Goal: Transaction & Acquisition: Purchase product/service

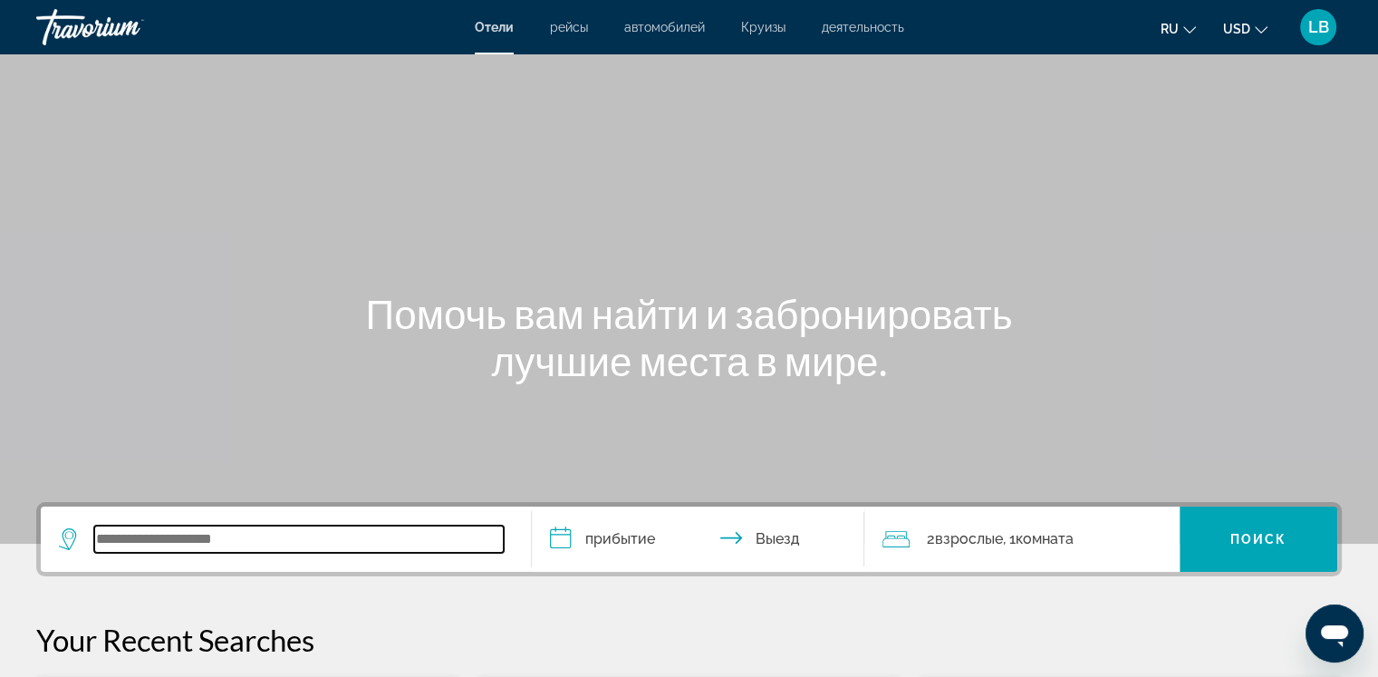
click at [106, 537] on input "Search widget" at bounding box center [298, 538] width 409 height 27
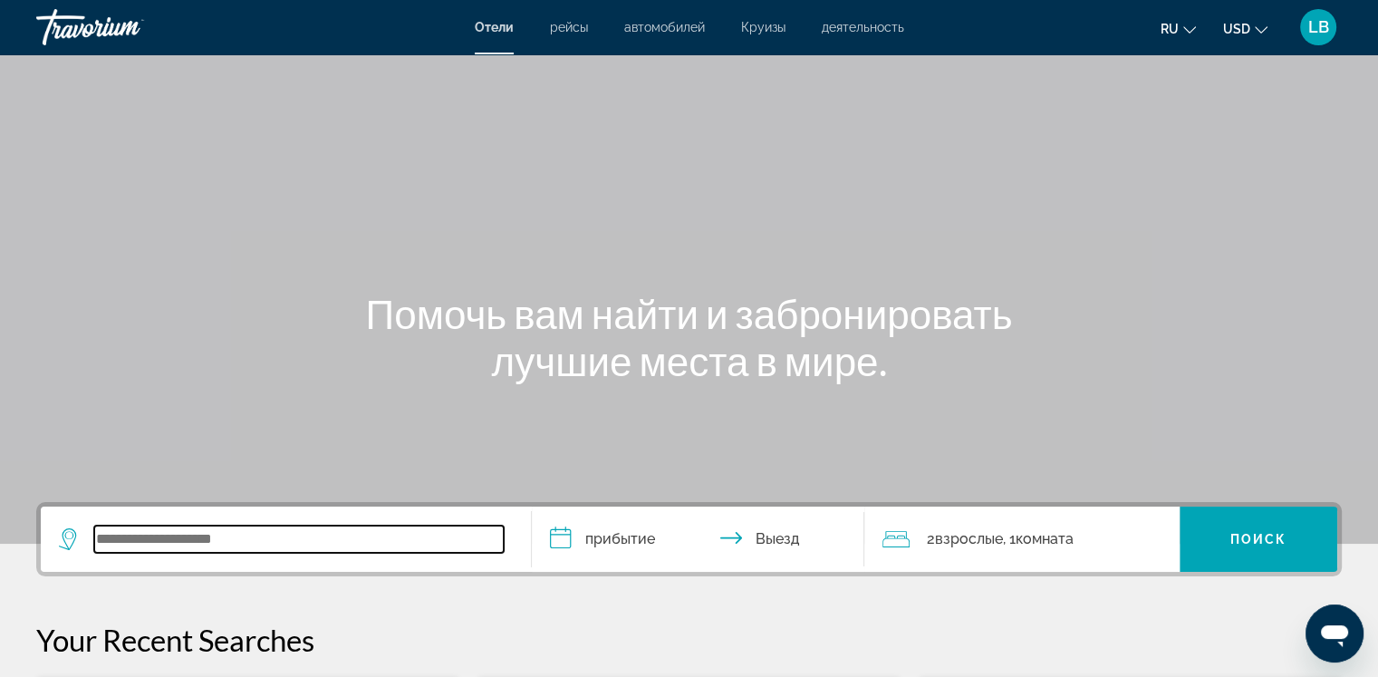
scroll to position [442, 0]
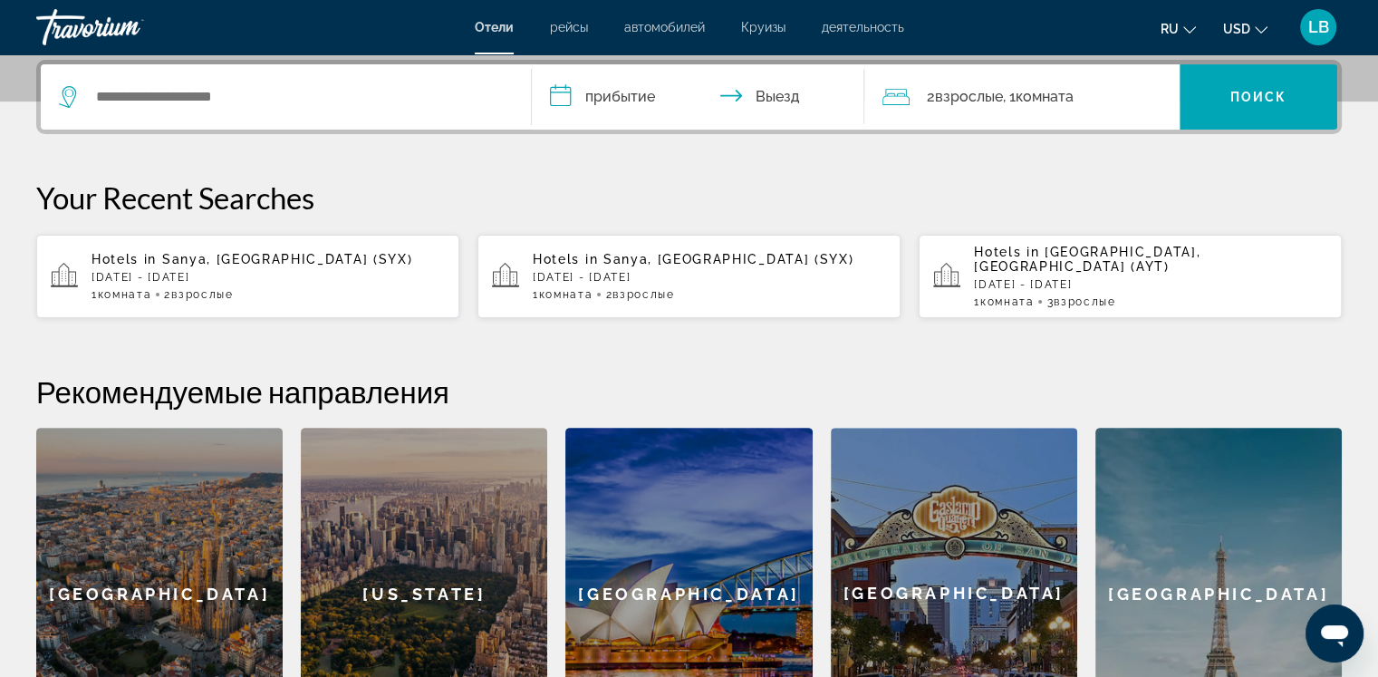
click at [187, 271] on p "[DATE] - [DATE]" at bounding box center [268, 277] width 353 height 13
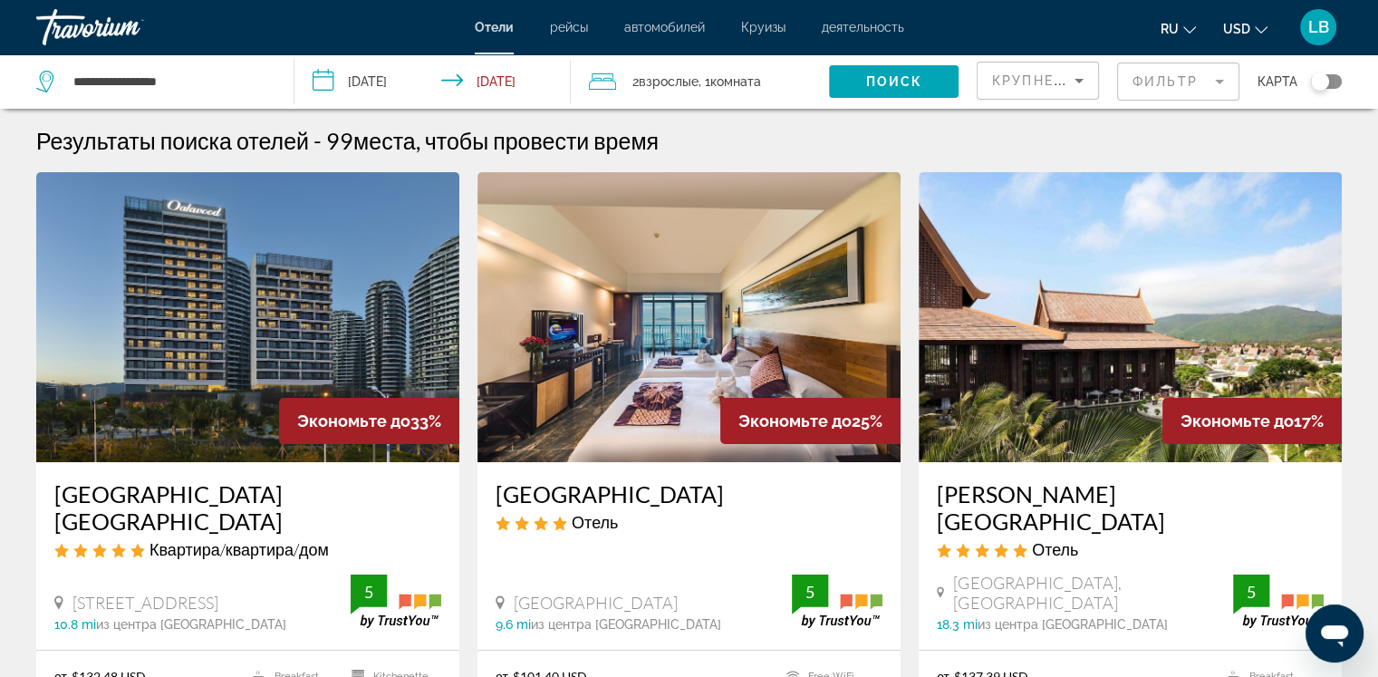
click at [1222, 85] on mat-form-field "Фильтр" at bounding box center [1178, 82] width 122 height 38
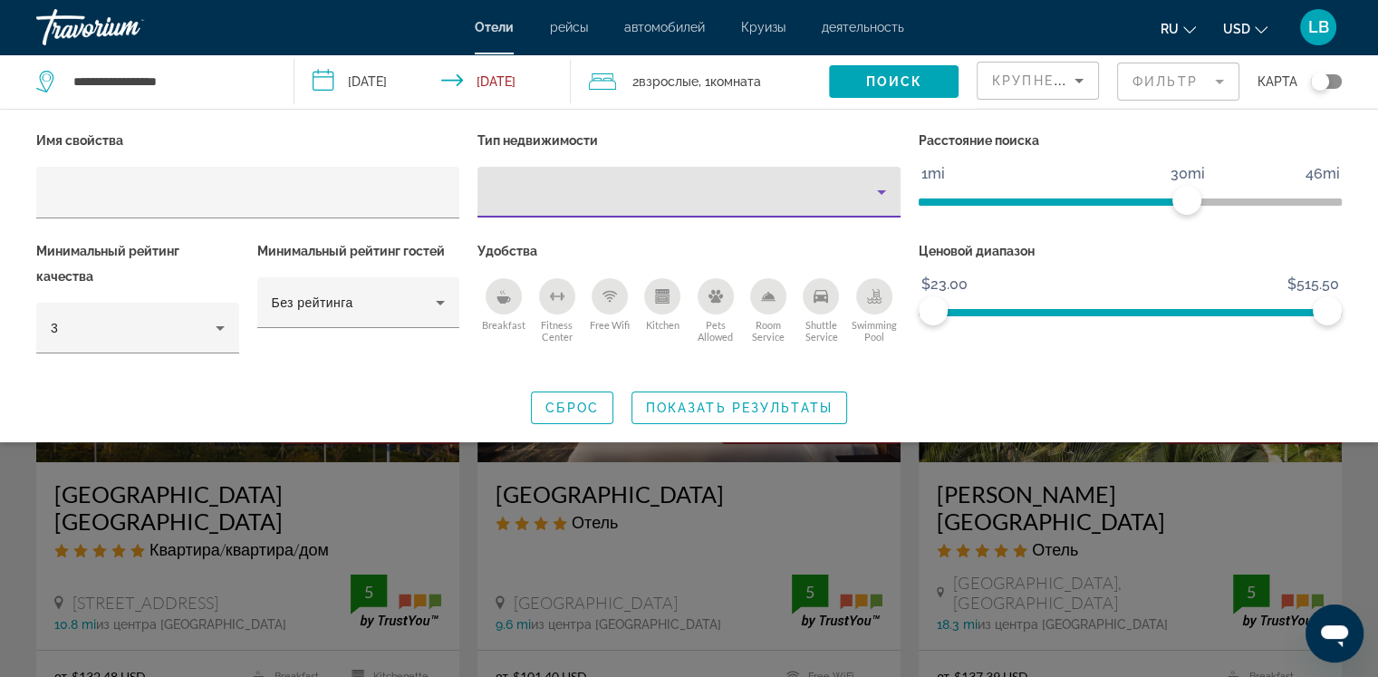
click at [889, 192] on icon "Property type" at bounding box center [882, 192] width 22 height 22
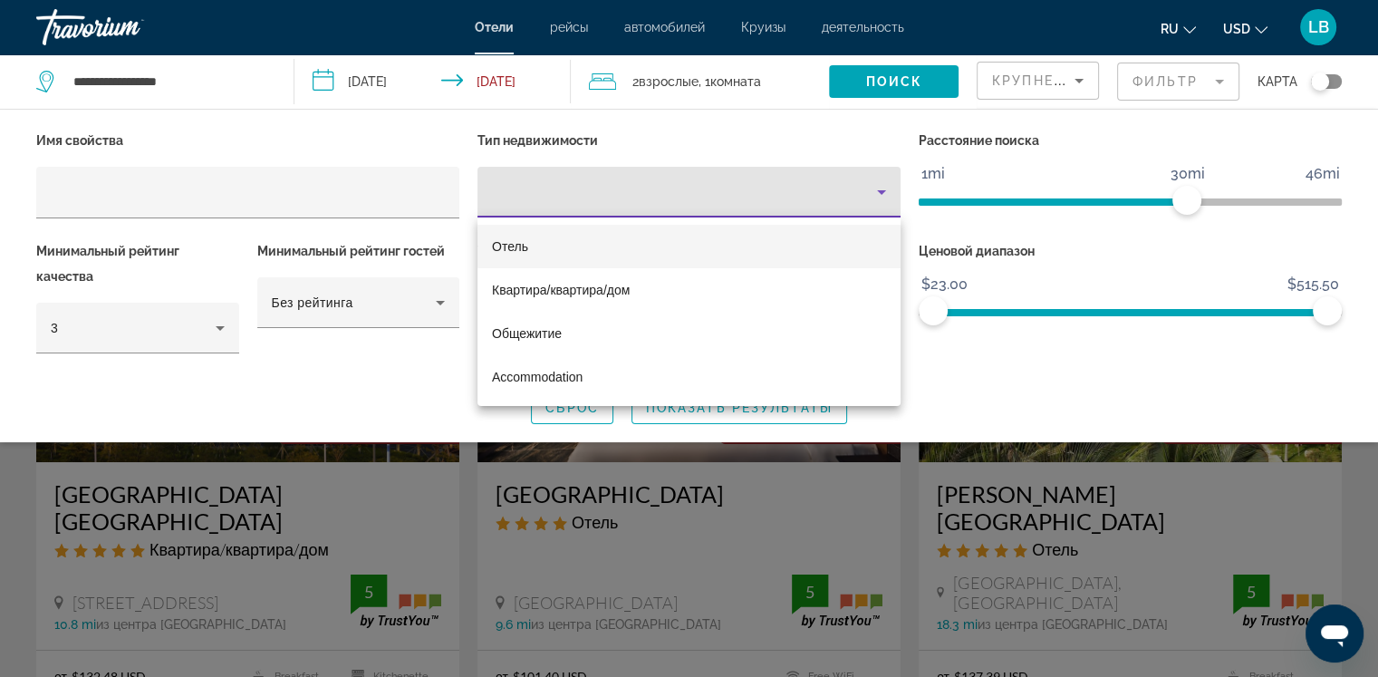
click at [517, 245] on span "Отель" at bounding box center [510, 246] width 36 height 14
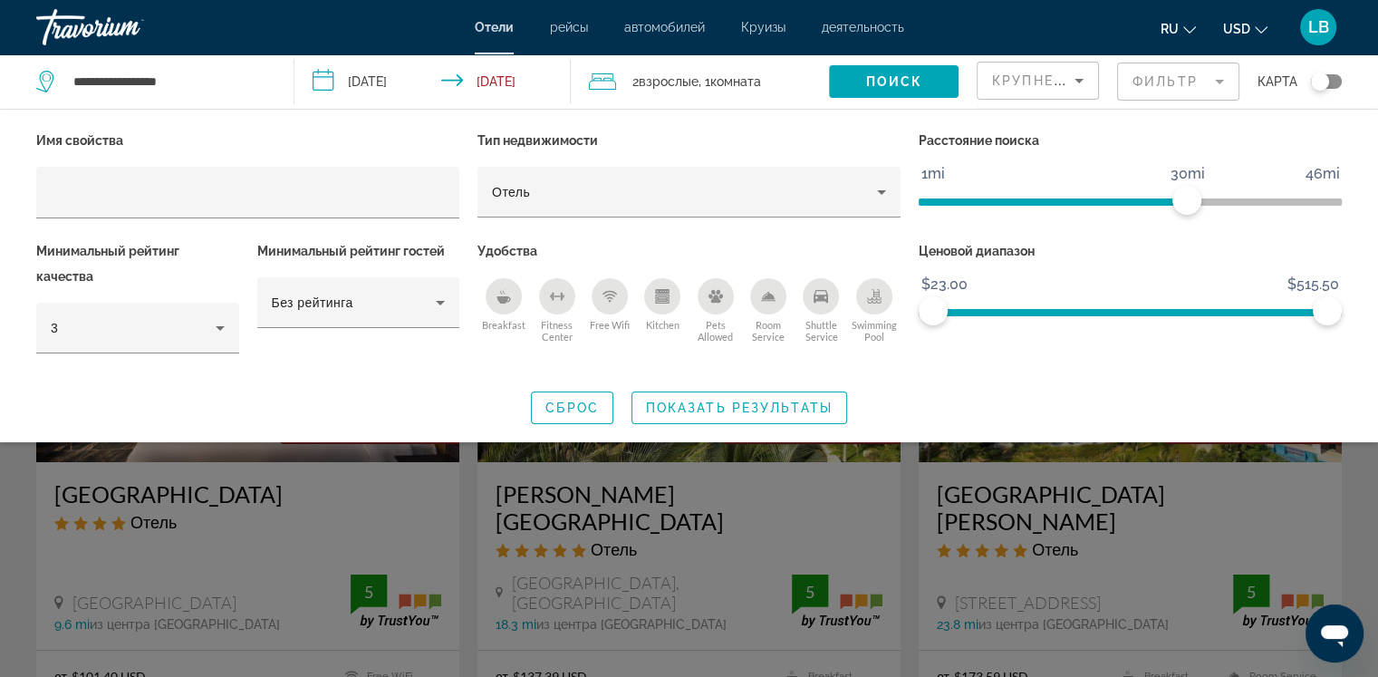
click at [500, 291] on icon "Breakfast" at bounding box center [501, 292] width 3 height 5
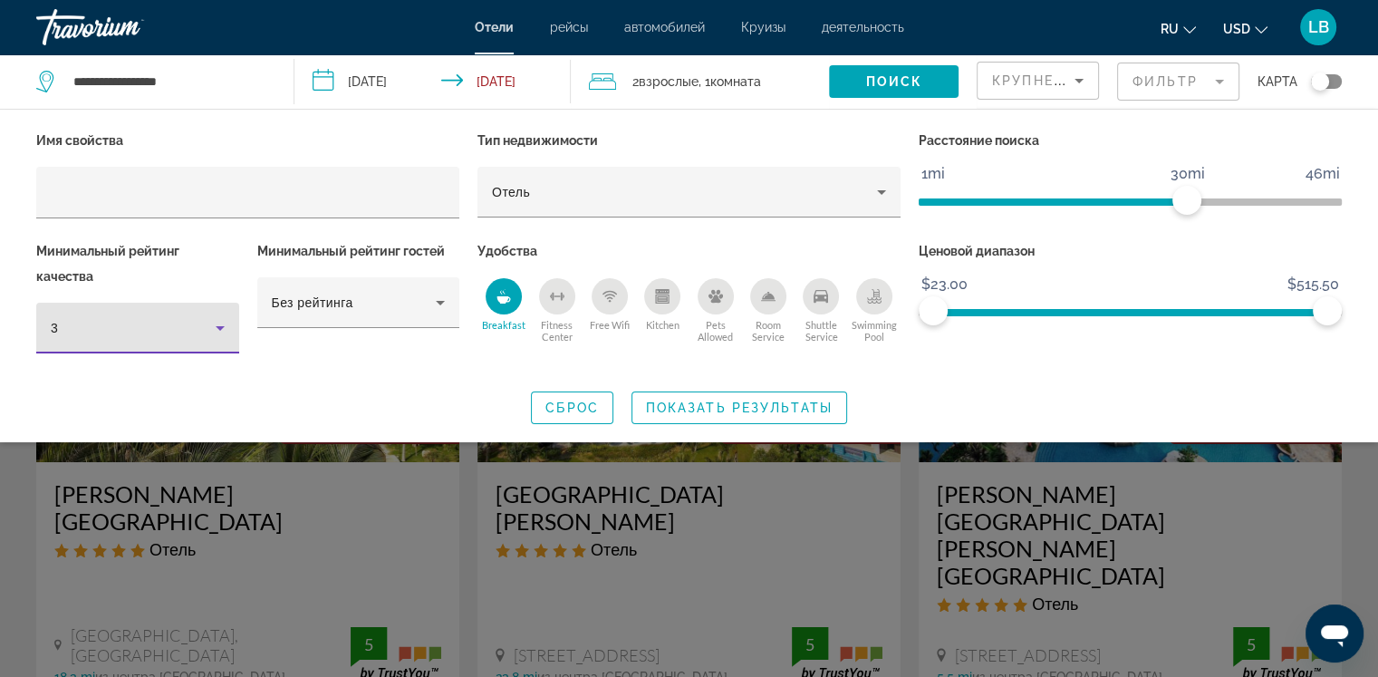
click at [220, 326] on icon "Hotel Filters" at bounding box center [220, 328] width 9 height 5
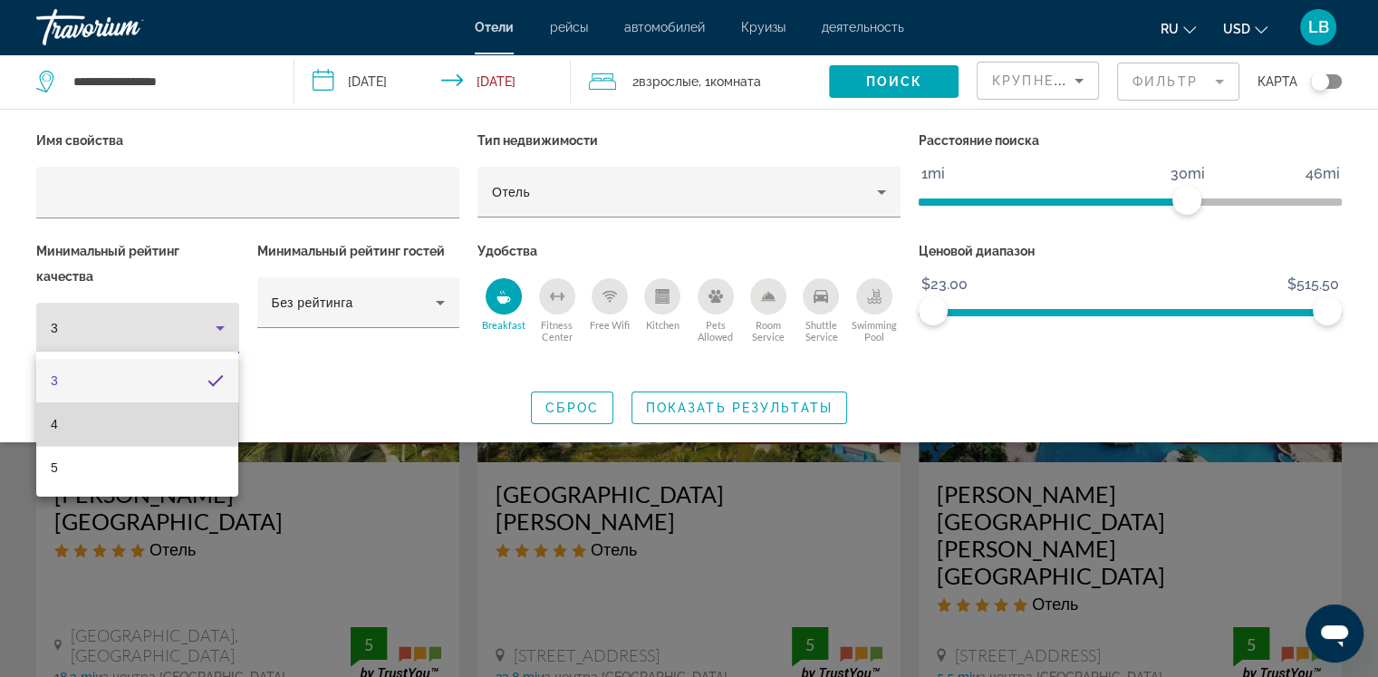
click at [94, 426] on mat-option "4" at bounding box center [137, 423] width 202 height 43
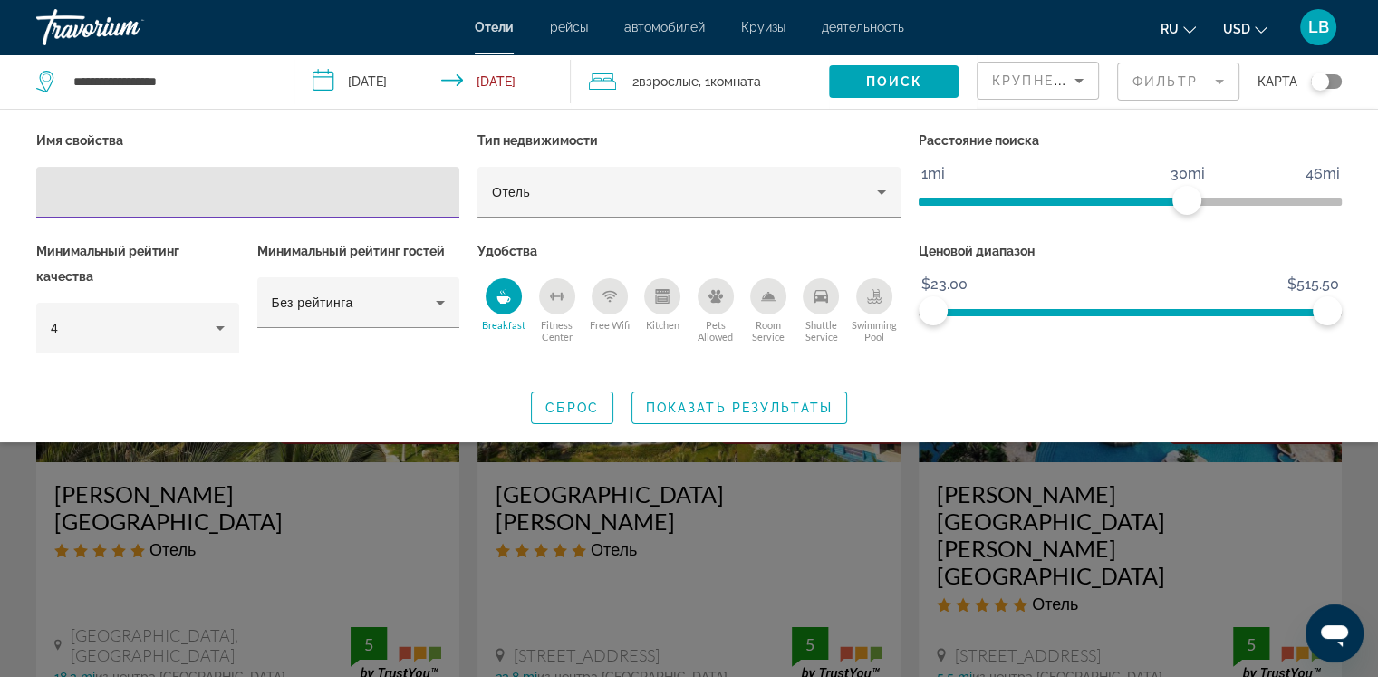
click at [55, 197] on input "Hotel Filters" at bounding box center [248, 193] width 394 height 22
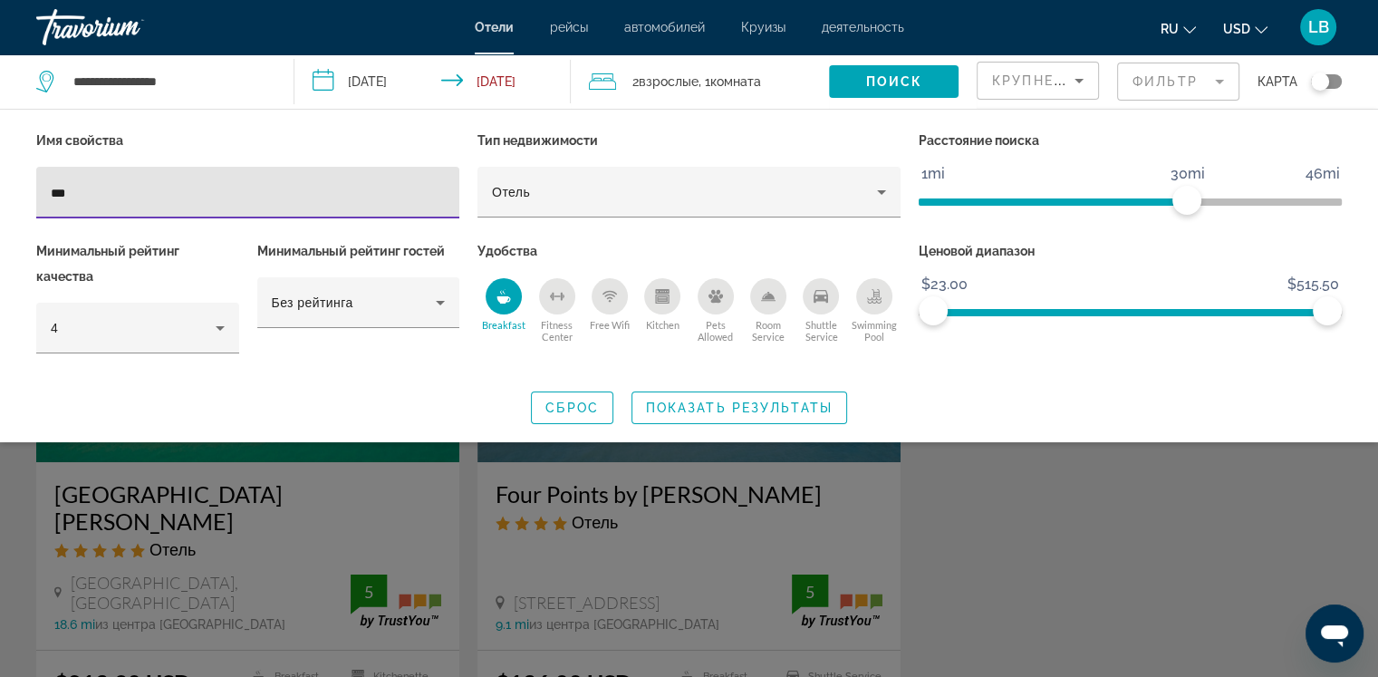
type input "***"
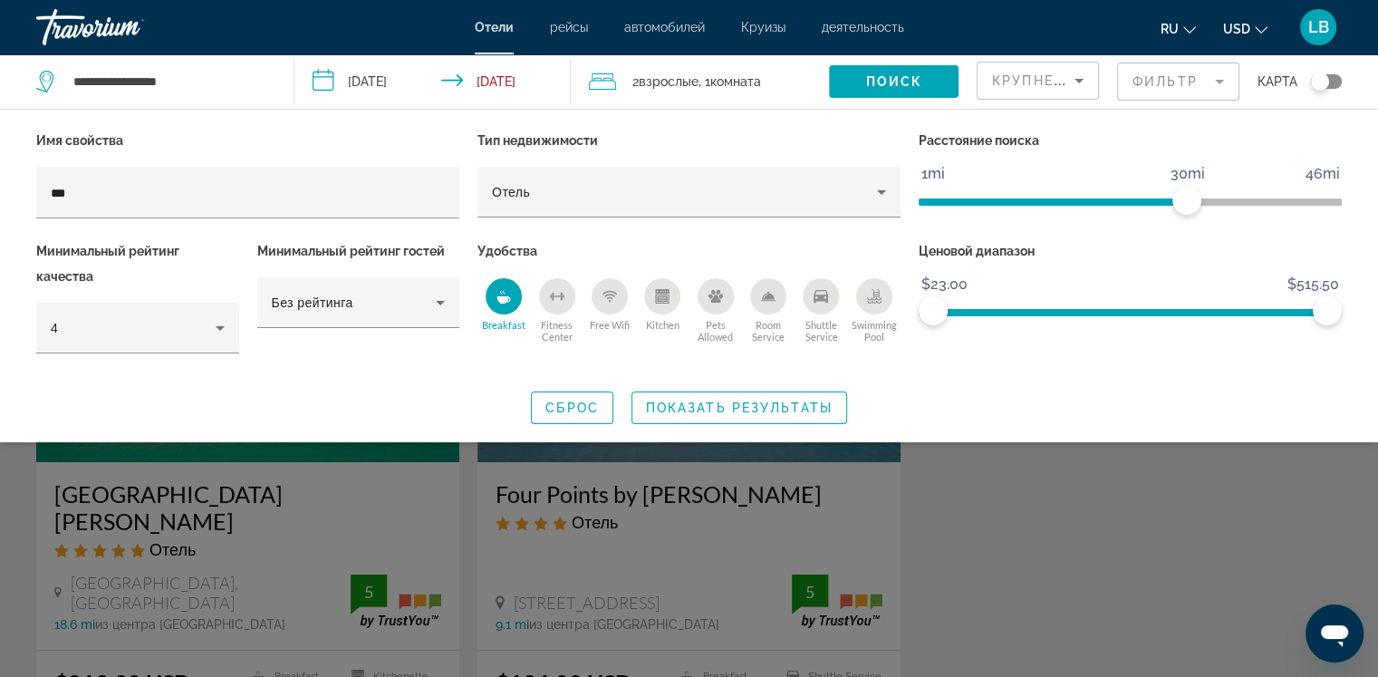
click at [224, 525] on div "Search widget" at bounding box center [689, 474] width 1378 height 405
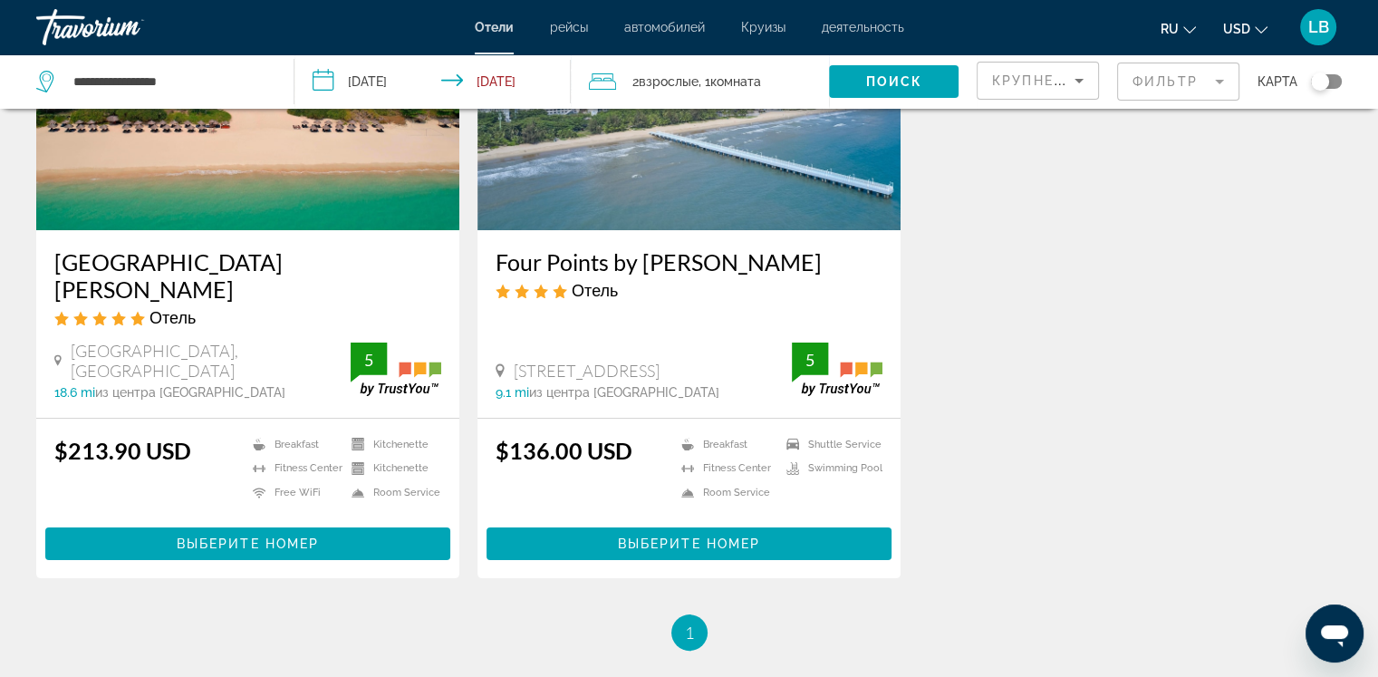
scroll to position [240, 0]
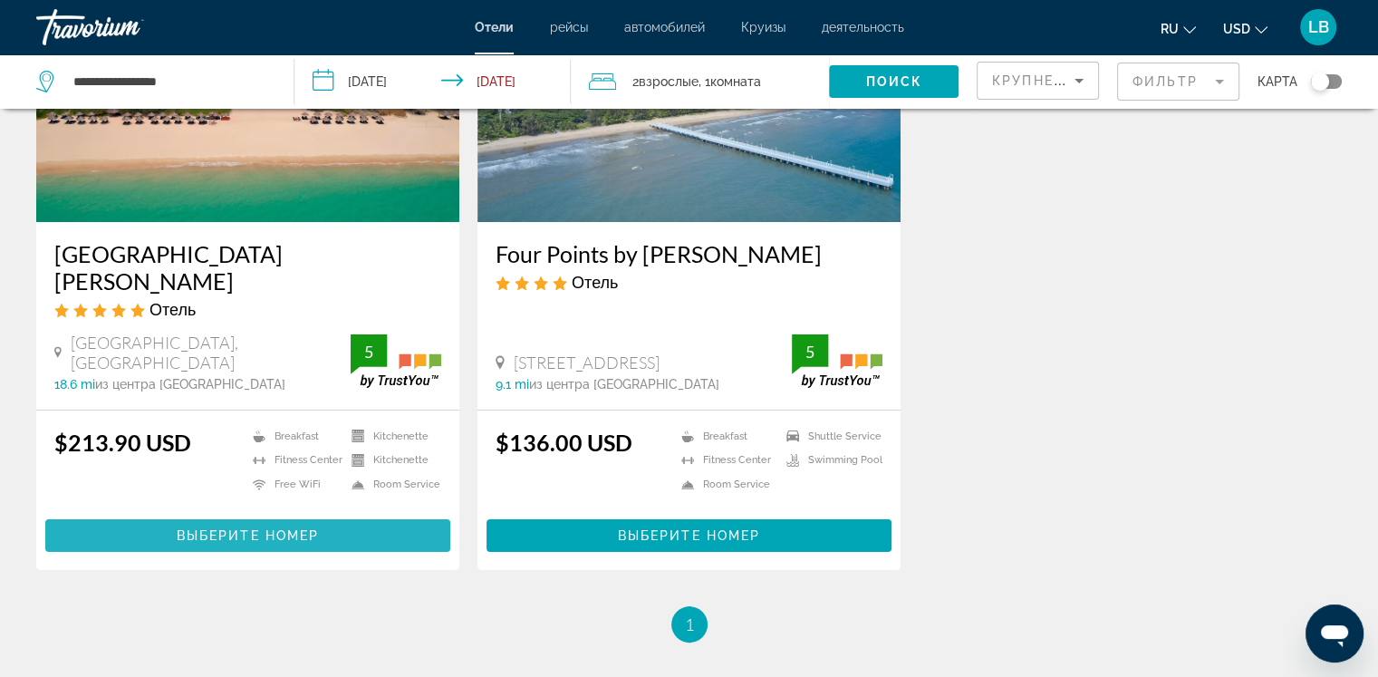
click at [244, 528] on span "Выберите номер" at bounding box center [248, 535] width 142 height 14
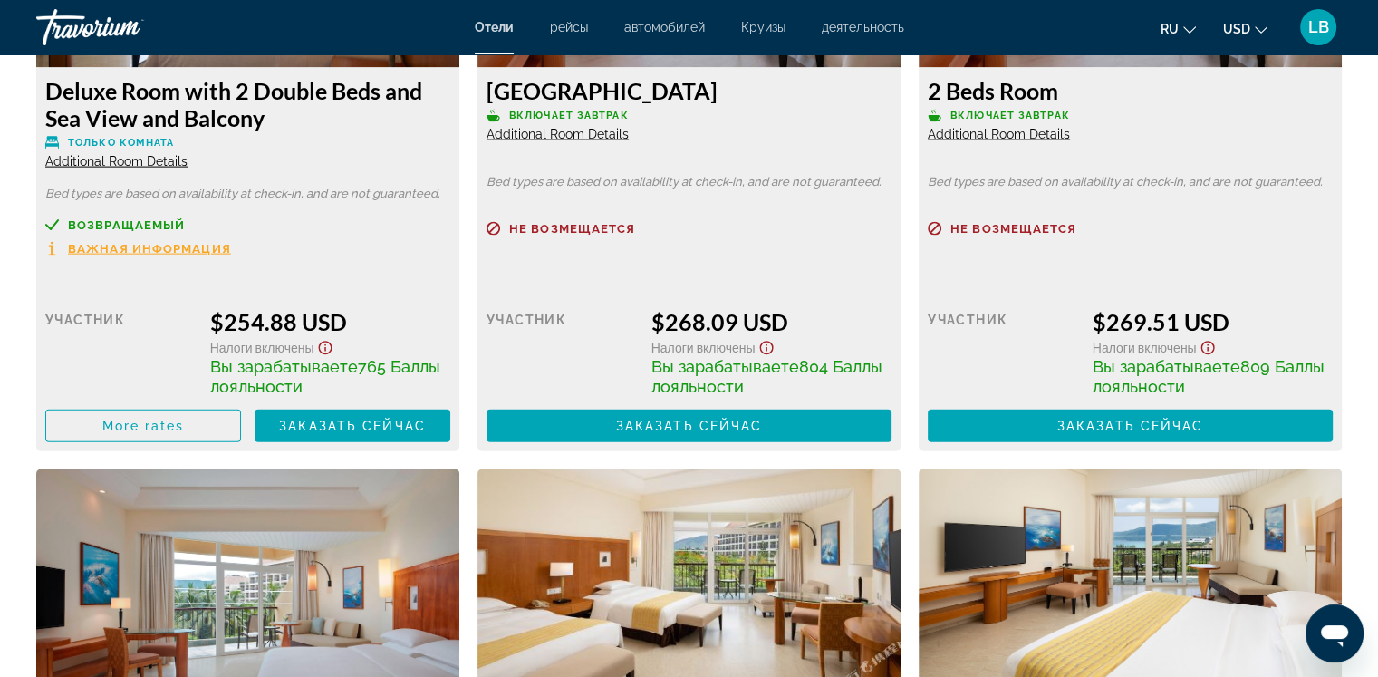
scroll to position [3991, 0]
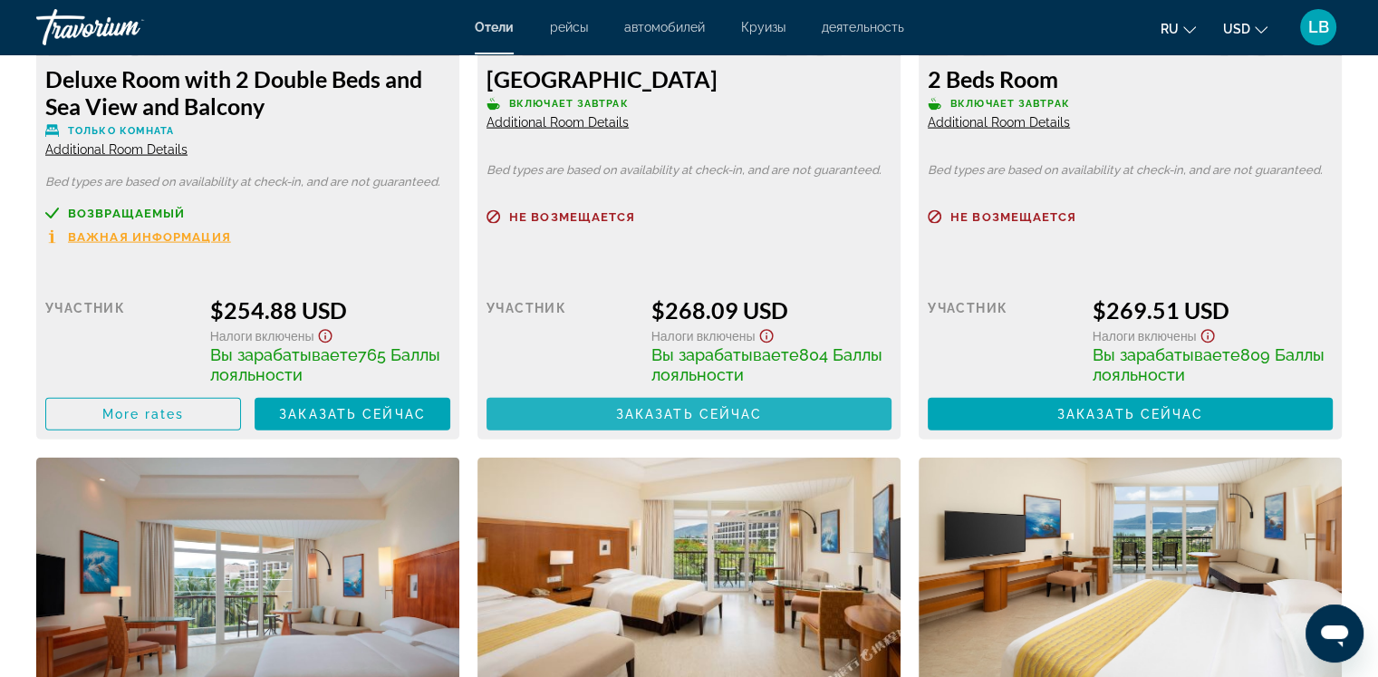
click at [686, 414] on span "Заказать сейчас" at bounding box center [689, 414] width 147 height 14
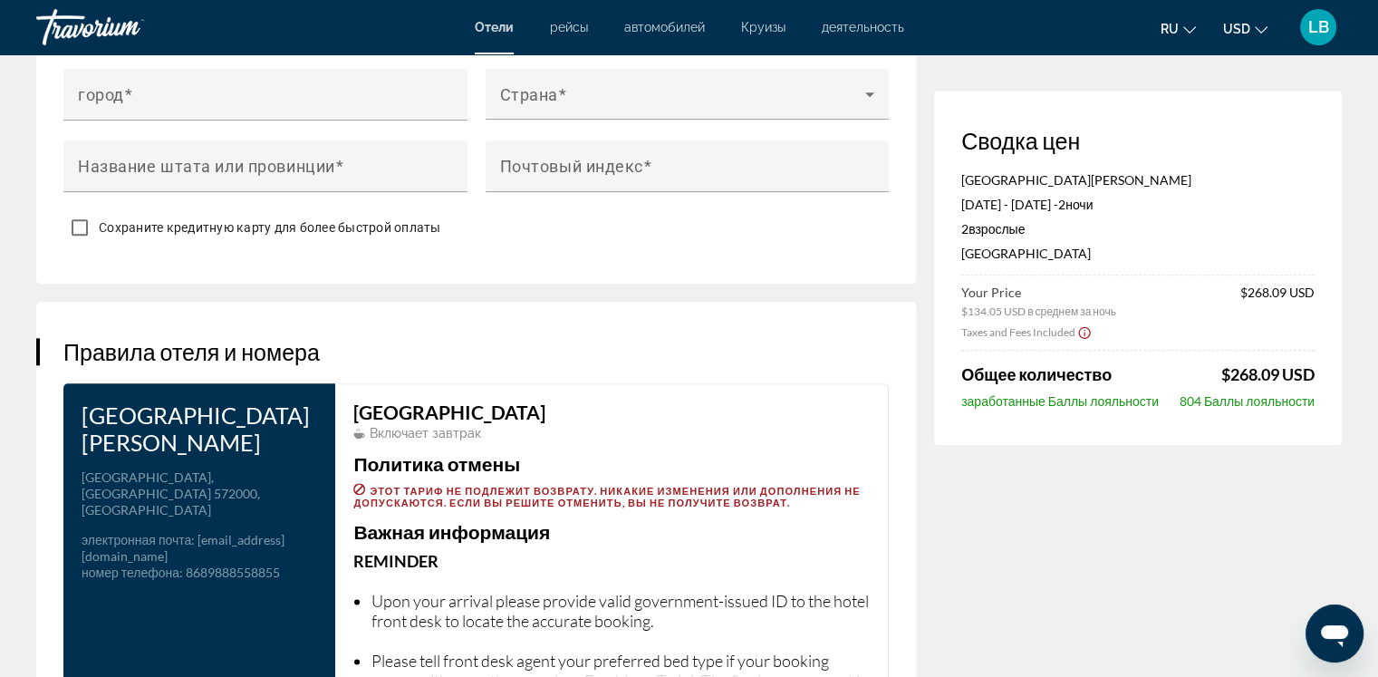
scroll to position [2076, 0]
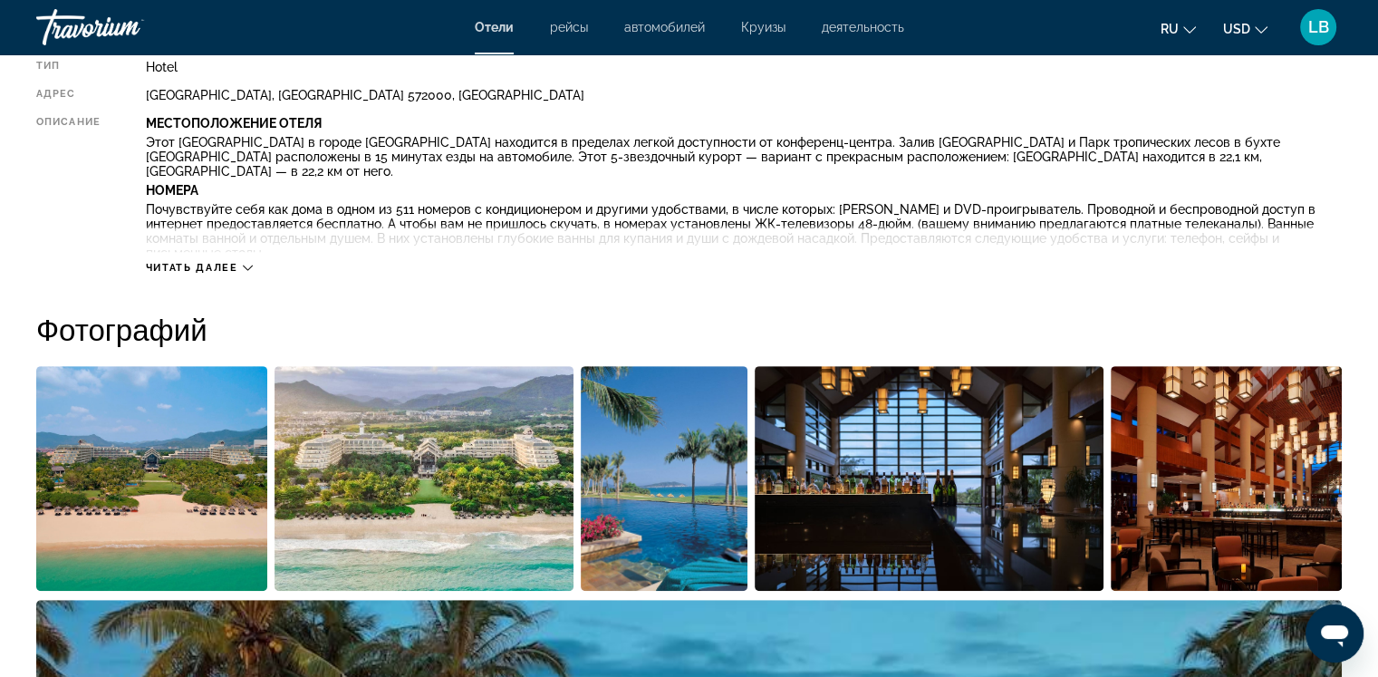
scroll to position [696, 0]
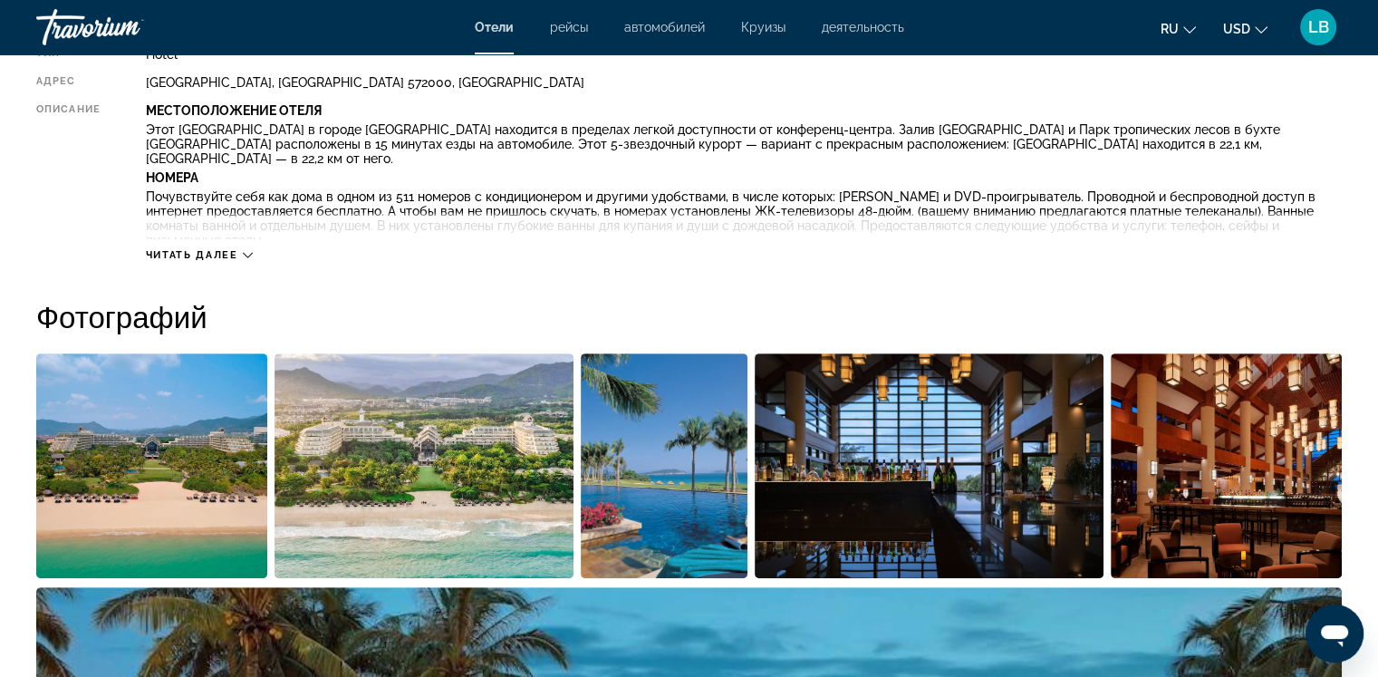
click at [247, 255] on icon "Main content" at bounding box center [248, 255] width 10 height 10
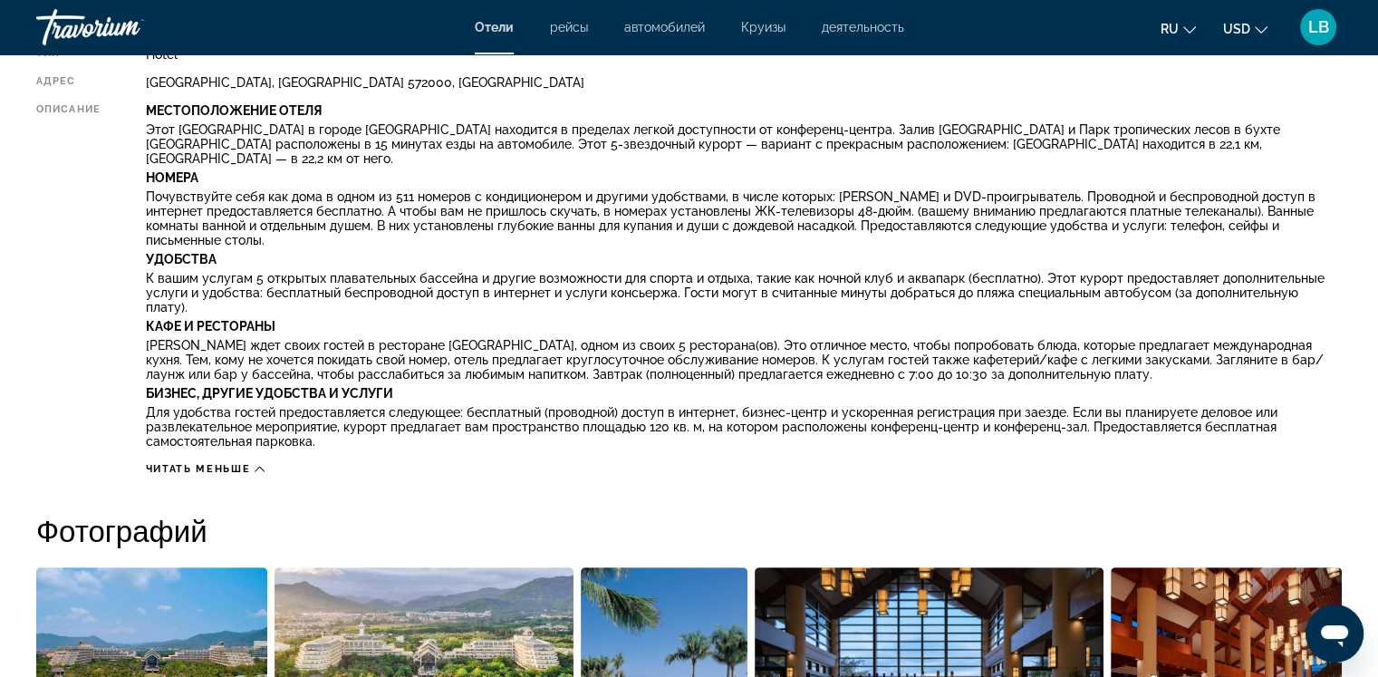
click at [218, 195] on p "Почувствуйте себя как дома в одном из 511 номеров с кондиционером и другими удо…" at bounding box center [744, 218] width 1196 height 58
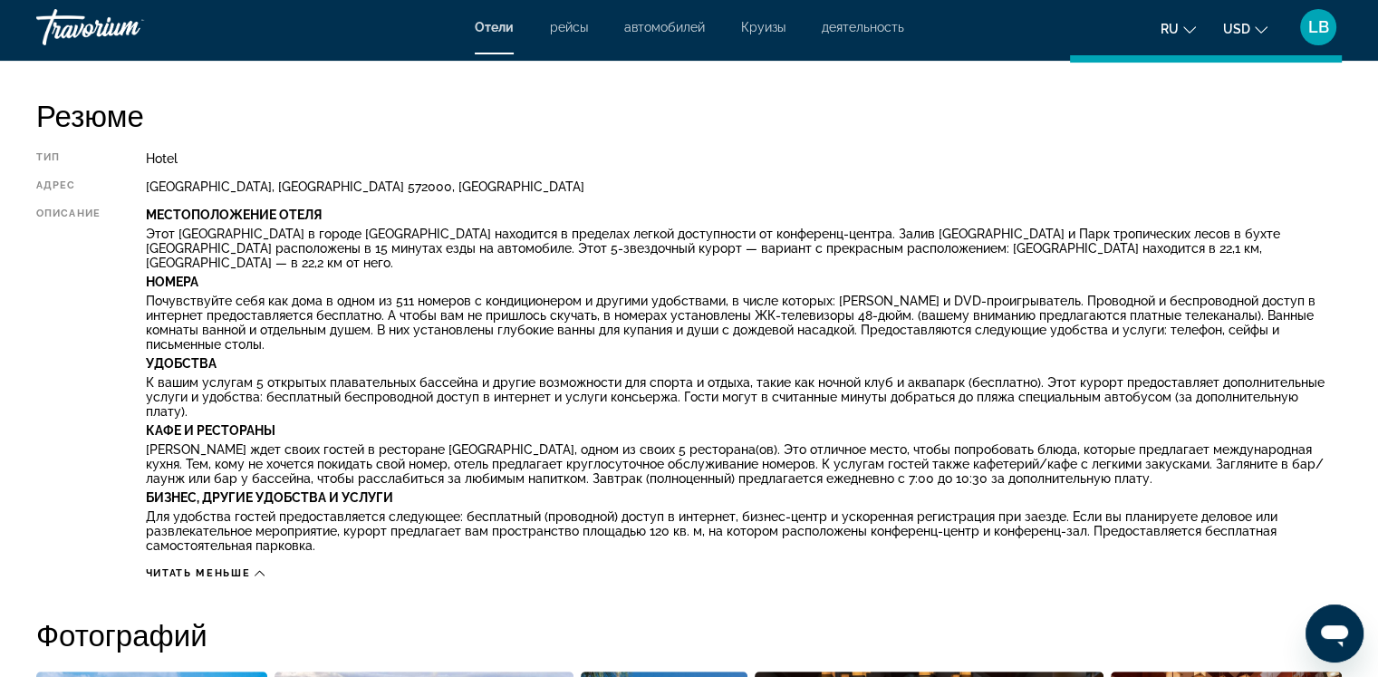
scroll to position [0, 0]
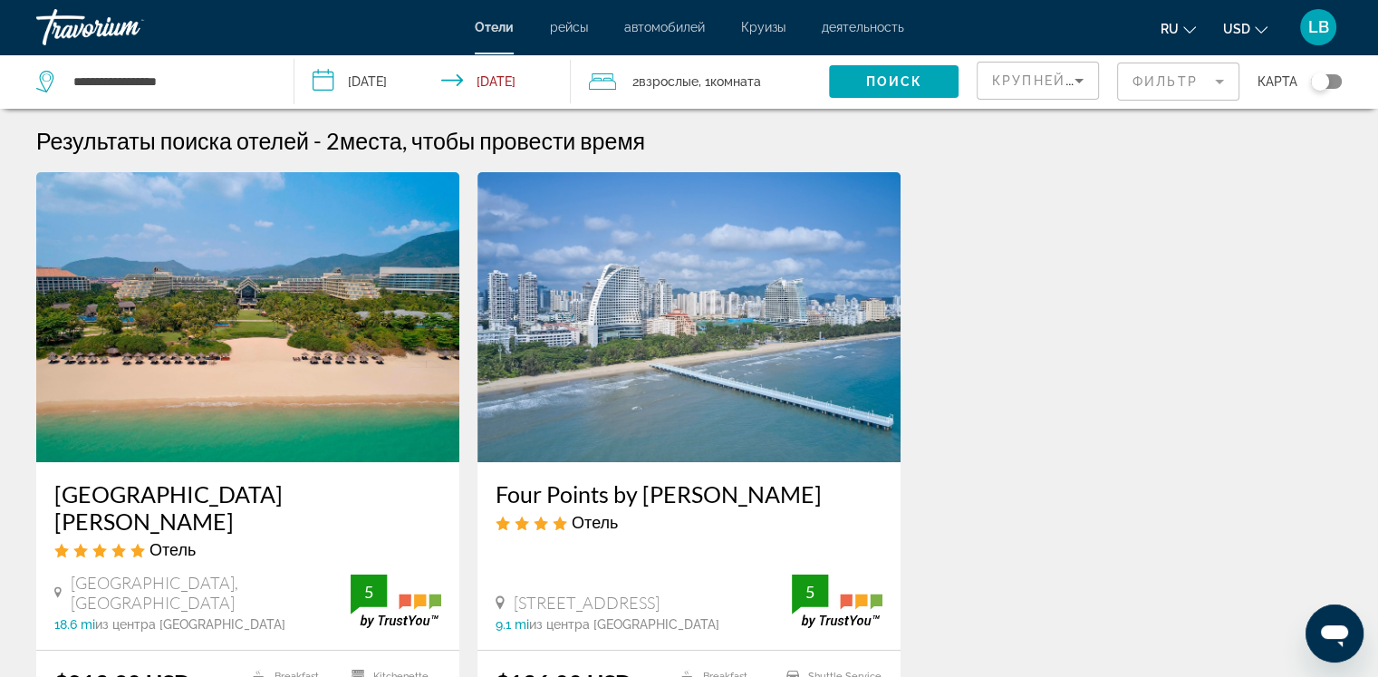
click at [660, 76] on span "Взрослые" at bounding box center [669, 81] width 60 height 14
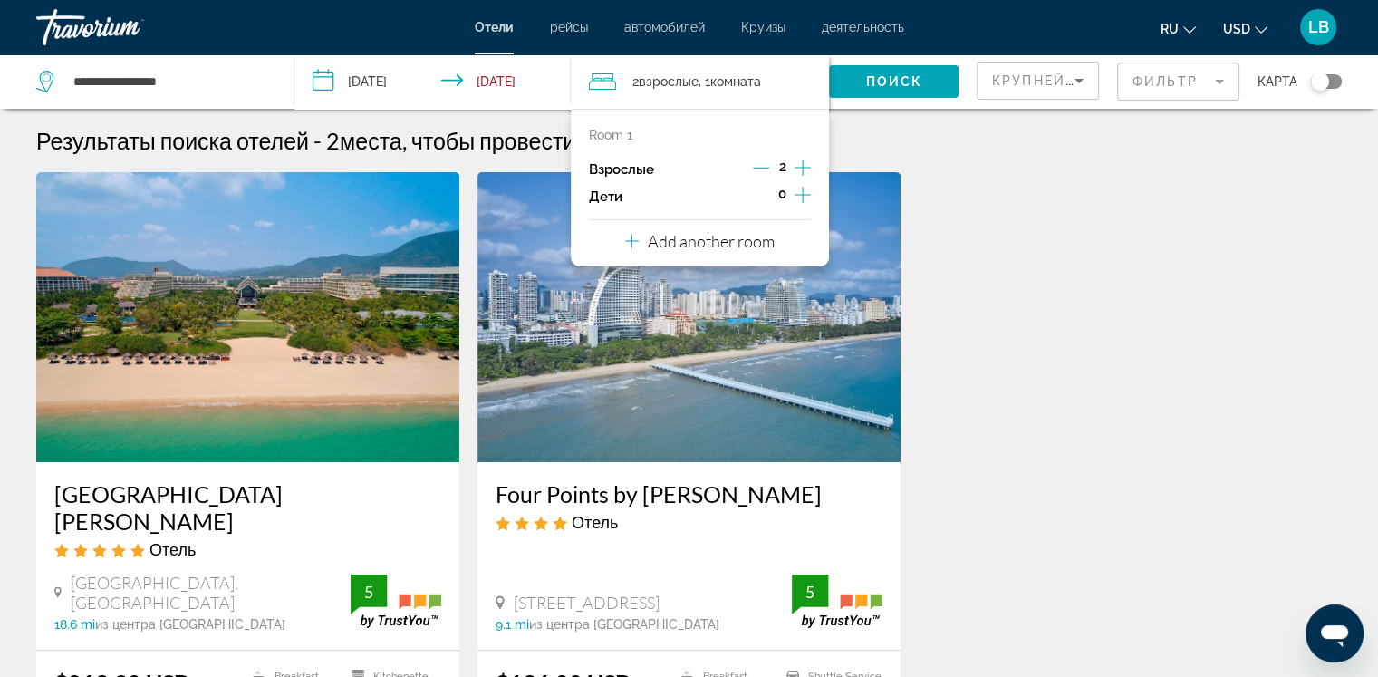
click at [712, 239] on p "Add another room" at bounding box center [711, 241] width 127 height 20
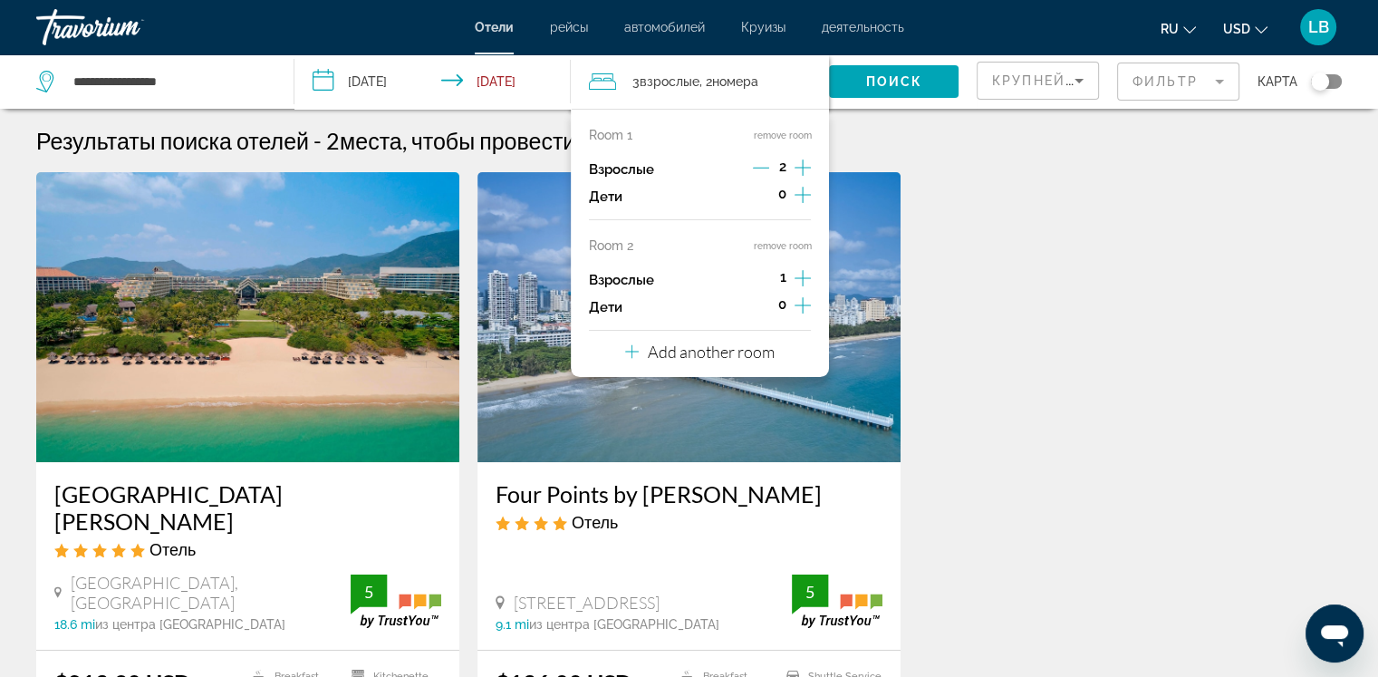
click at [801, 272] on icon "Increment adults" at bounding box center [803, 278] width 16 height 22
click at [891, 93] on span "Search widget" at bounding box center [894, 81] width 130 height 43
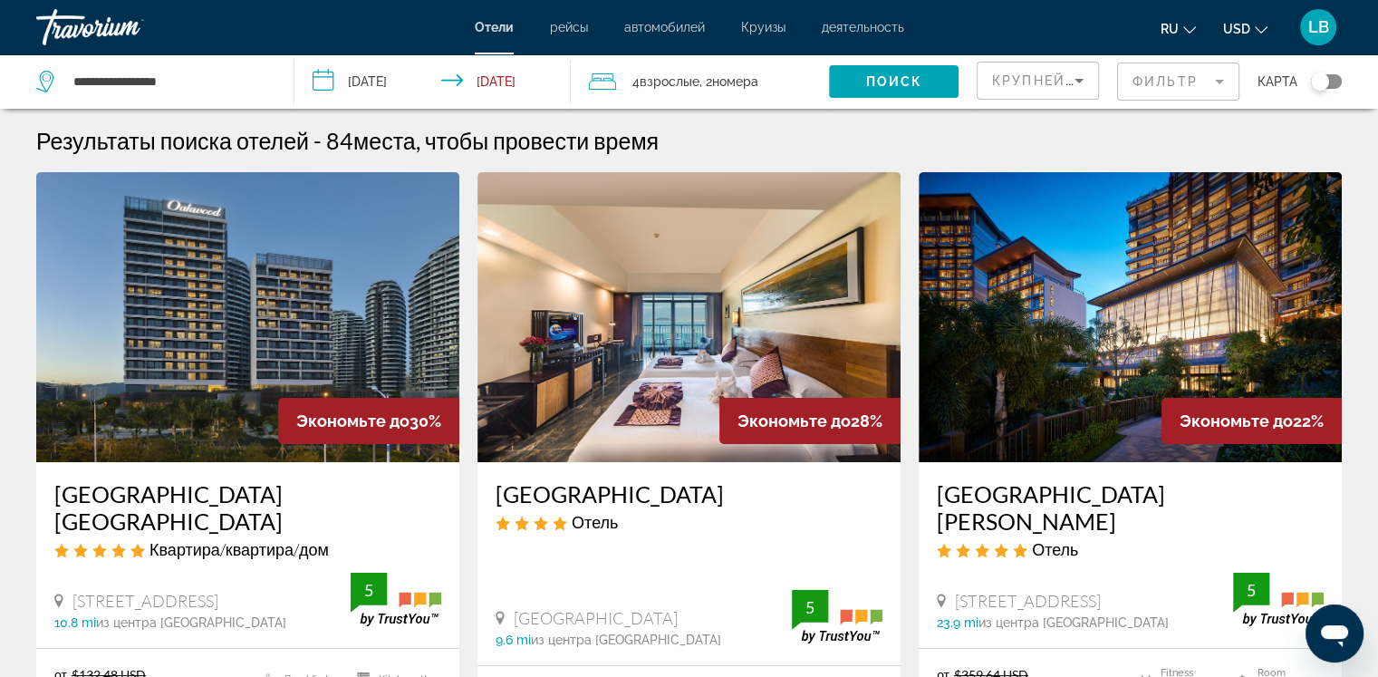
click at [1219, 88] on mat-form-field "Фильтр" at bounding box center [1178, 82] width 122 height 38
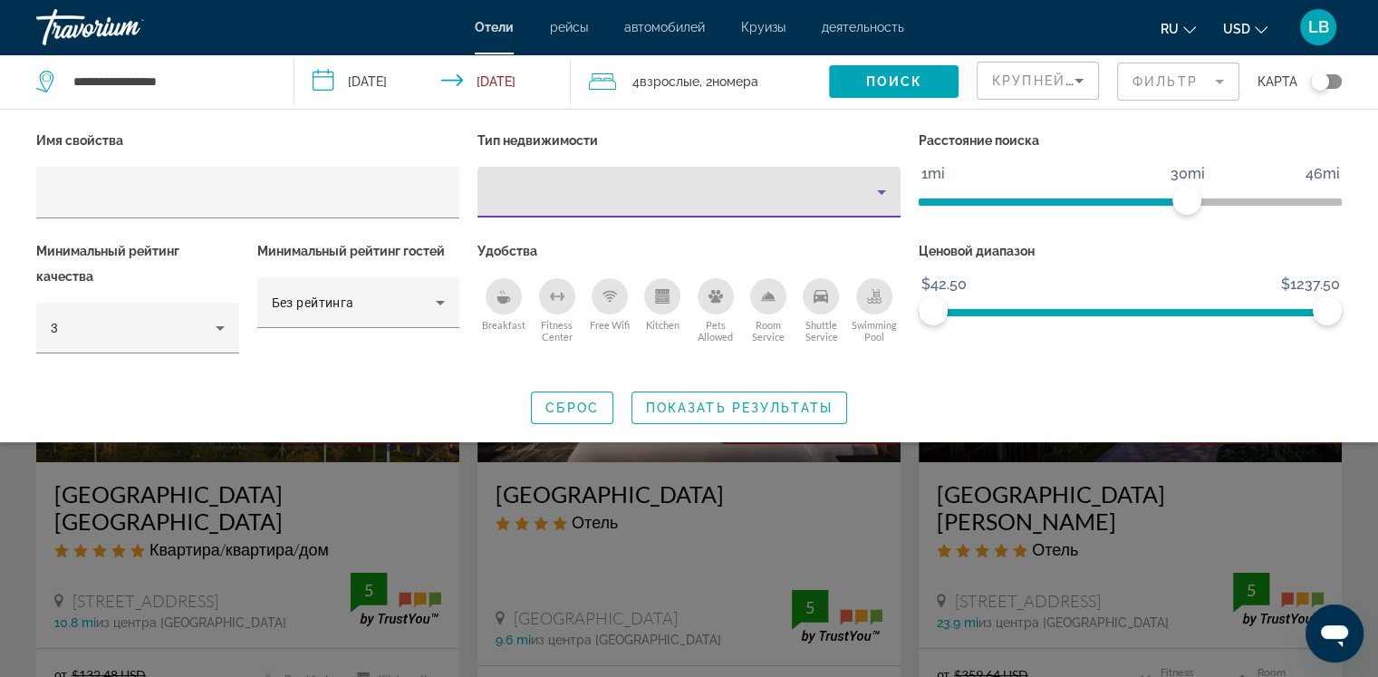
click at [883, 196] on icon "Property type" at bounding box center [882, 192] width 22 height 22
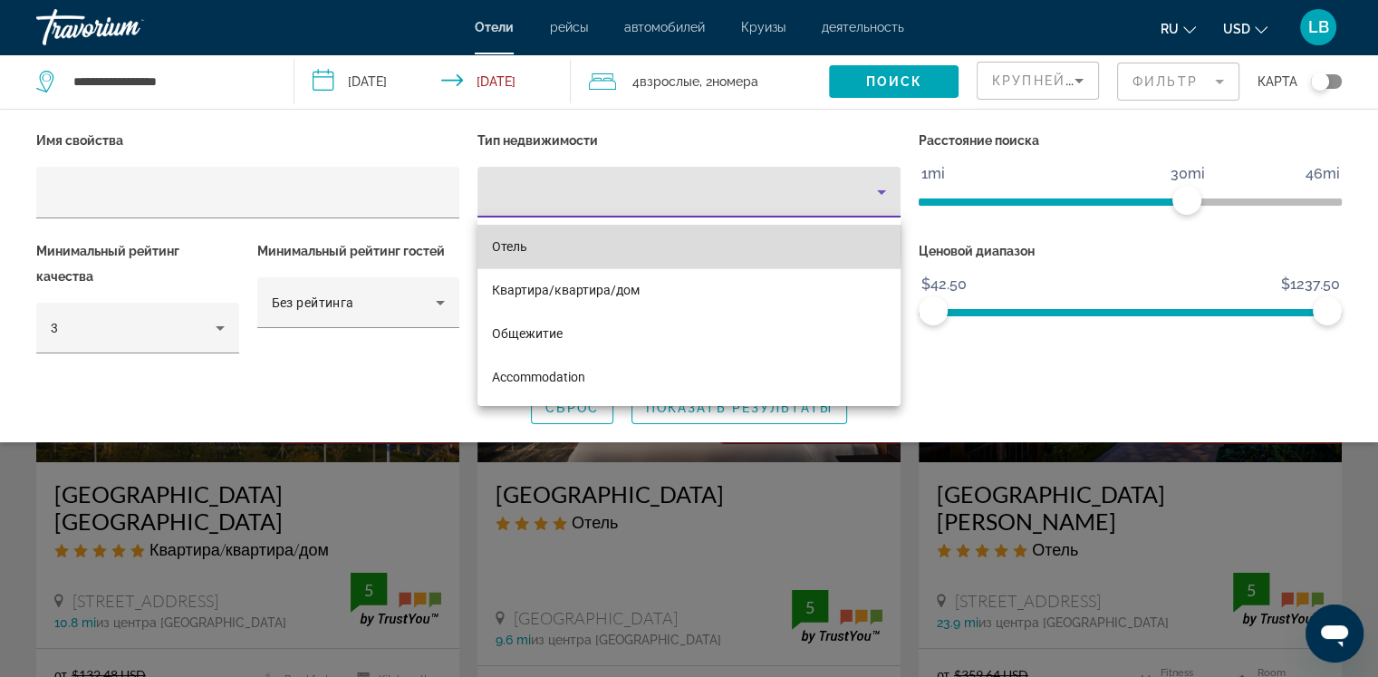
click at [515, 244] on span "Отель" at bounding box center [509, 246] width 35 height 14
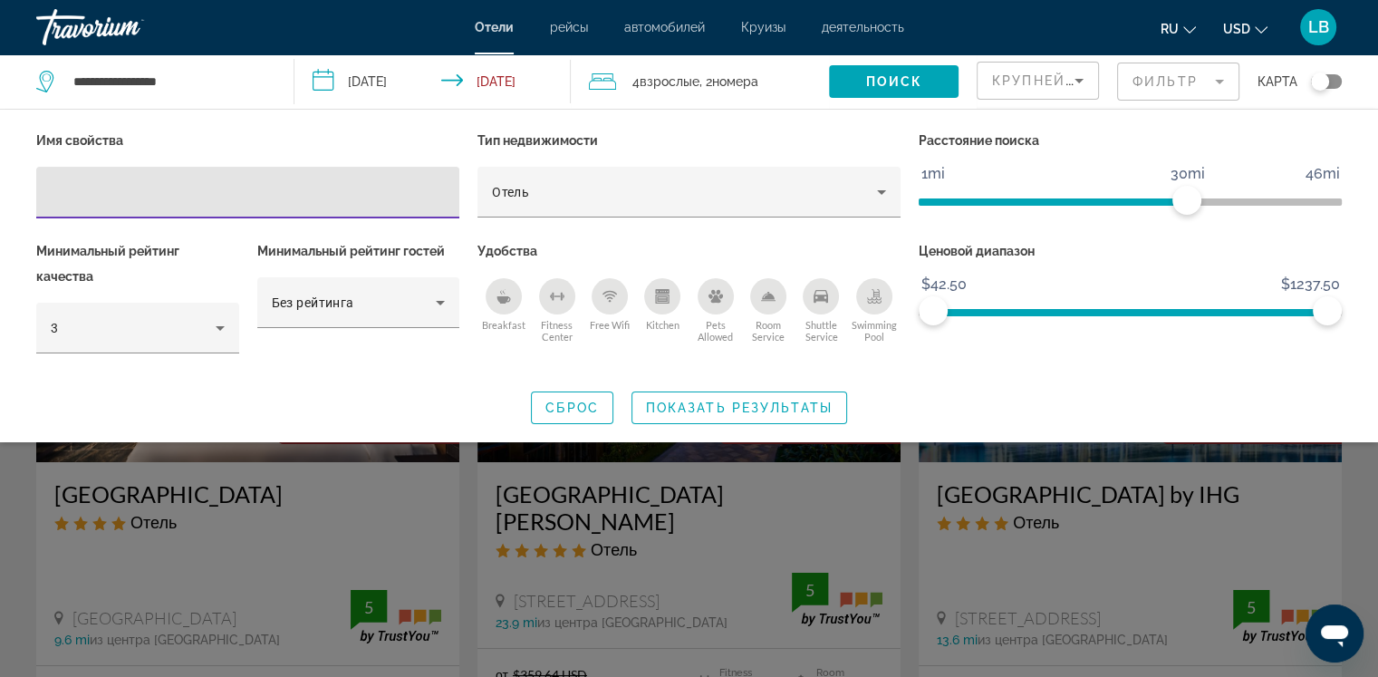
click at [76, 198] on input "Hotel Filters" at bounding box center [248, 193] width 394 height 22
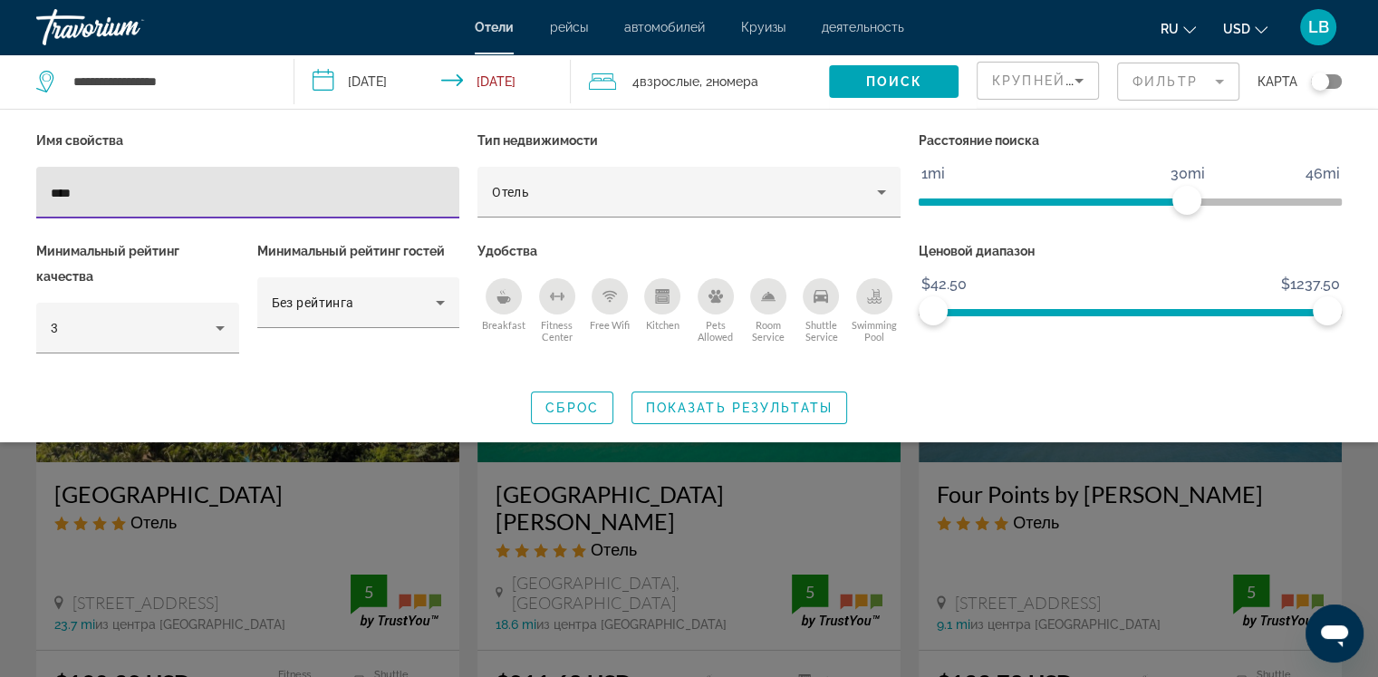
type input "****"
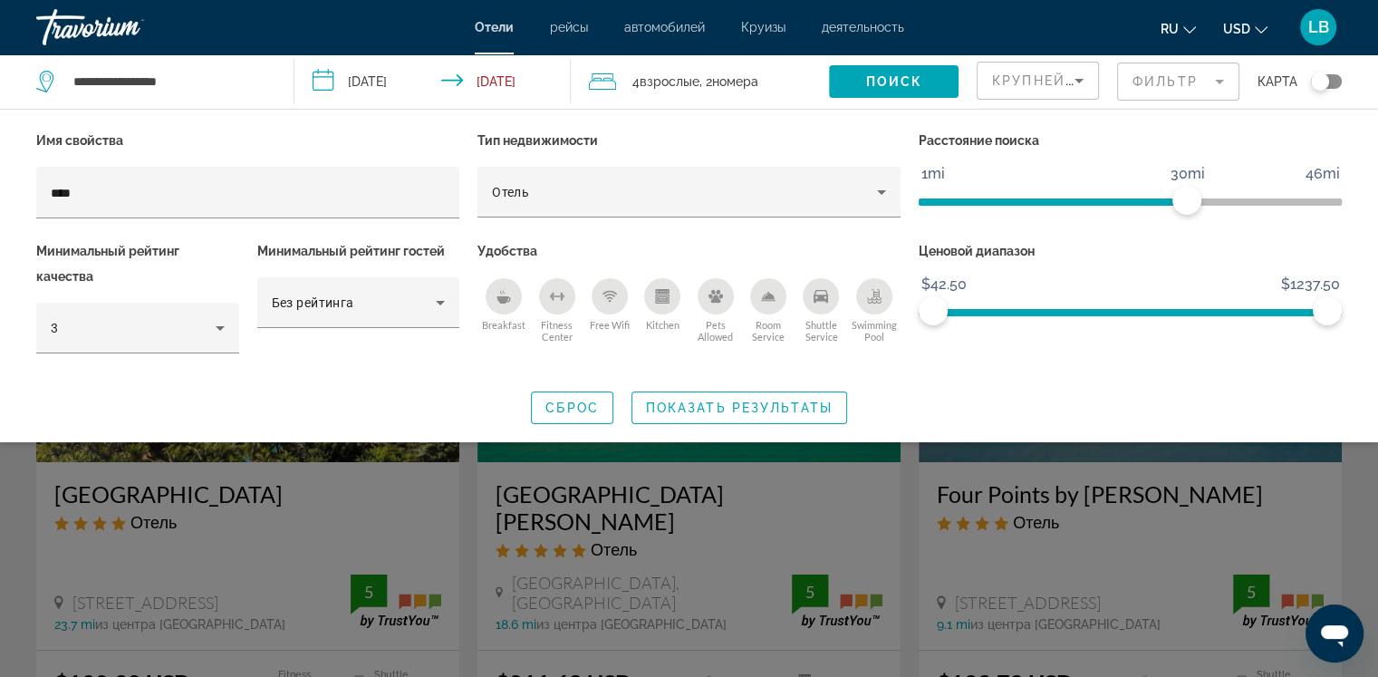
click at [257, 537] on div "Search widget" at bounding box center [689, 474] width 1378 height 405
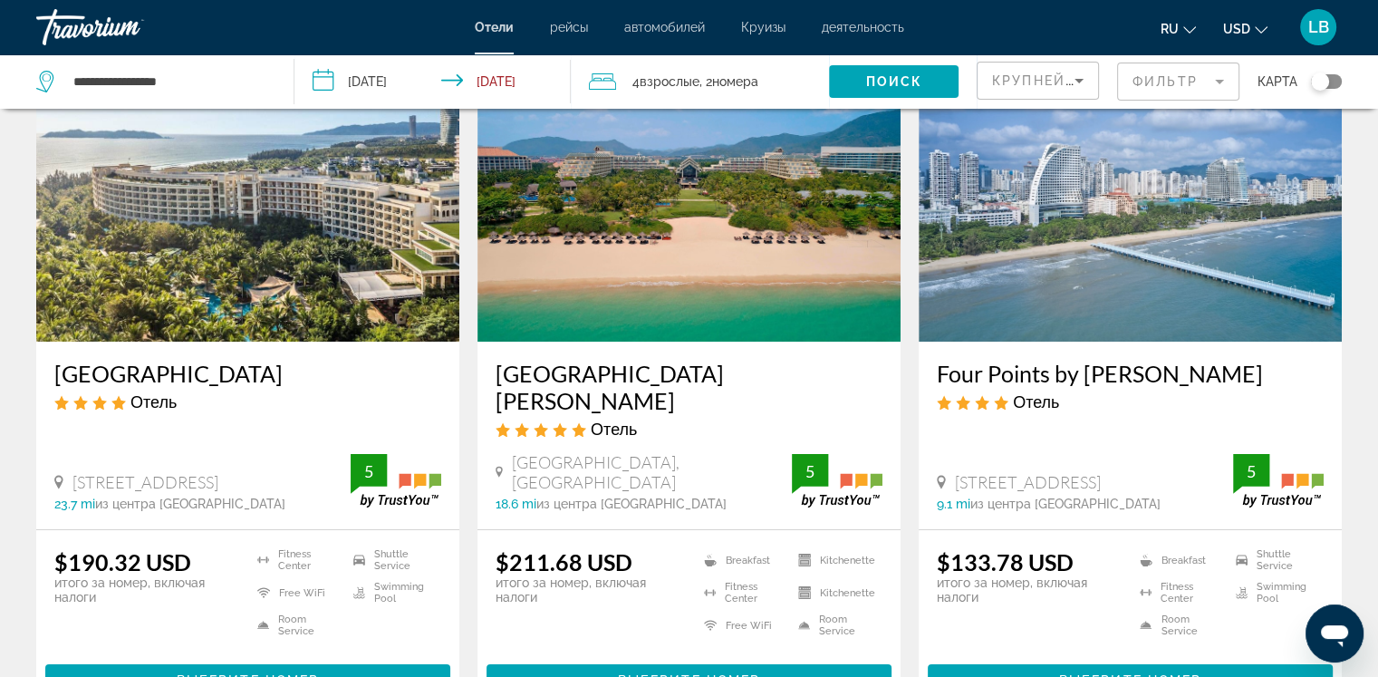
scroll to position [120, 0]
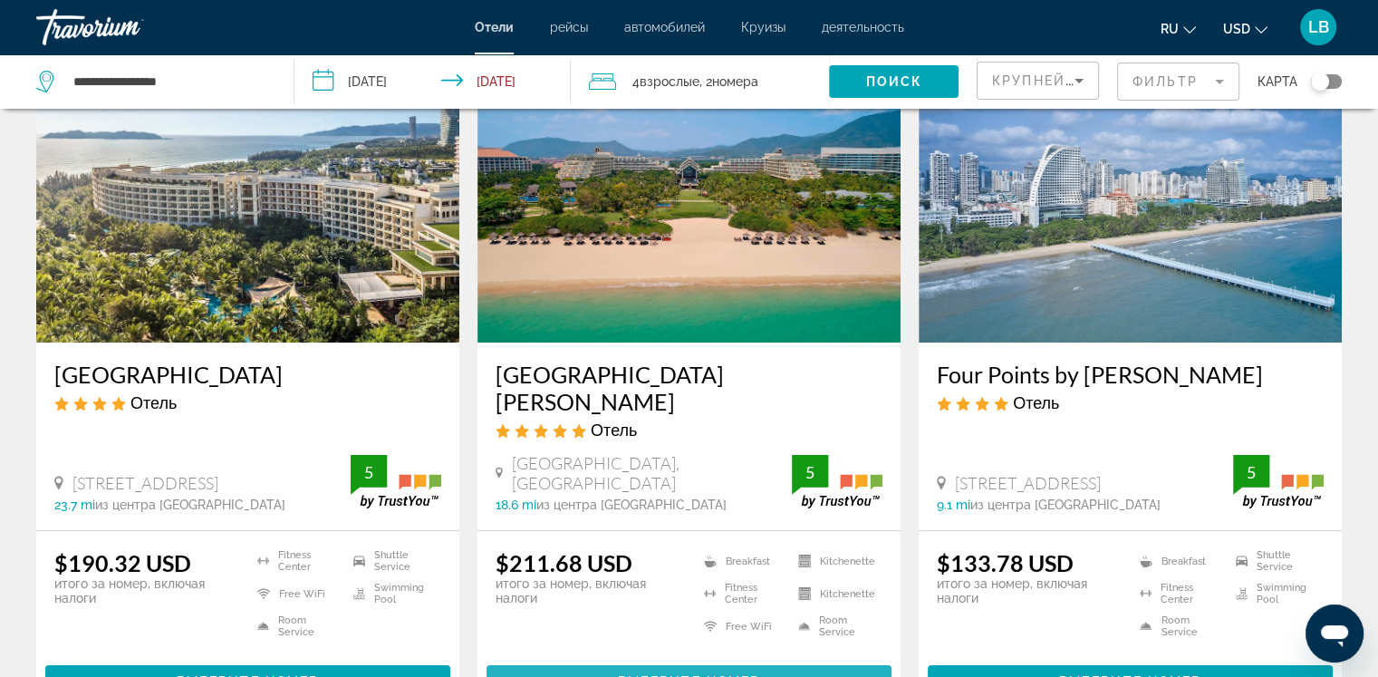
click at [696, 674] on span "Выберите номер" at bounding box center [689, 681] width 142 height 14
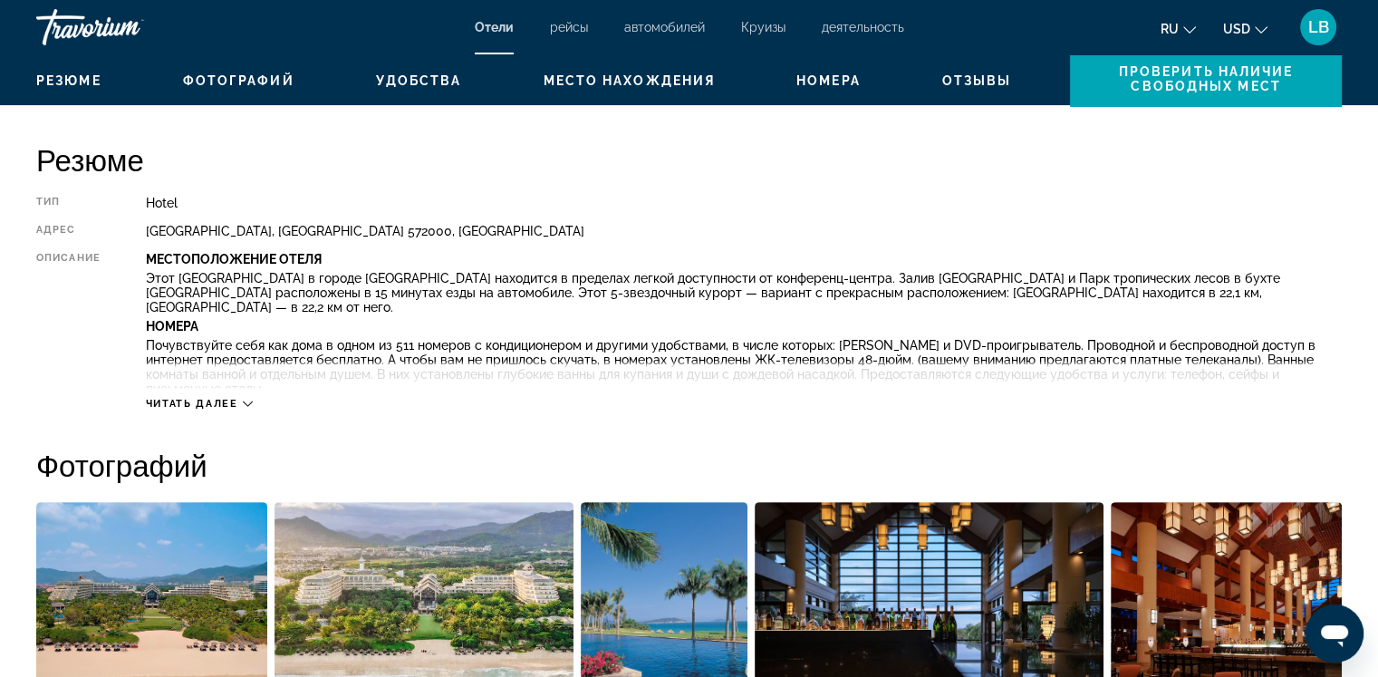
scroll to position [3983, 0]
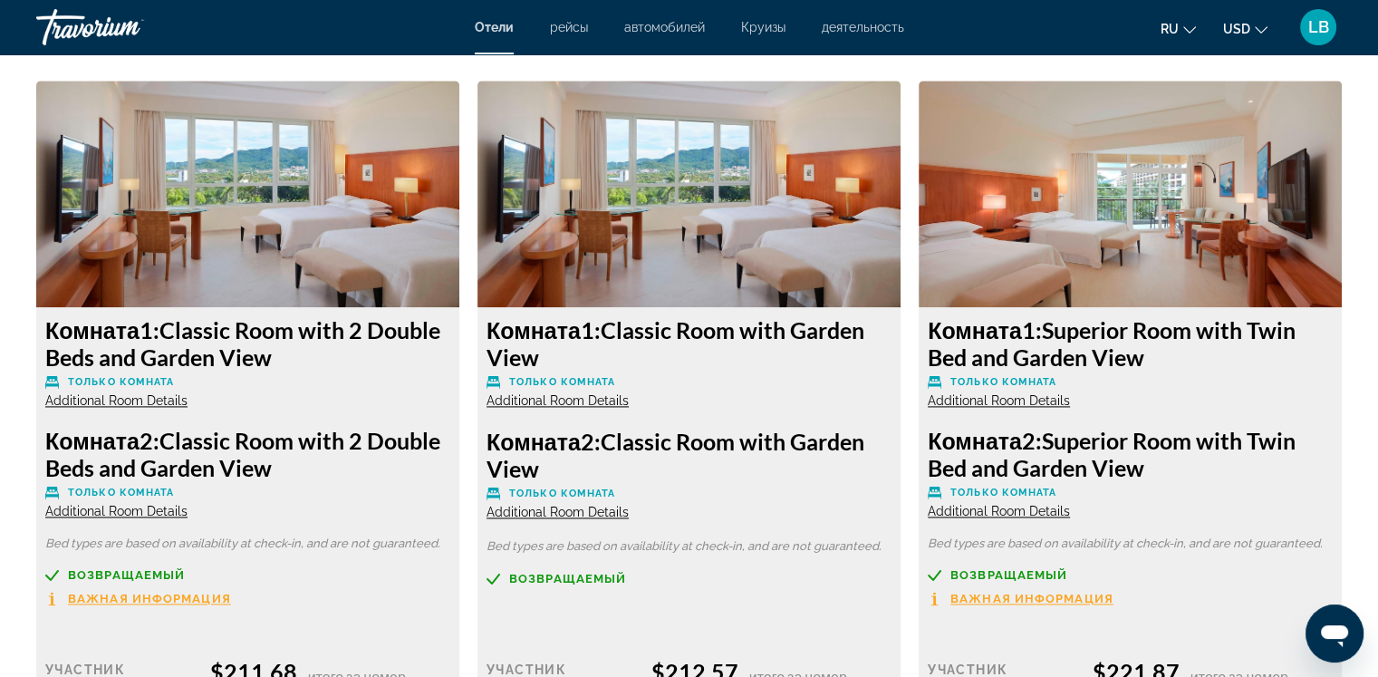
scroll to position [0, 0]
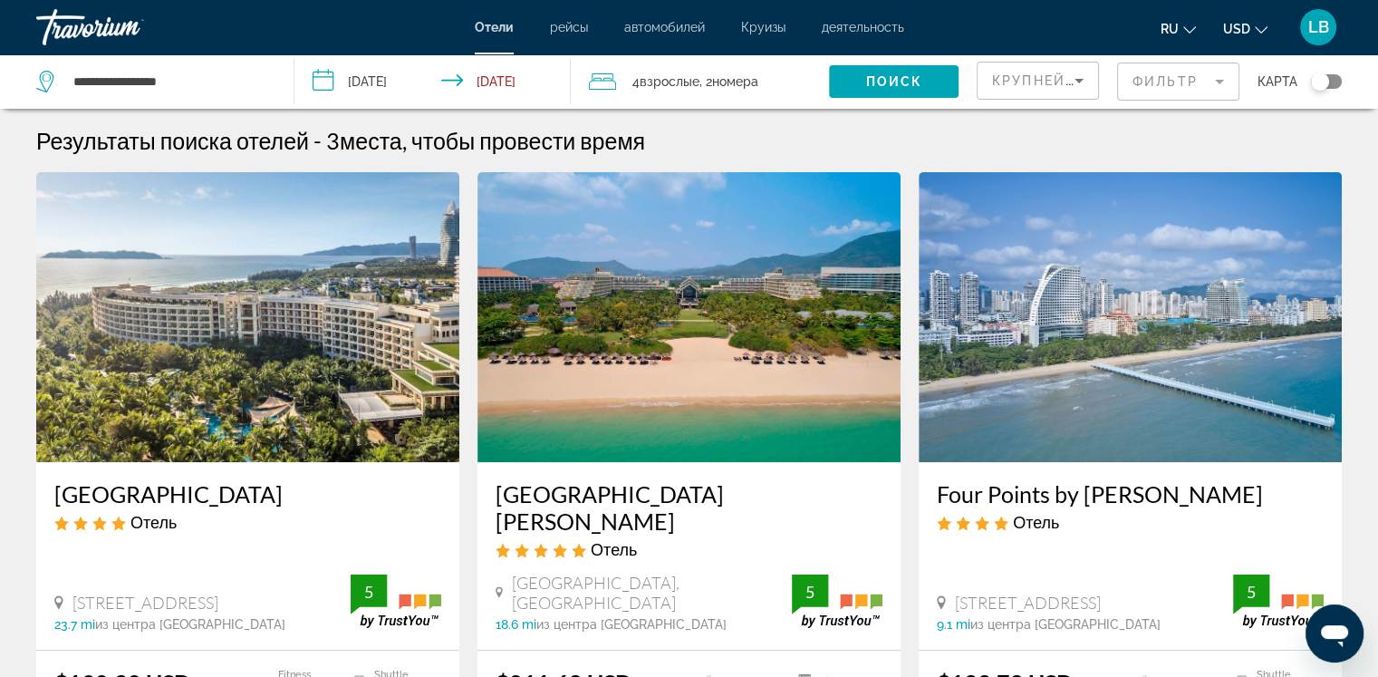
click at [1220, 82] on mat-form-field "Фильтр" at bounding box center [1178, 82] width 122 height 38
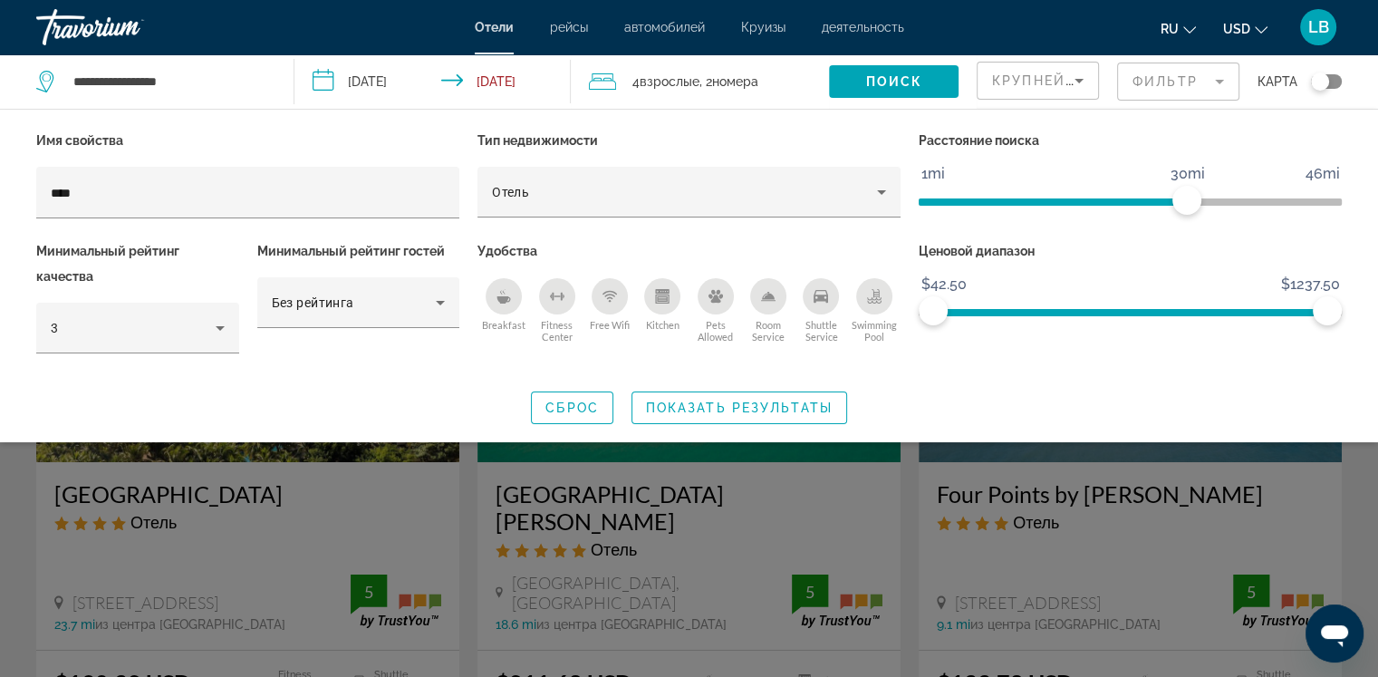
click at [496, 302] on icon "Breakfast" at bounding box center [503, 296] width 14 height 14
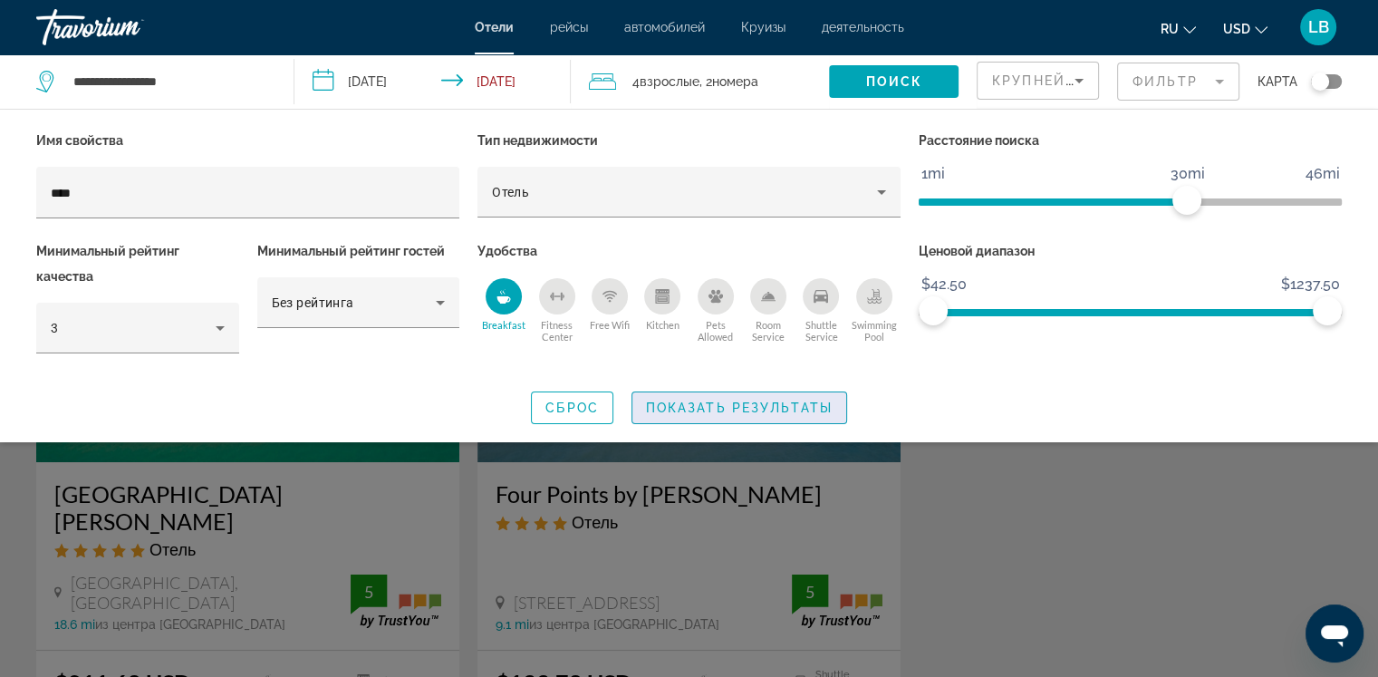
click at [698, 403] on span "Показать результаты" at bounding box center [739, 407] width 187 height 14
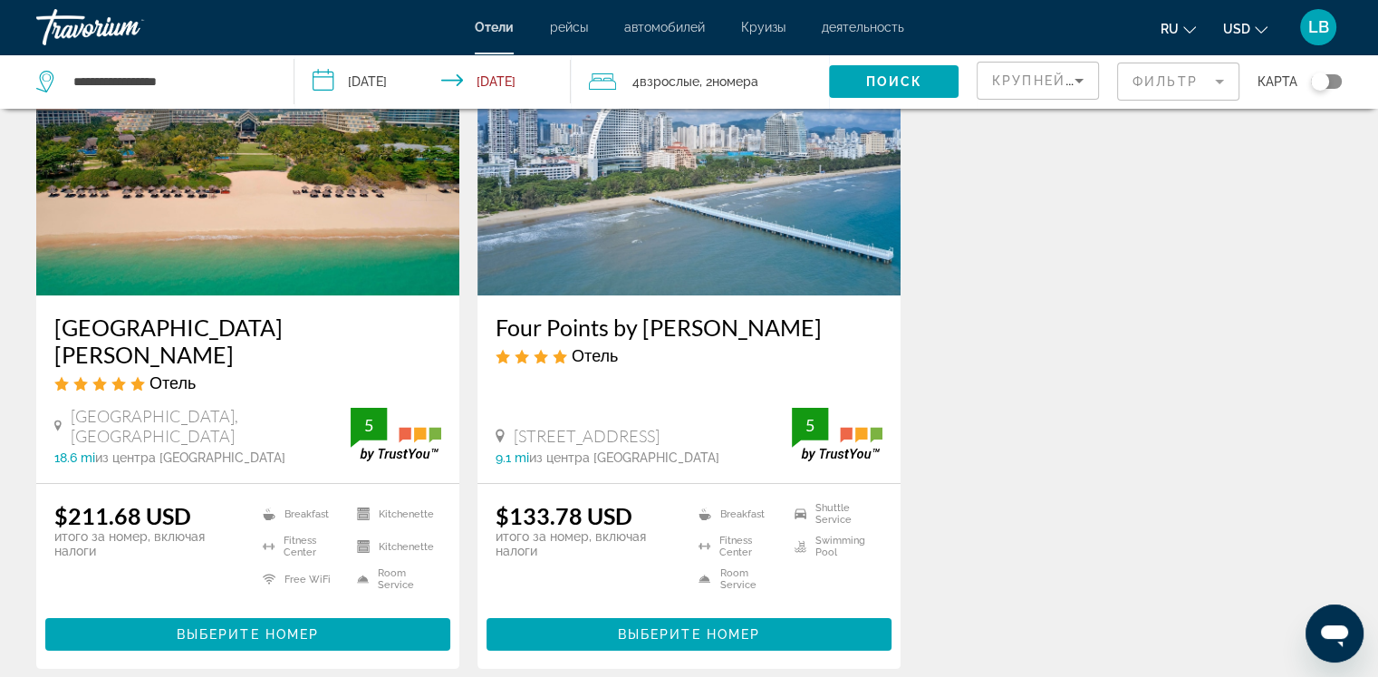
scroll to position [172, 0]
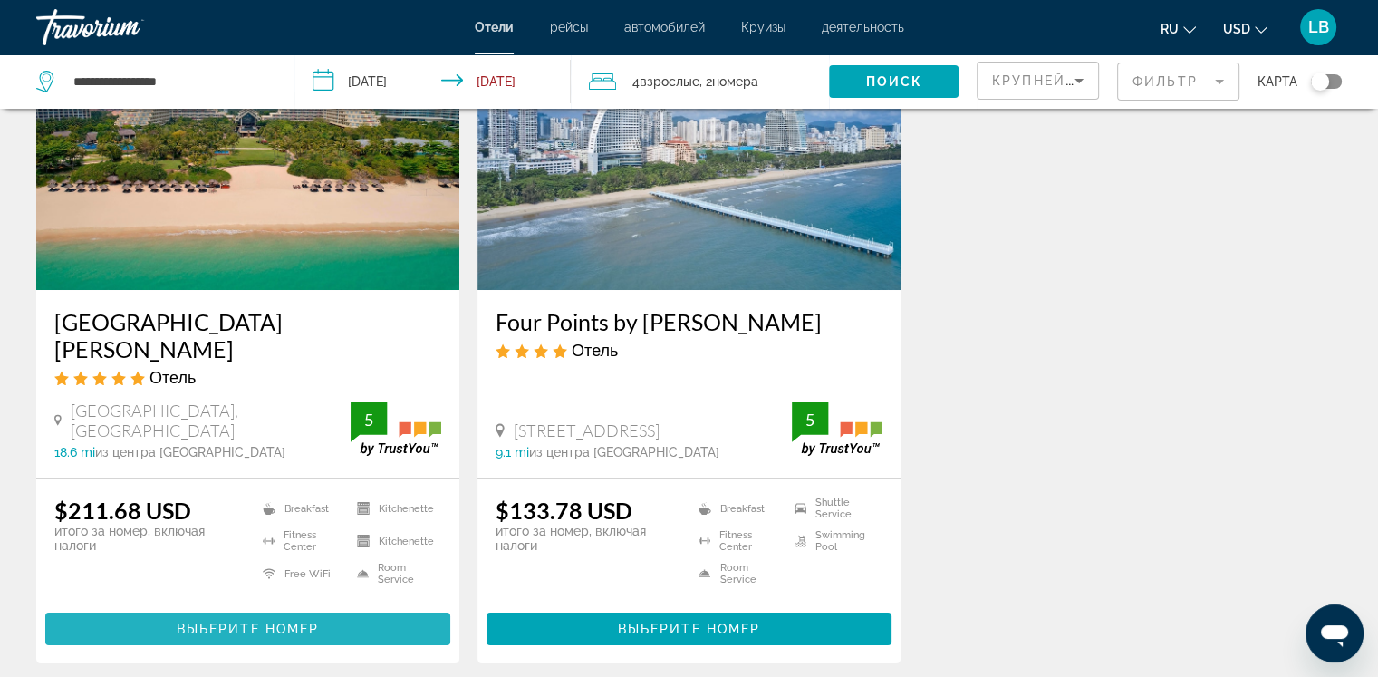
click at [216, 621] on span "Выберите номер" at bounding box center [248, 628] width 142 height 14
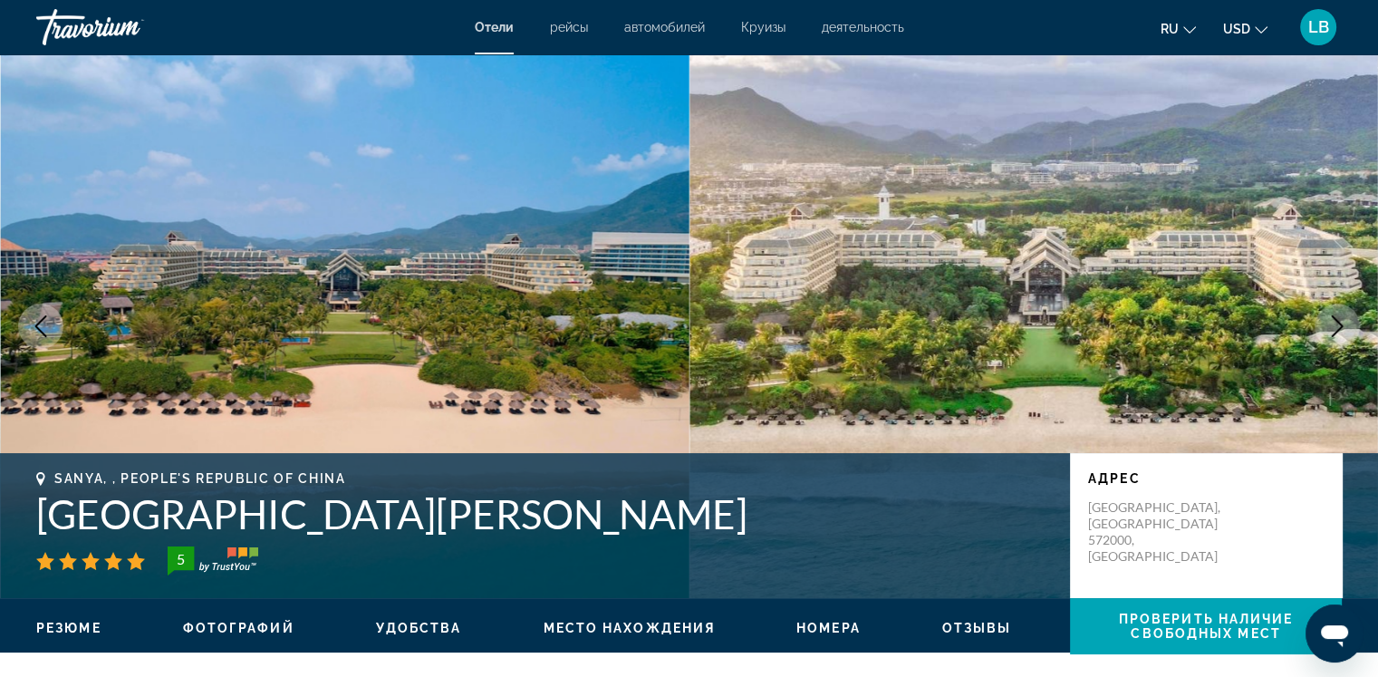
click at [1327, 68] on img "Main content" at bounding box center [1033, 326] width 689 height 544
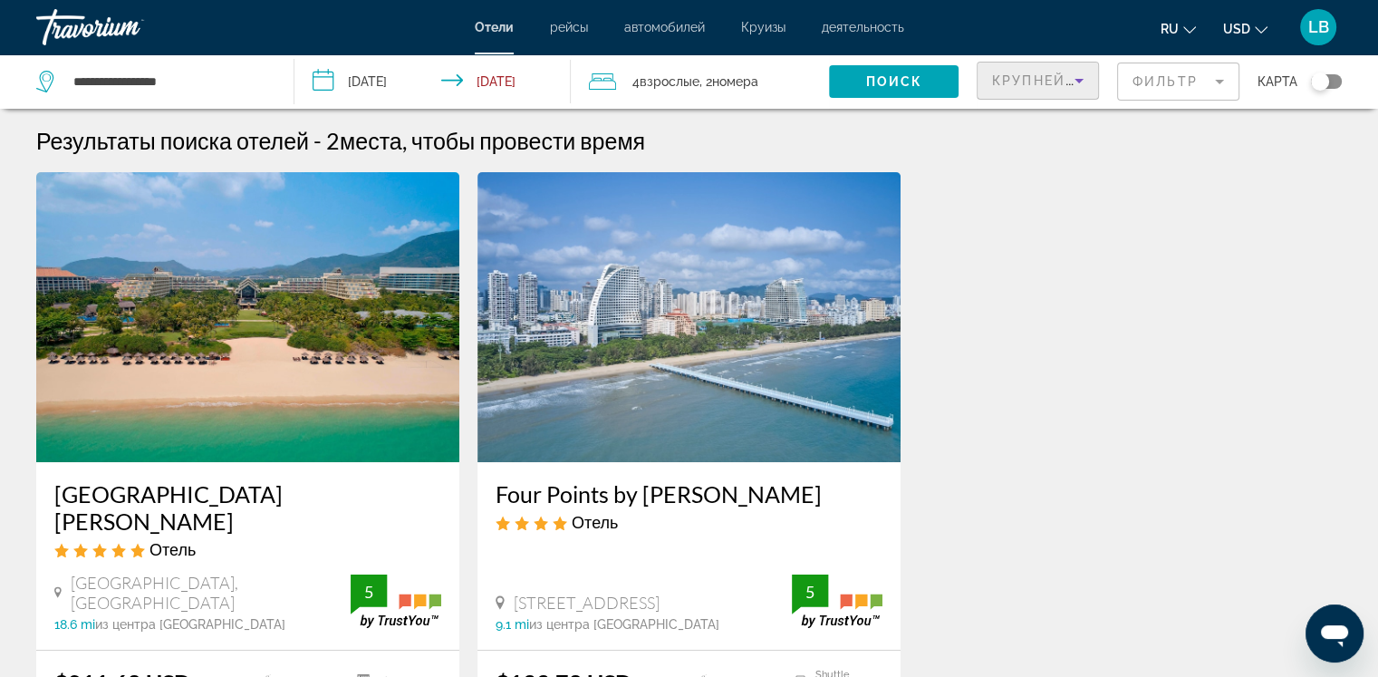
click at [1074, 80] on icon "Sort by" at bounding box center [1079, 81] width 22 height 22
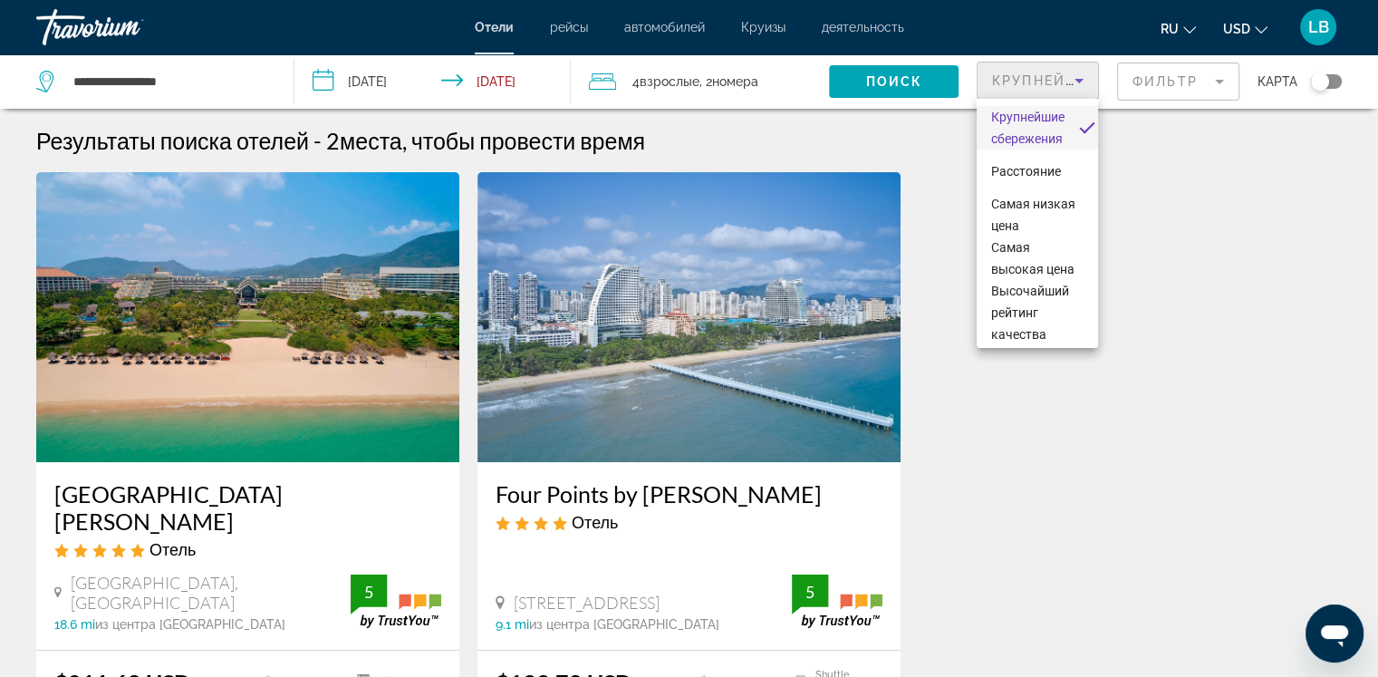
click at [1073, 80] on div at bounding box center [689, 338] width 1378 height 677
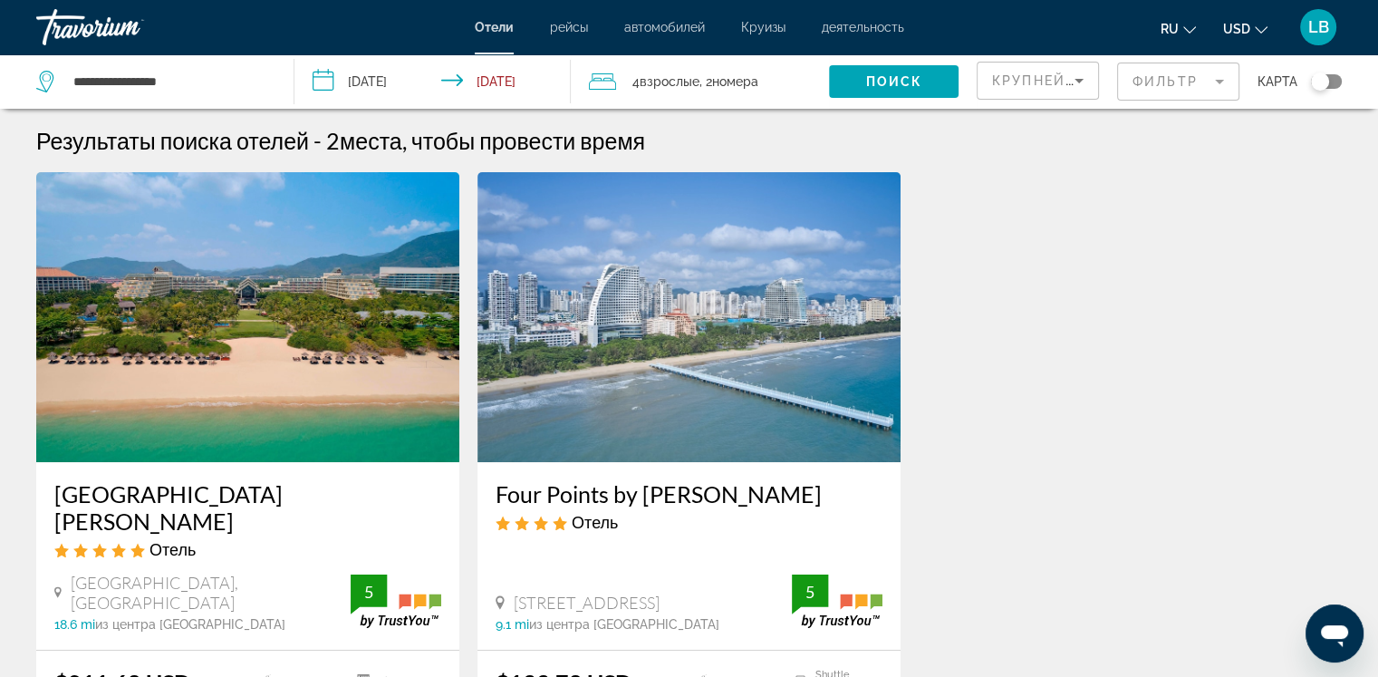
click at [1218, 82] on mat-form-field "Фильтр" at bounding box center [1178, 82] width 122 height 38
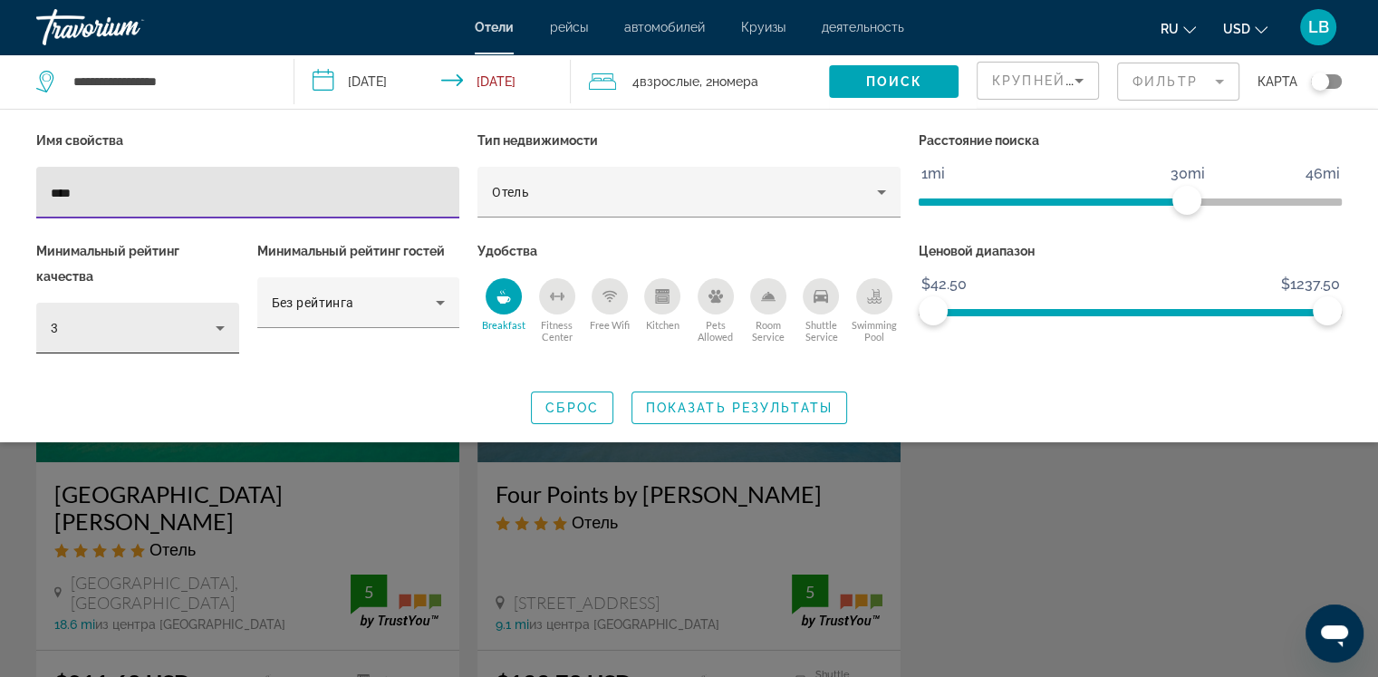
click at [214, 322] on icon "Hotel Filters" at bounding box center [220, 328] width 22 height 22
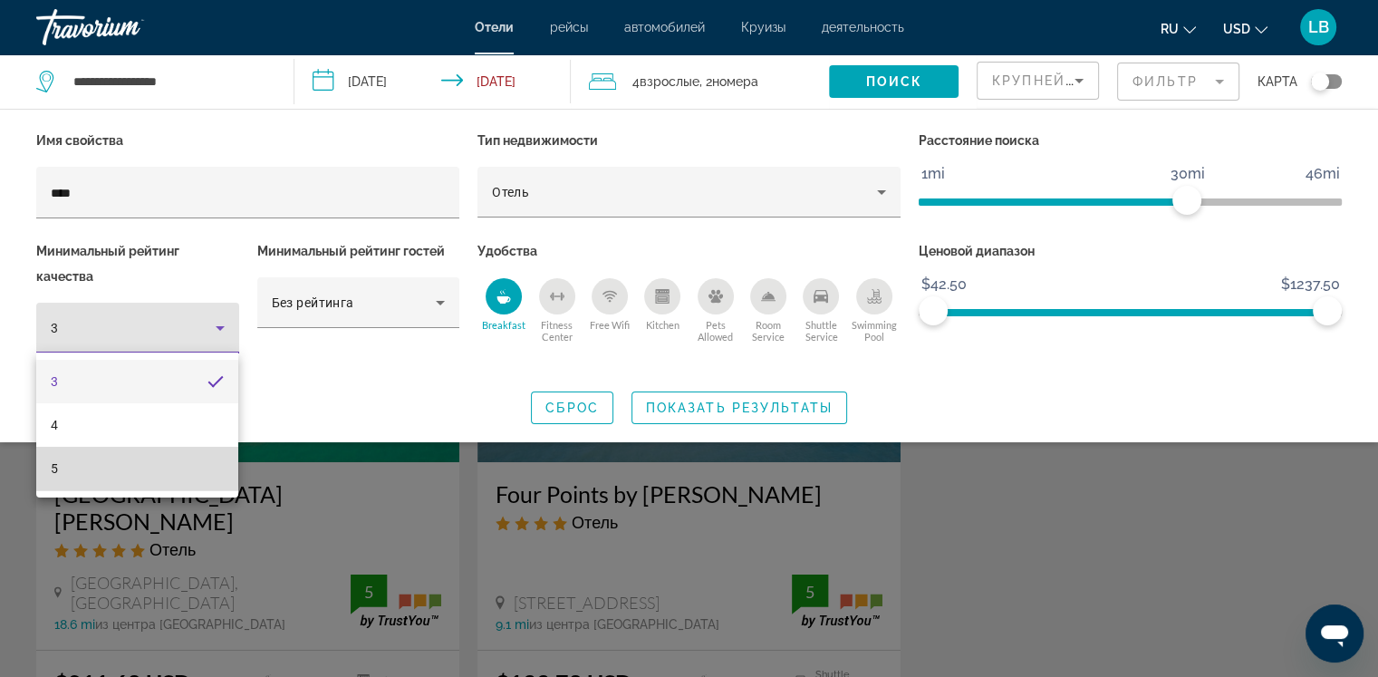
click at [76, 467] on mat-option "5" at bounding box center [137, 468] width 202 height 43
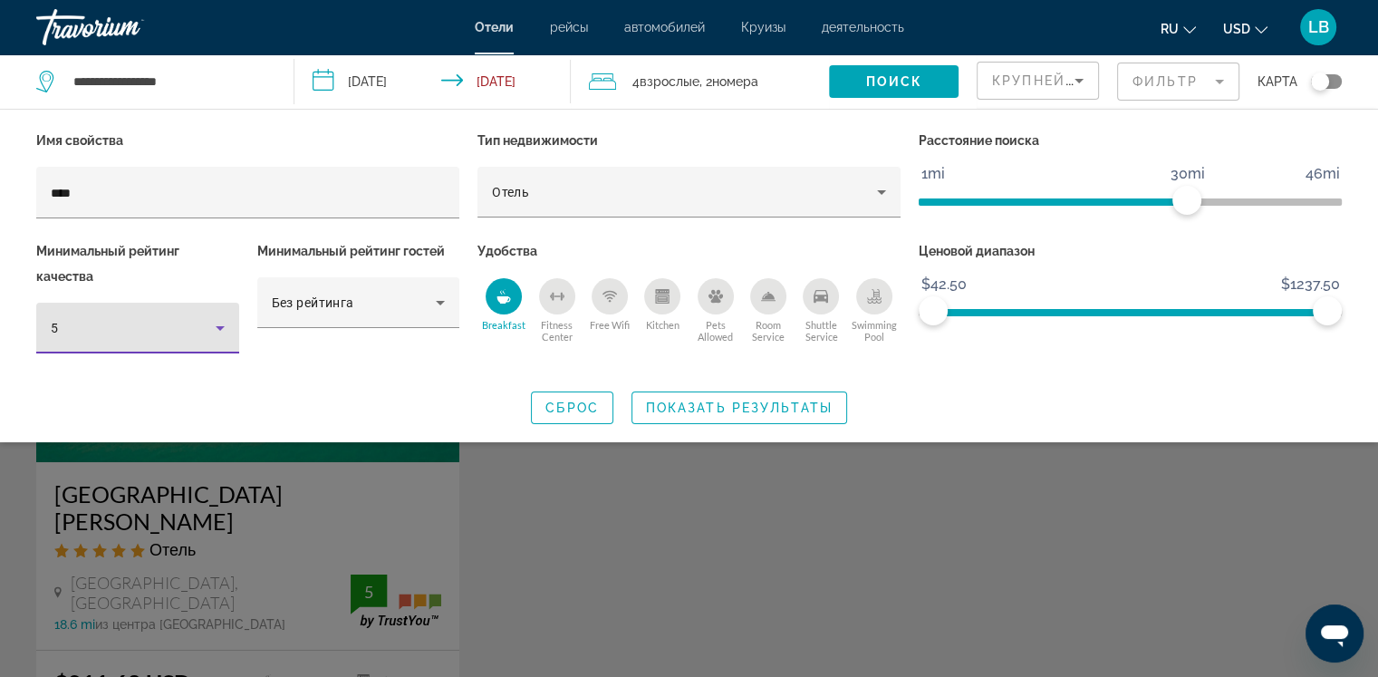
click at [225, 334] on icon "Hotel Filters" at bounding box center [220, 328] width 22 height 22
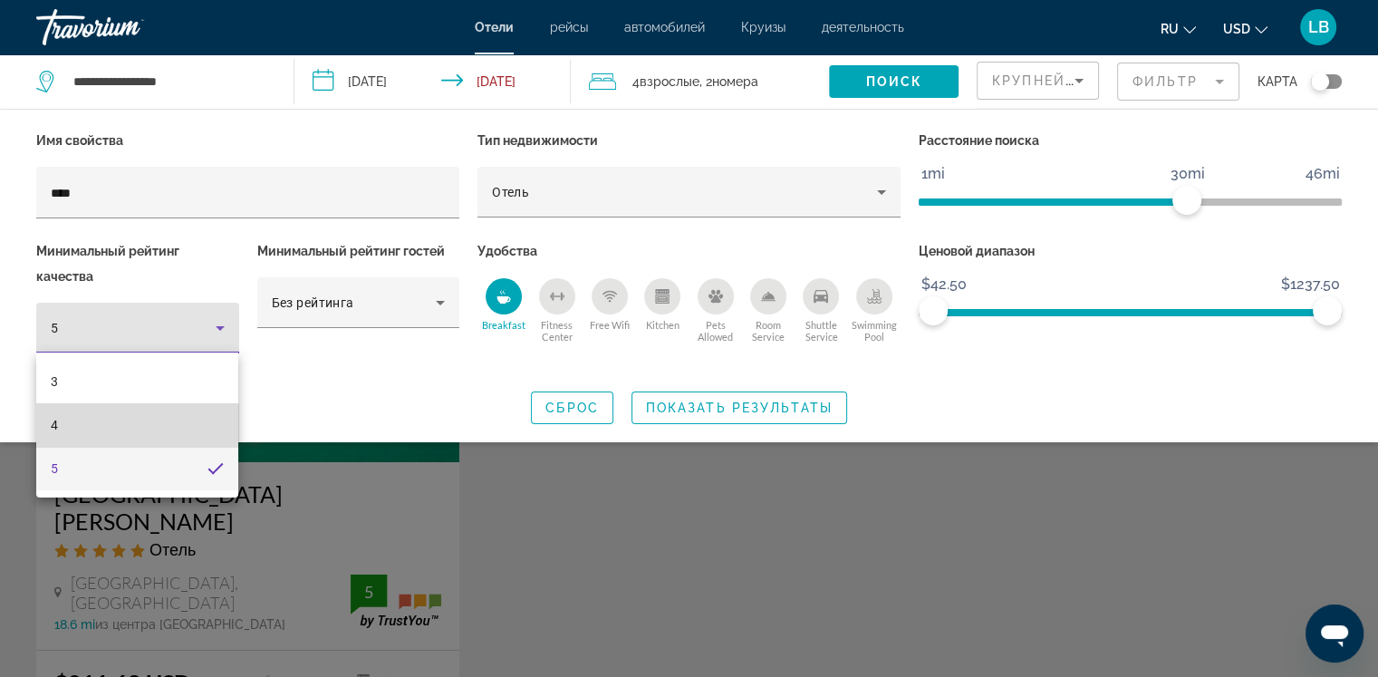
click at [82, 429] on mat-option "4" at bounding box center [137, 424] width 202 height 43
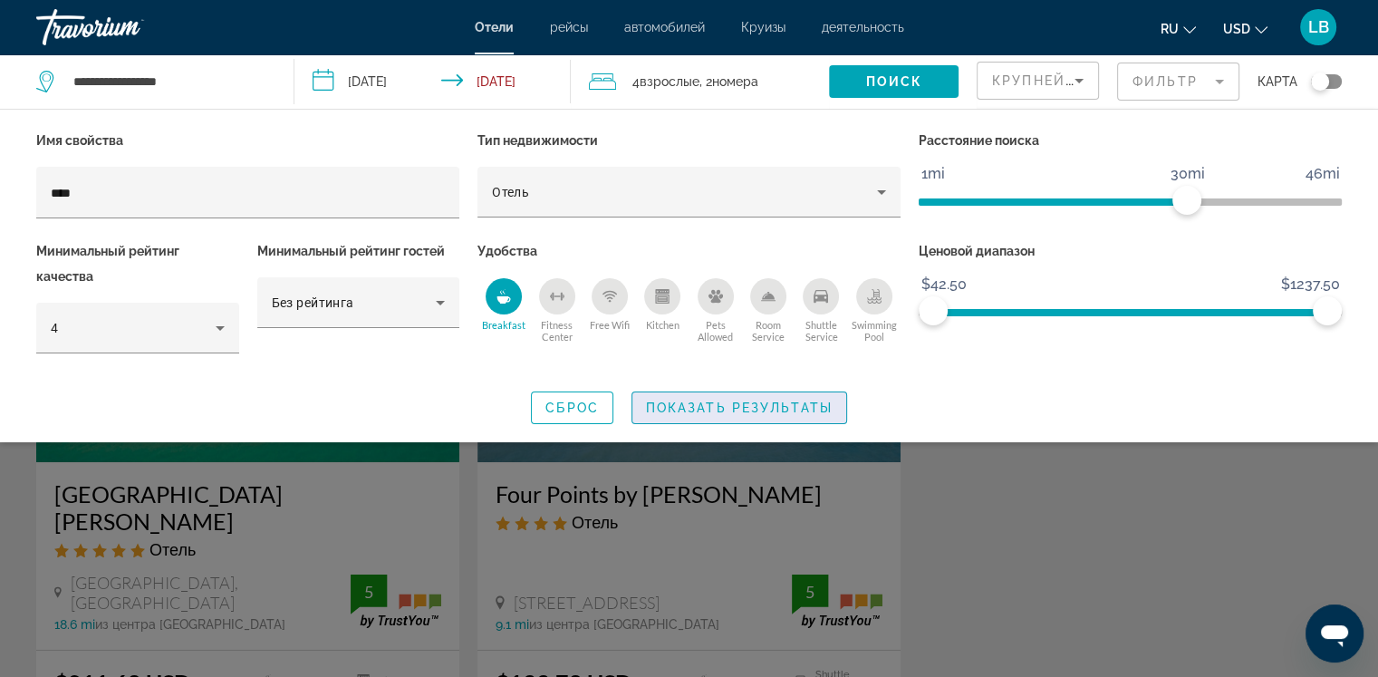
click at [708, 409] on span "Показать результаты" at bounding box center [739, 407] width 187 height 14
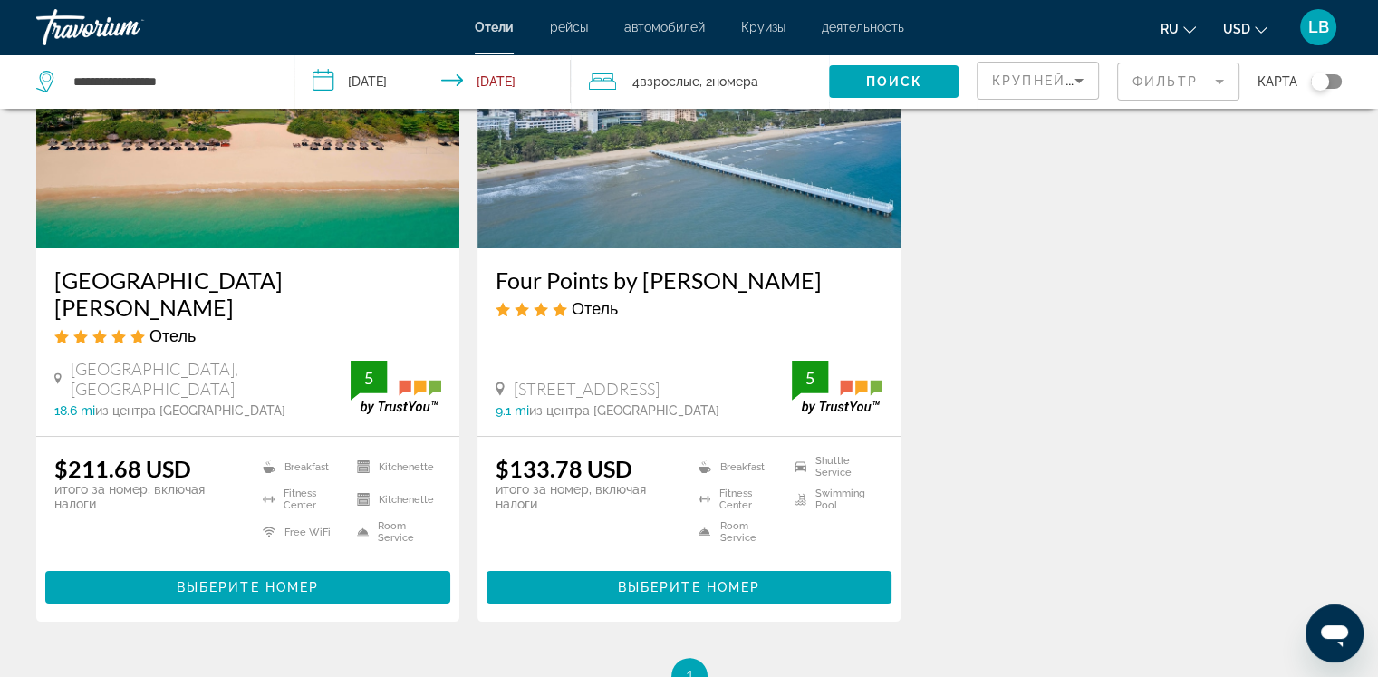
scroll to position [216, 0]
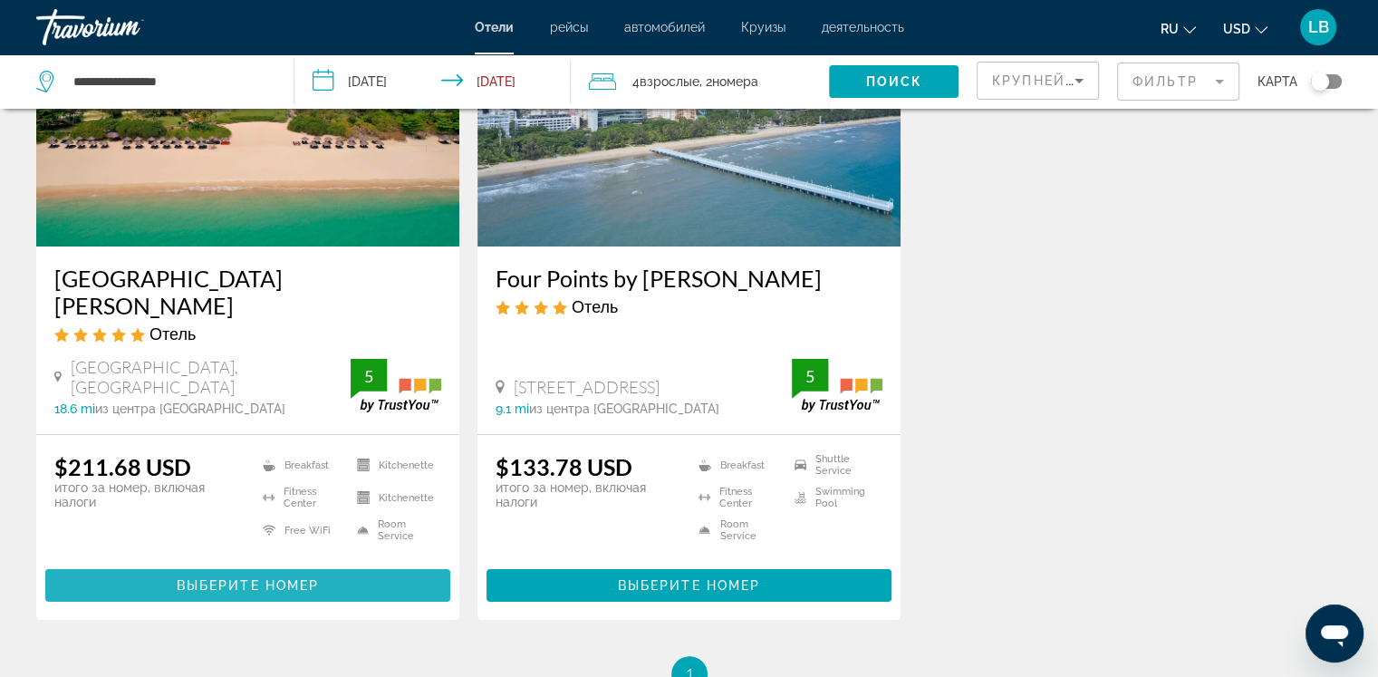
click at [249, 578] on span "Выберите номер" at bounding box center [248, 585] width 142 height 14
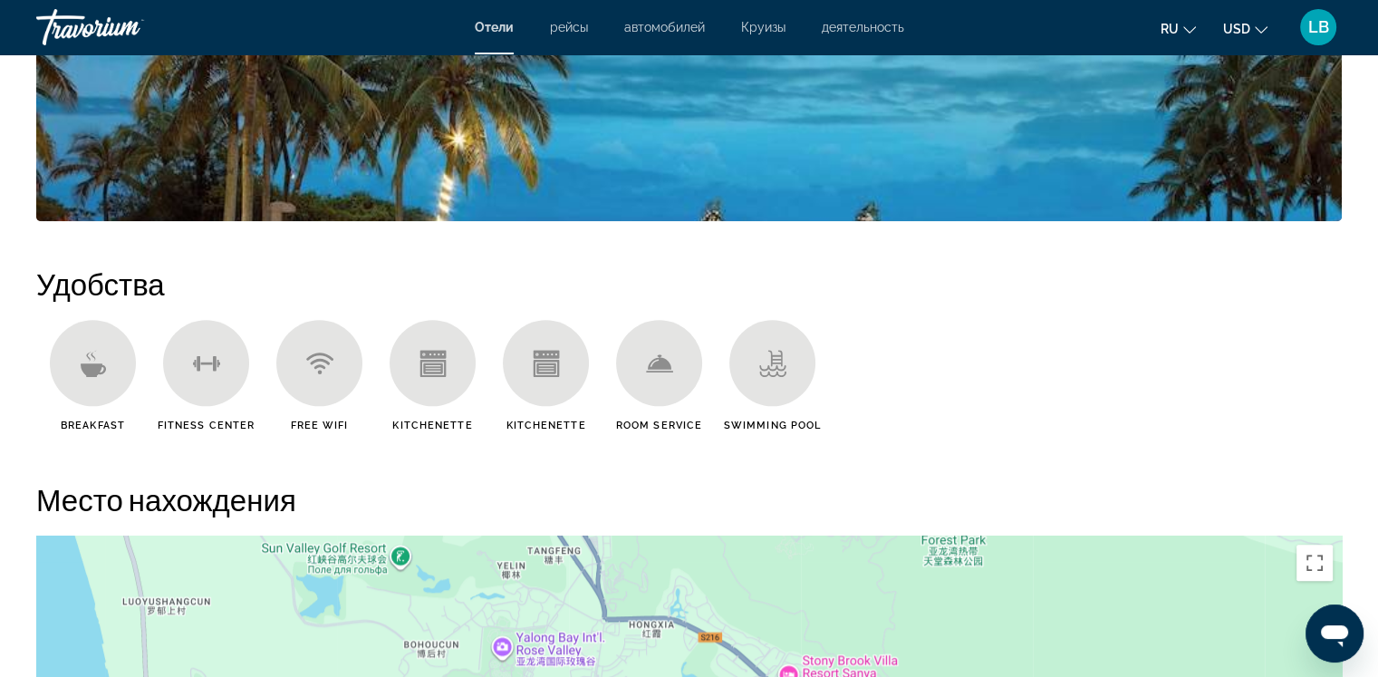
scroll to position [1362, 0]
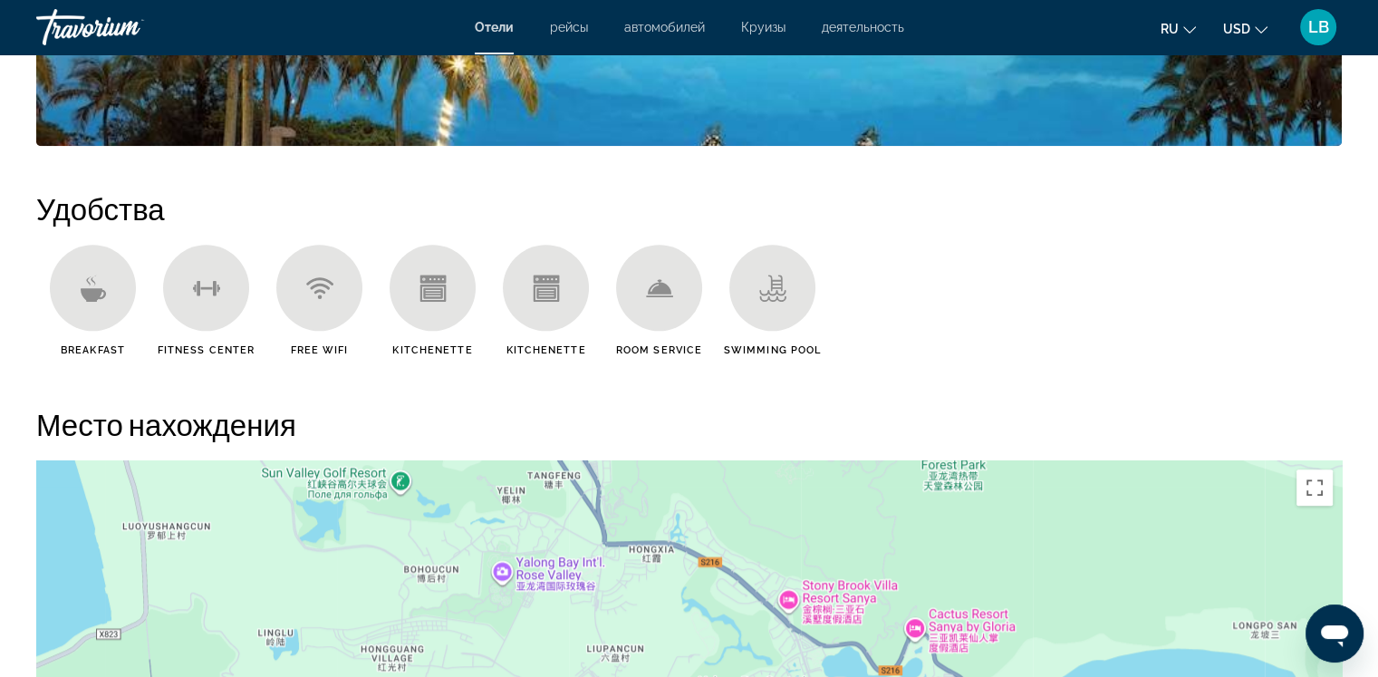
click at [102, 303] on div "Main content" at bounding box center [93, 288] width 86 height 86
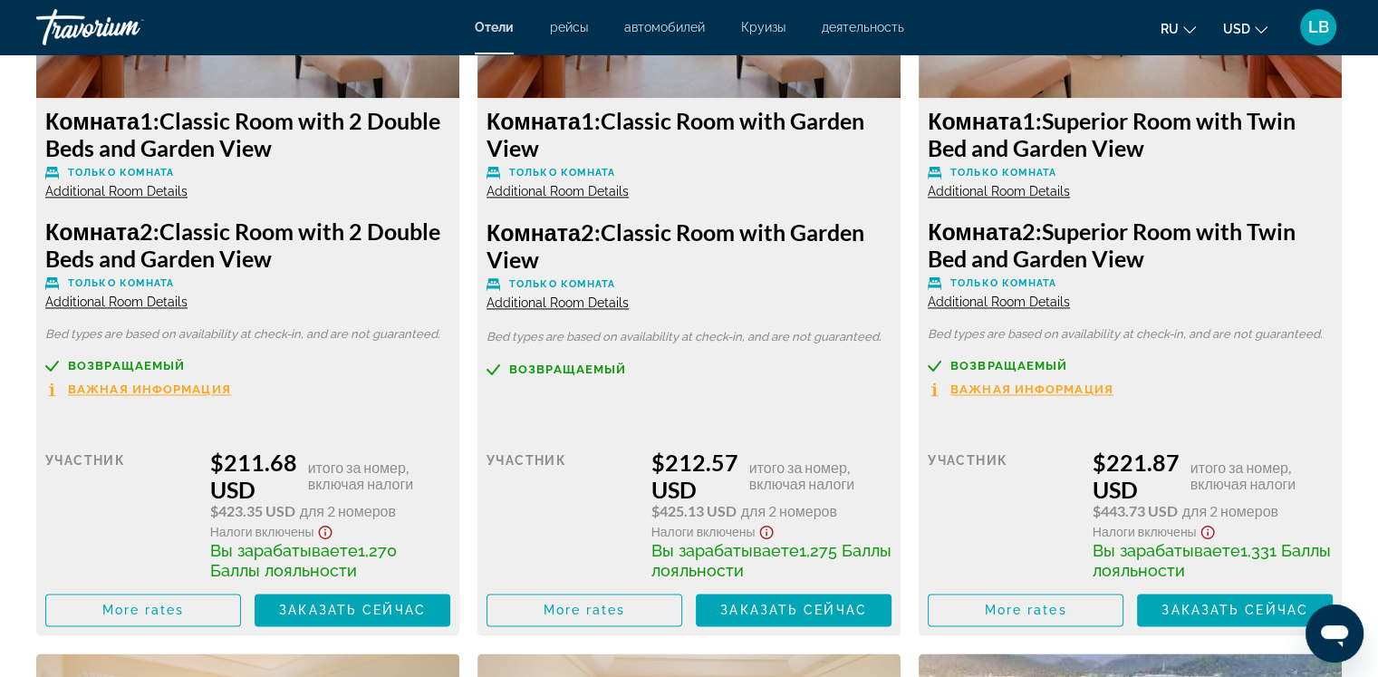
scroll to position [2708, 0]
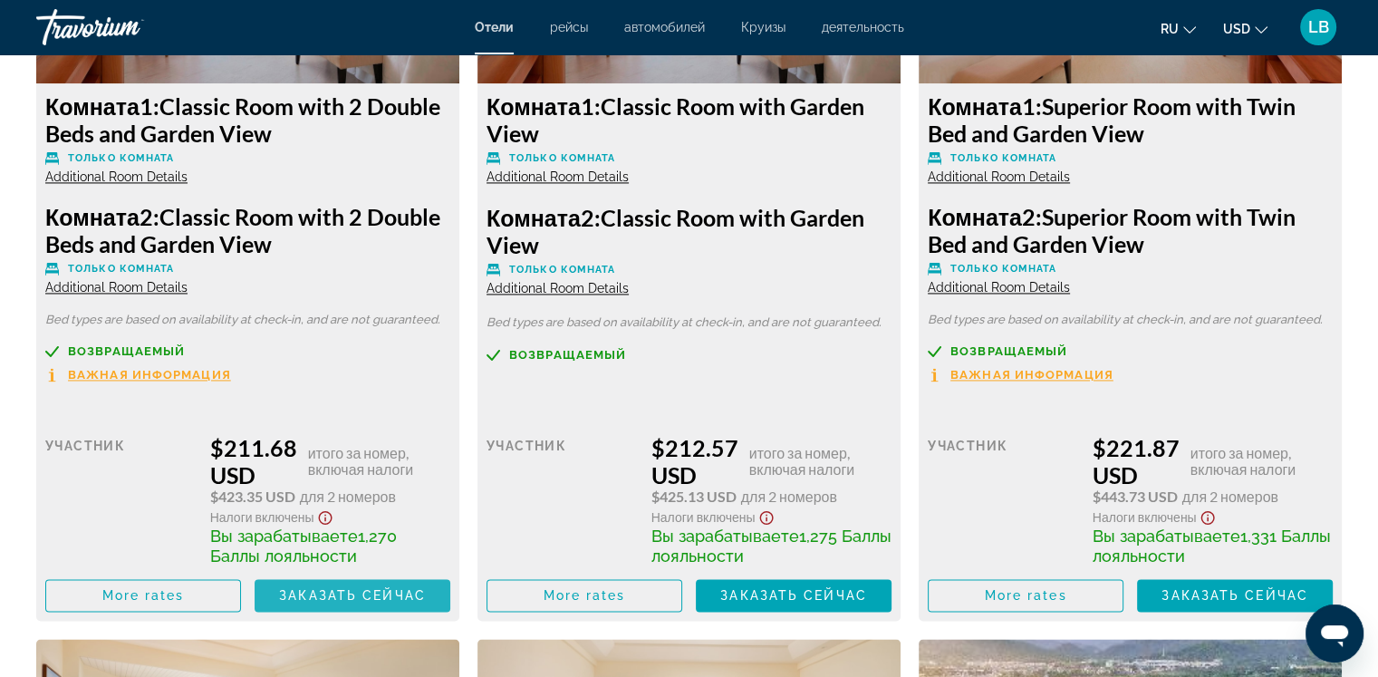
click at [342, 592] on span "Заказать сейчас" at bounding box center [352, 595] width 147 height 14
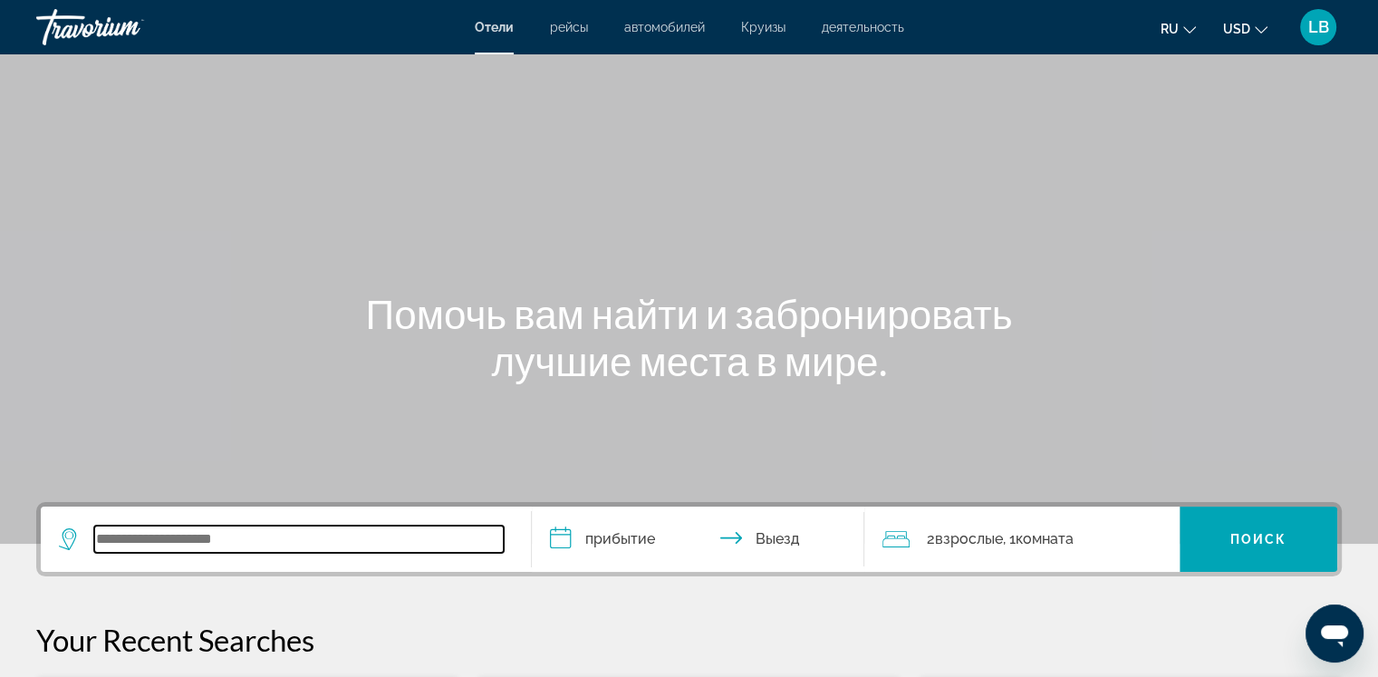
click at [186, 537] on input "Search widget" at bounding box center [298, 538] width 409 height 27
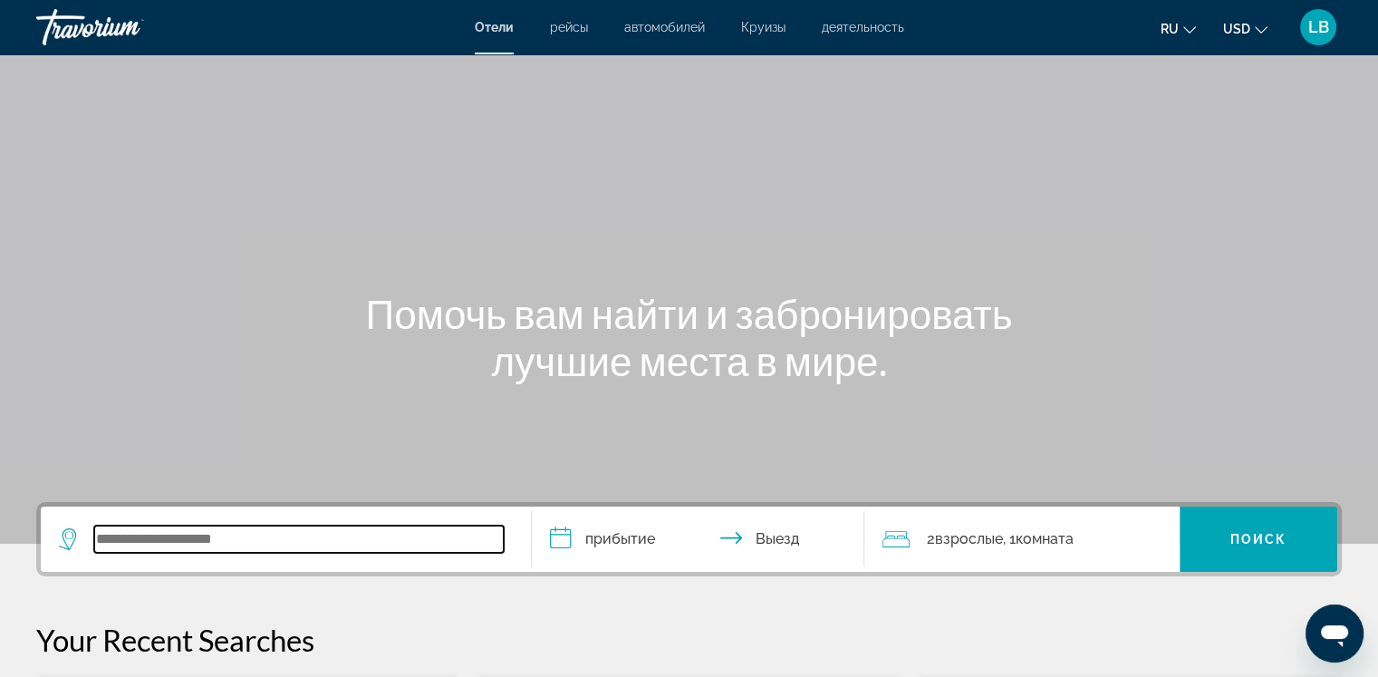
scroll to position [442, 0]
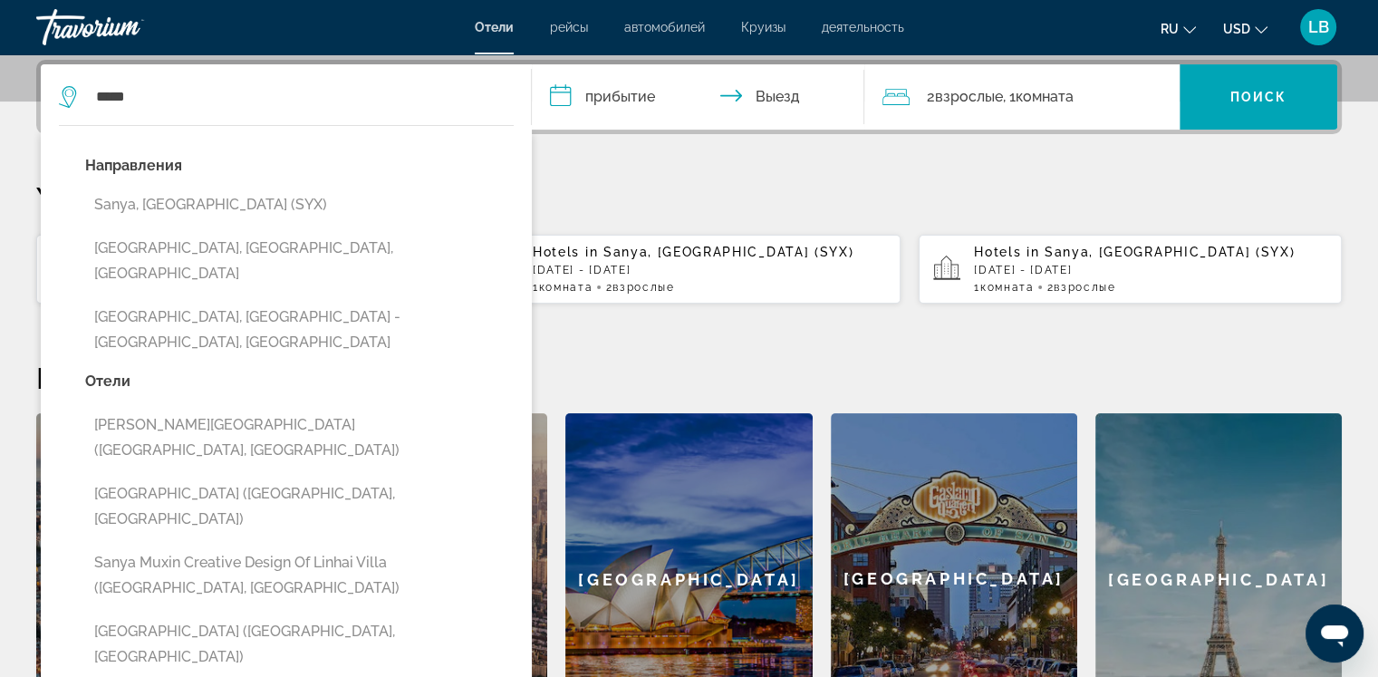
click at [234, 369] on p "Отели" at bounding box center [299, 381] width 429 height 25
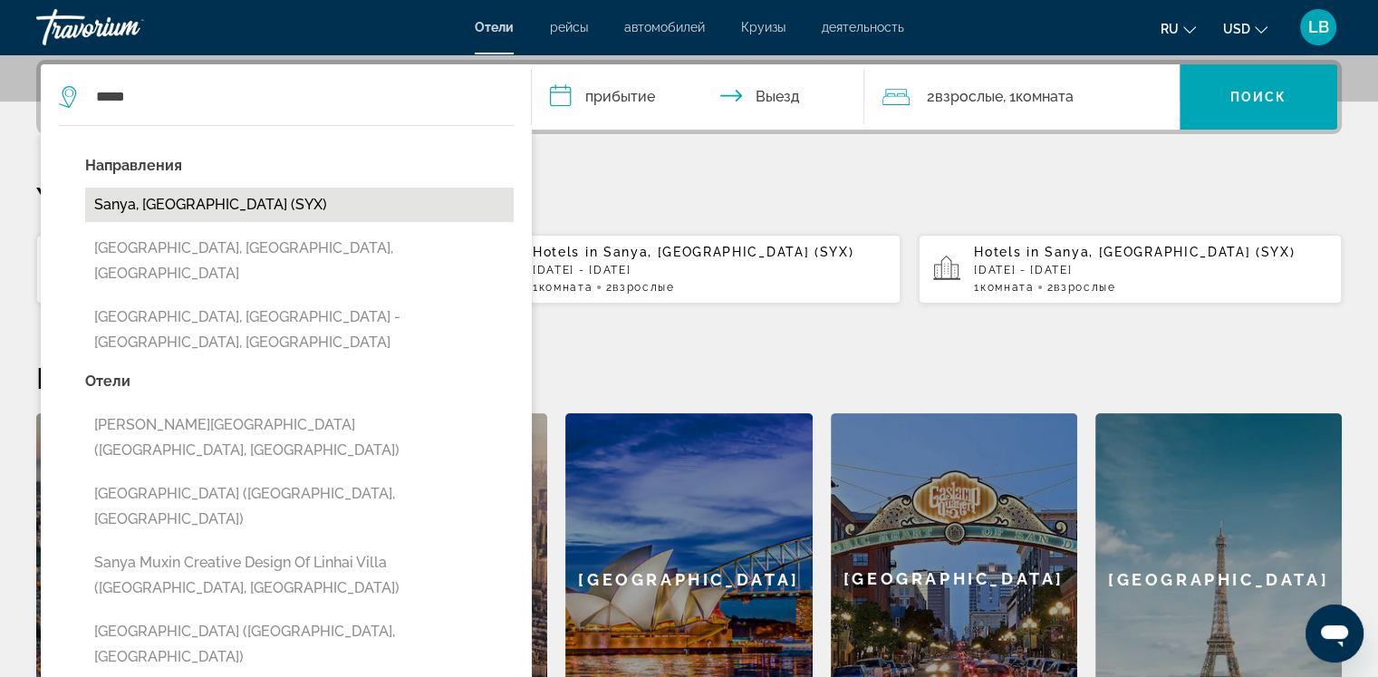
click at [194, 205] on button "Sanya, [GEOGRAPHIC_DATA] (SYX)" at bounding box center [299, 205] width 429 height 34
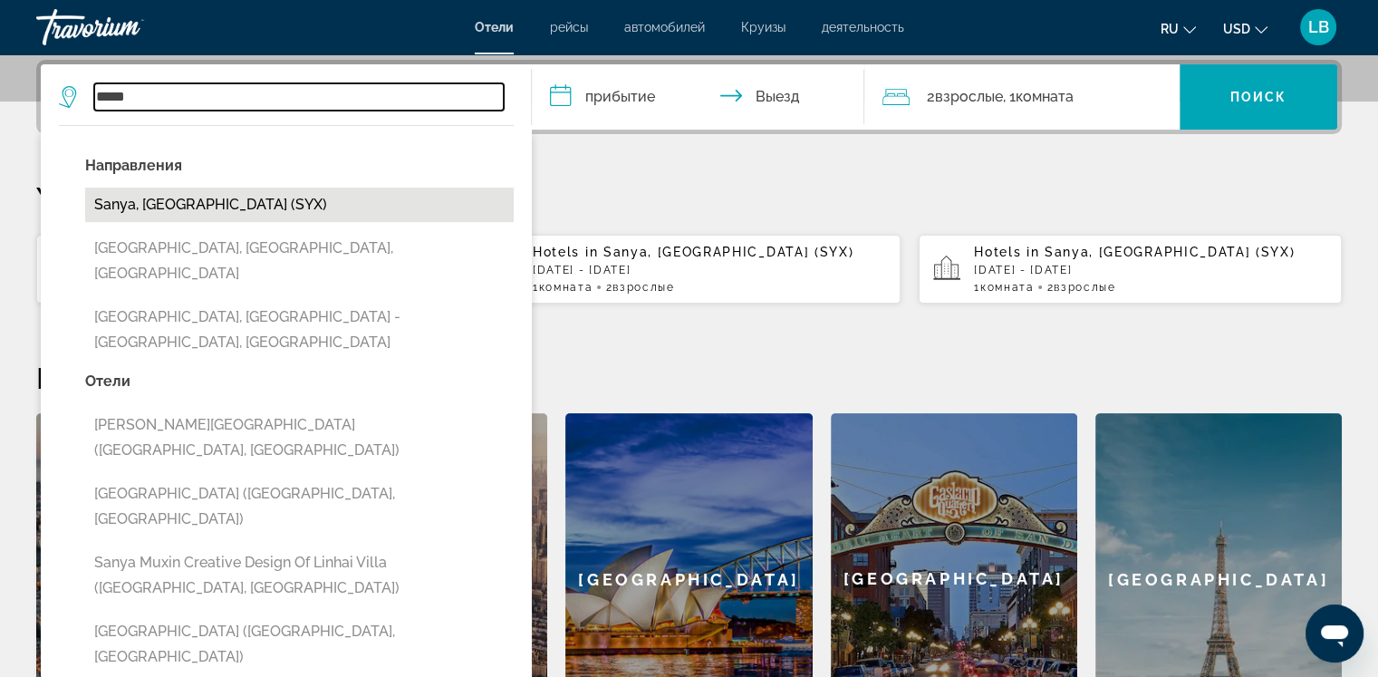
type input "**********"
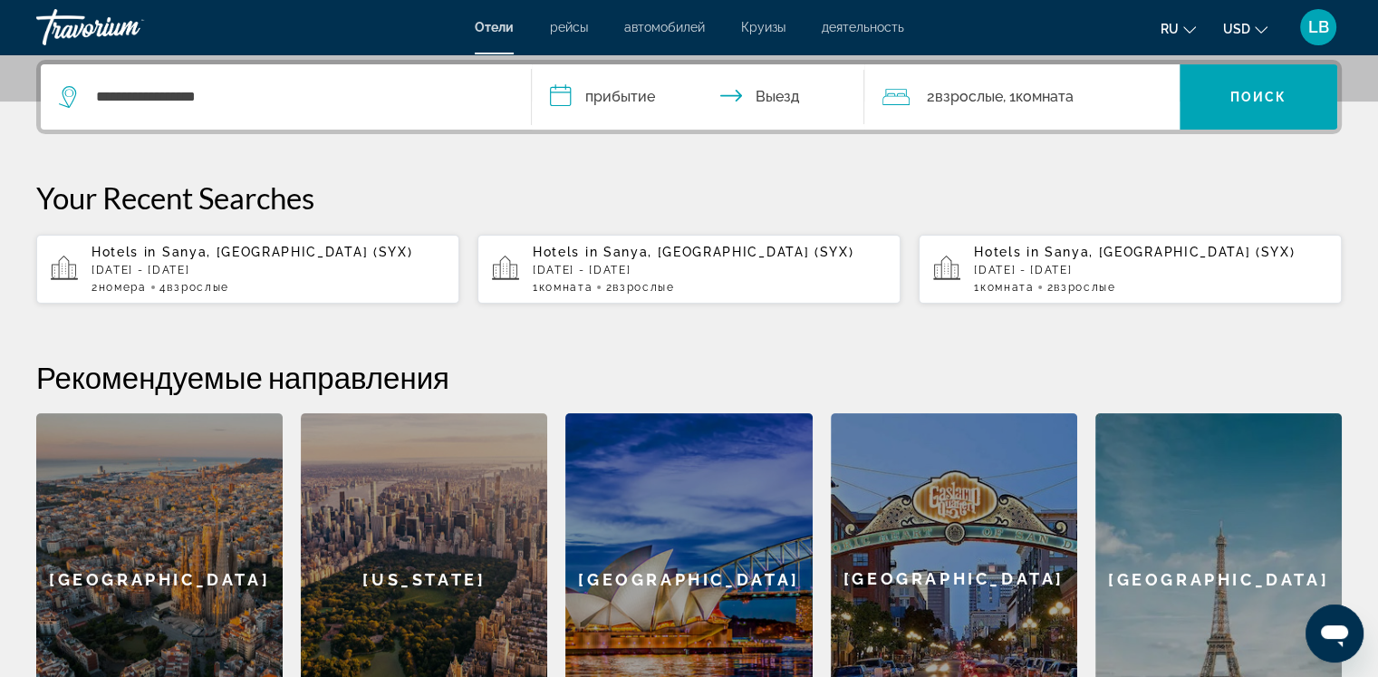
click at [558, 94] on input "**********" at bounding box center [702, 99] width 341 height 71
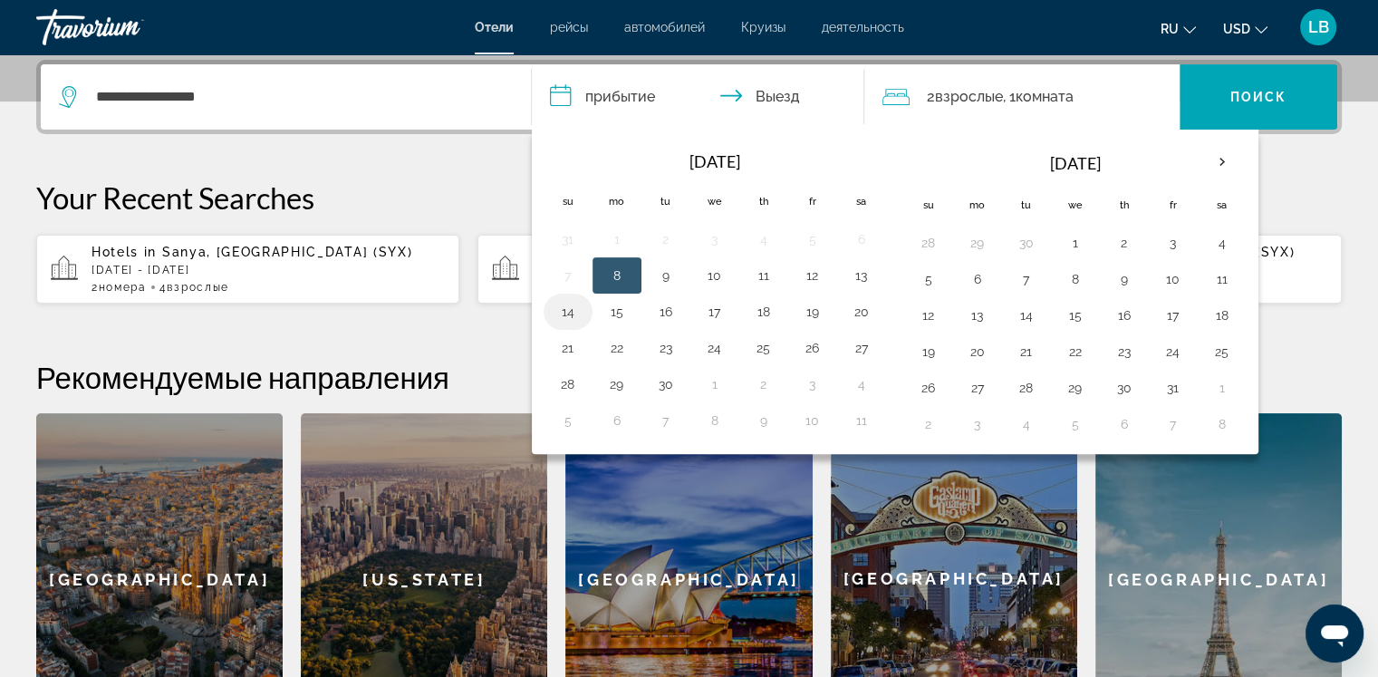
click at [569, 313] on button "14" at bounding box center [568, 311] width 29 height 25
drag, startPoint x: 569, startPoint y: 313, endPoint x: 669, endPoint y: 310, distance: 99.7
click at [669, 310] on tr "14 15 16 17 18 19 20" at bounding box center [715, 312] width 342 height 36
click at [669, 310] on button "16" at bounding box center [665, 311] width 29 height 25
type input "**********"
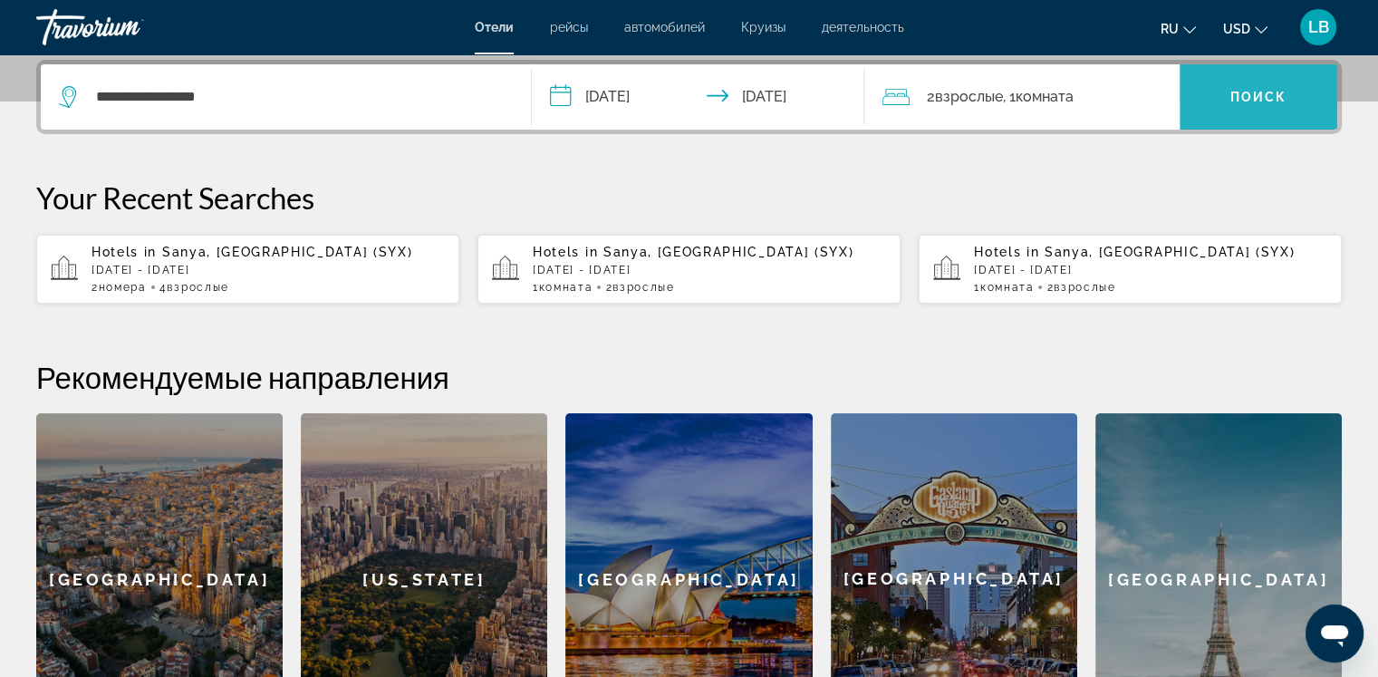
click at [1243, 101] on span "Поиск" at bounding box center [1258, 97] width 57 height 14
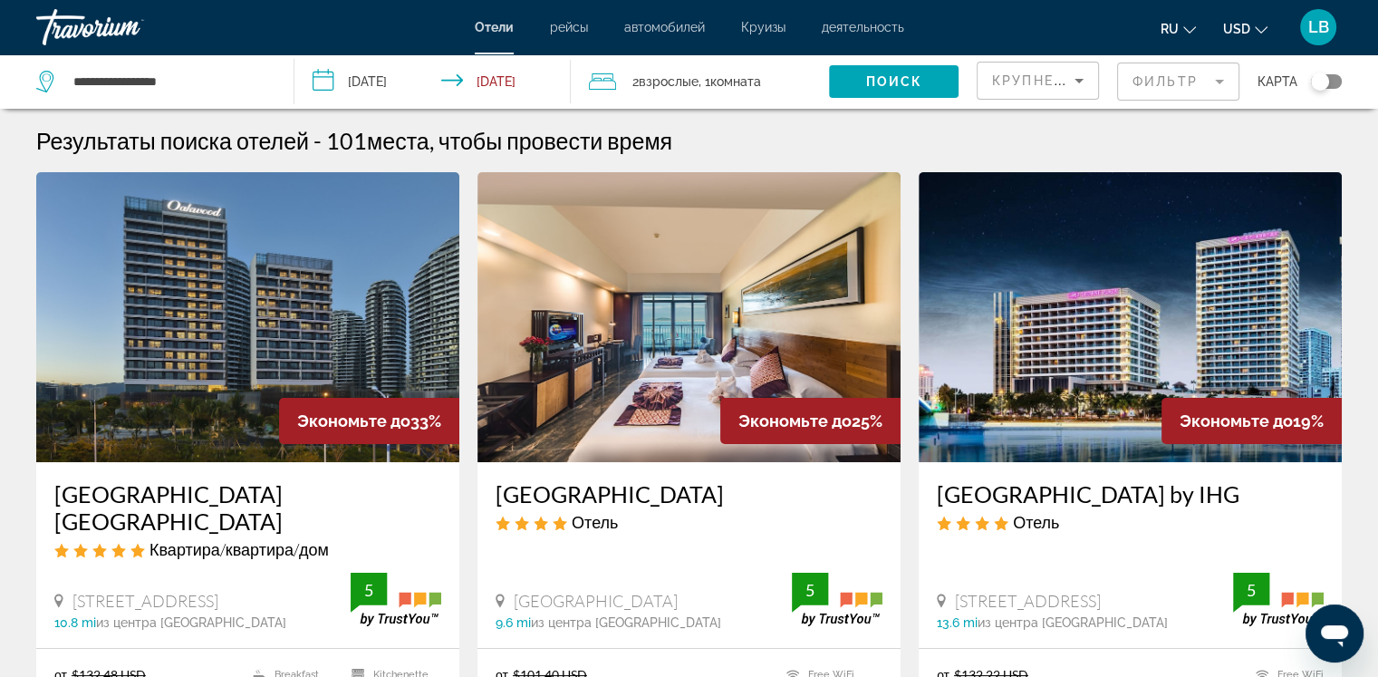
click at [1224, 82] on mat-form-field "Фильтр" at bounding box center [1178, 82] width 122 height 38
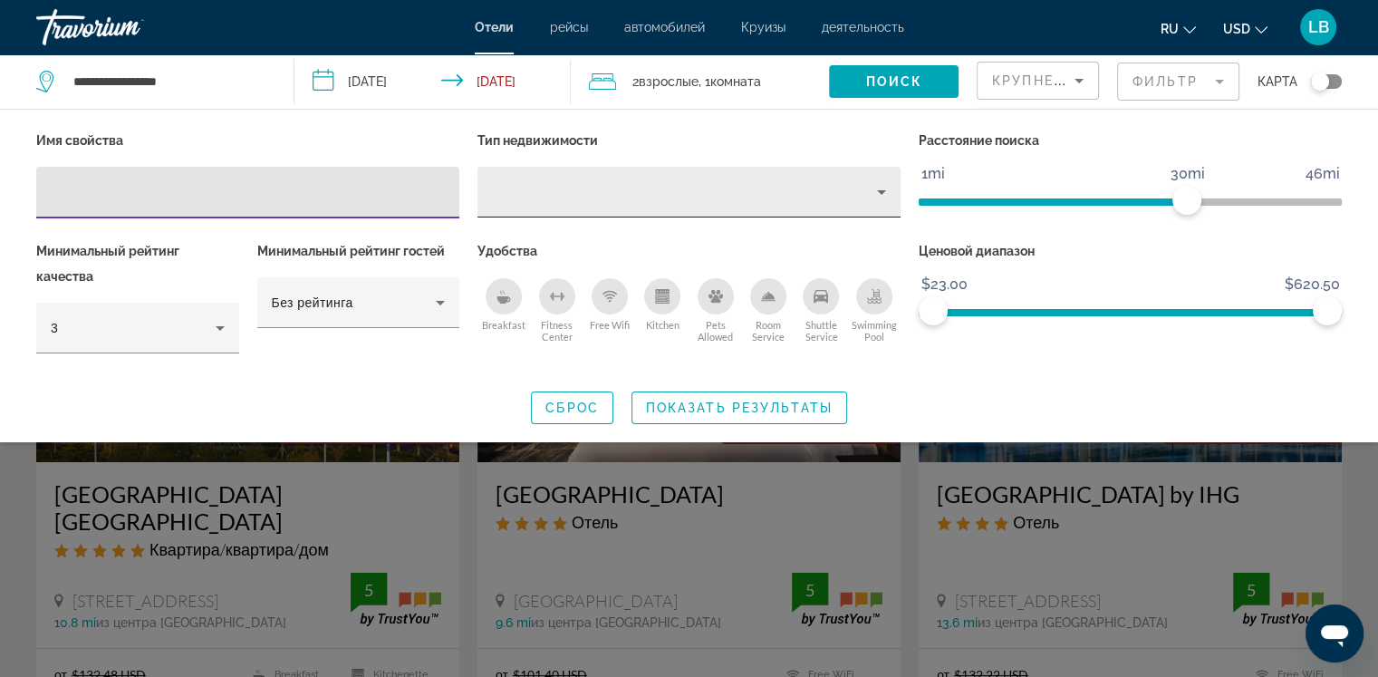
click at [883, 197] on icon "Property type" at bounding box center [882, 192] width 22 height 22
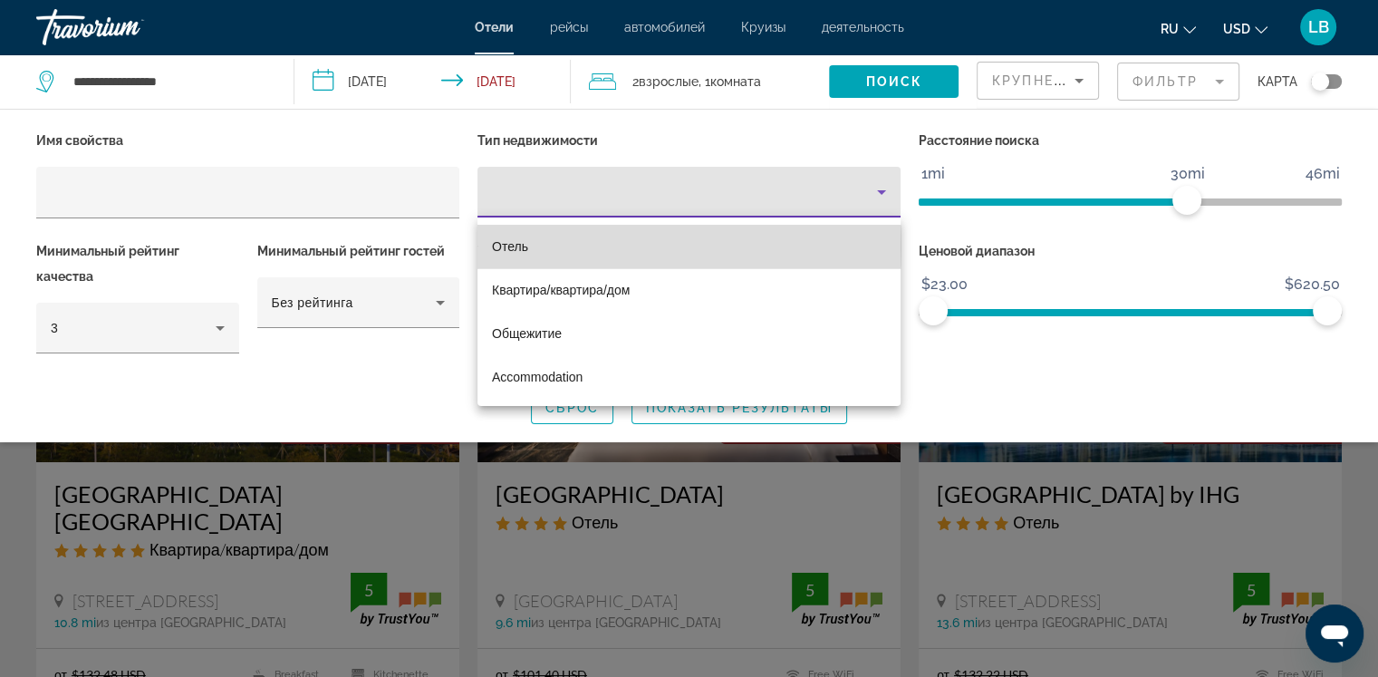
click at [522, 246] on span "Отель" at bounding box center [510, 246] width 36 height 14
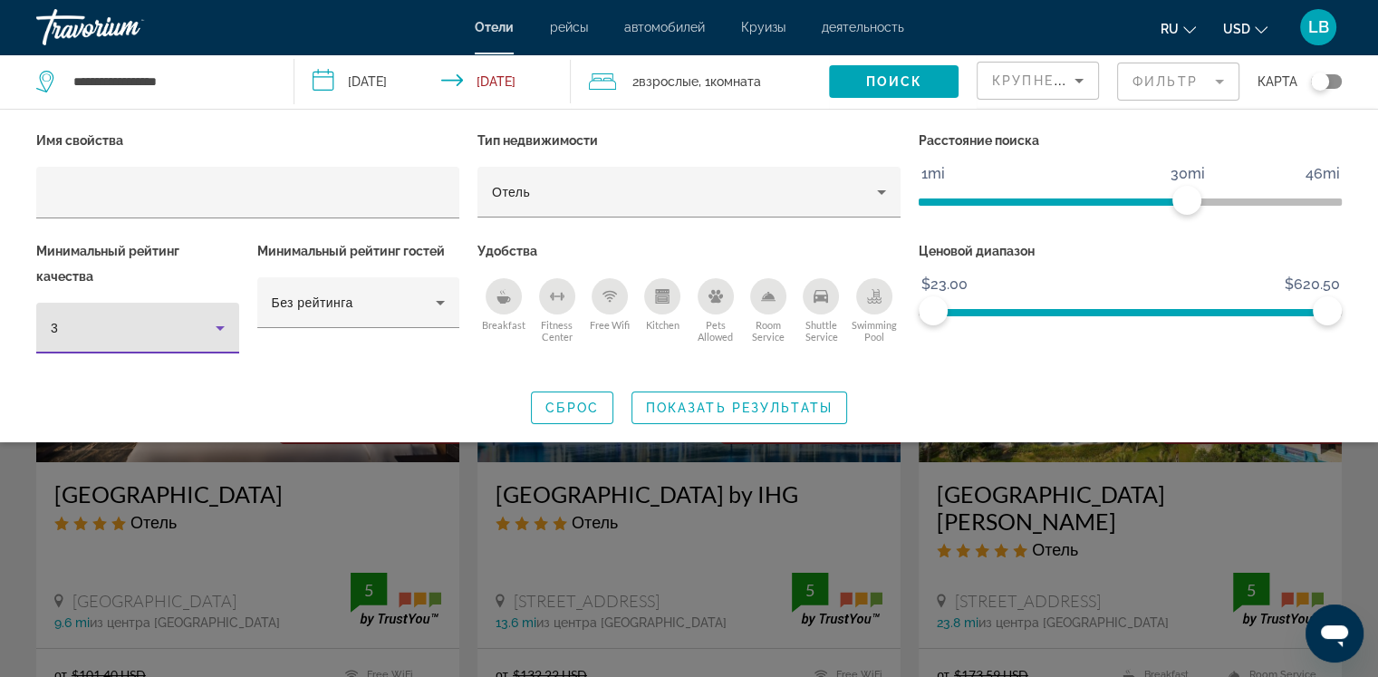
click at [217, 329] on icon "Hotel Filters" at bounding box center [220, 328] width 22 height 22
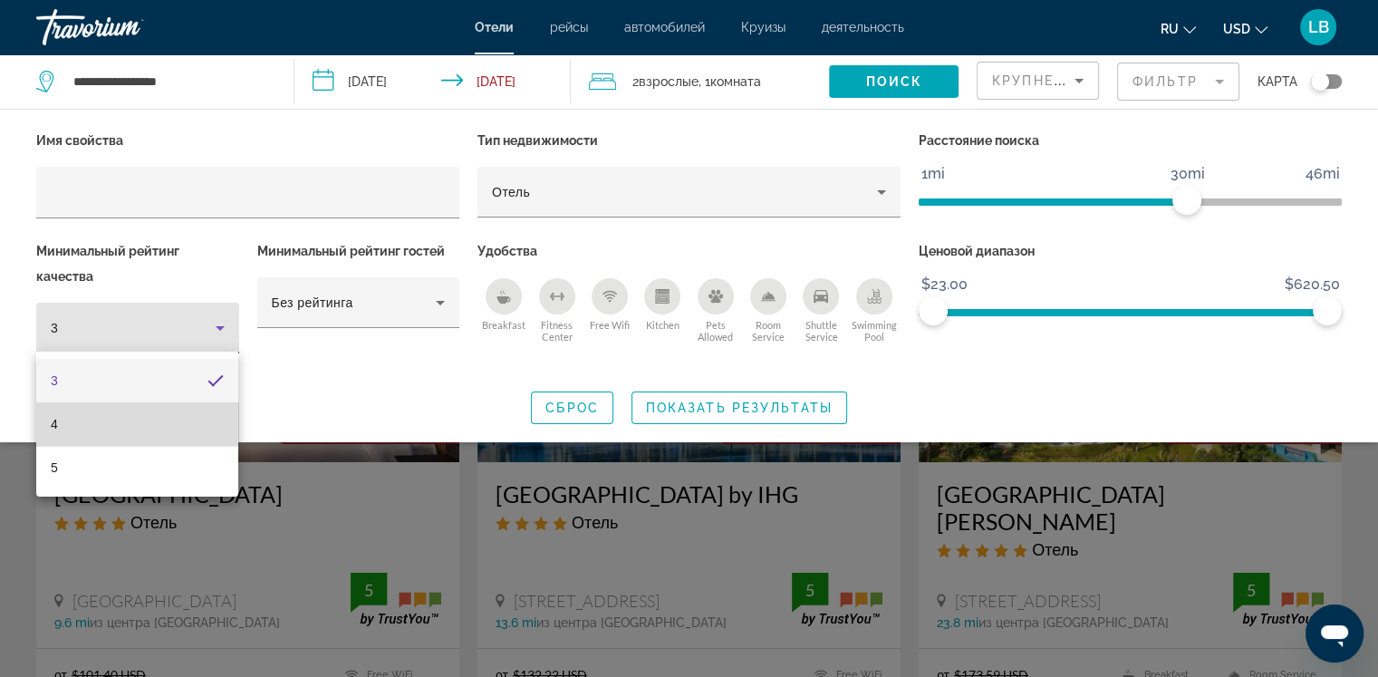
click at [130, 421] on mat-option "4" at bounding box center [137, 423] width 202 height 43
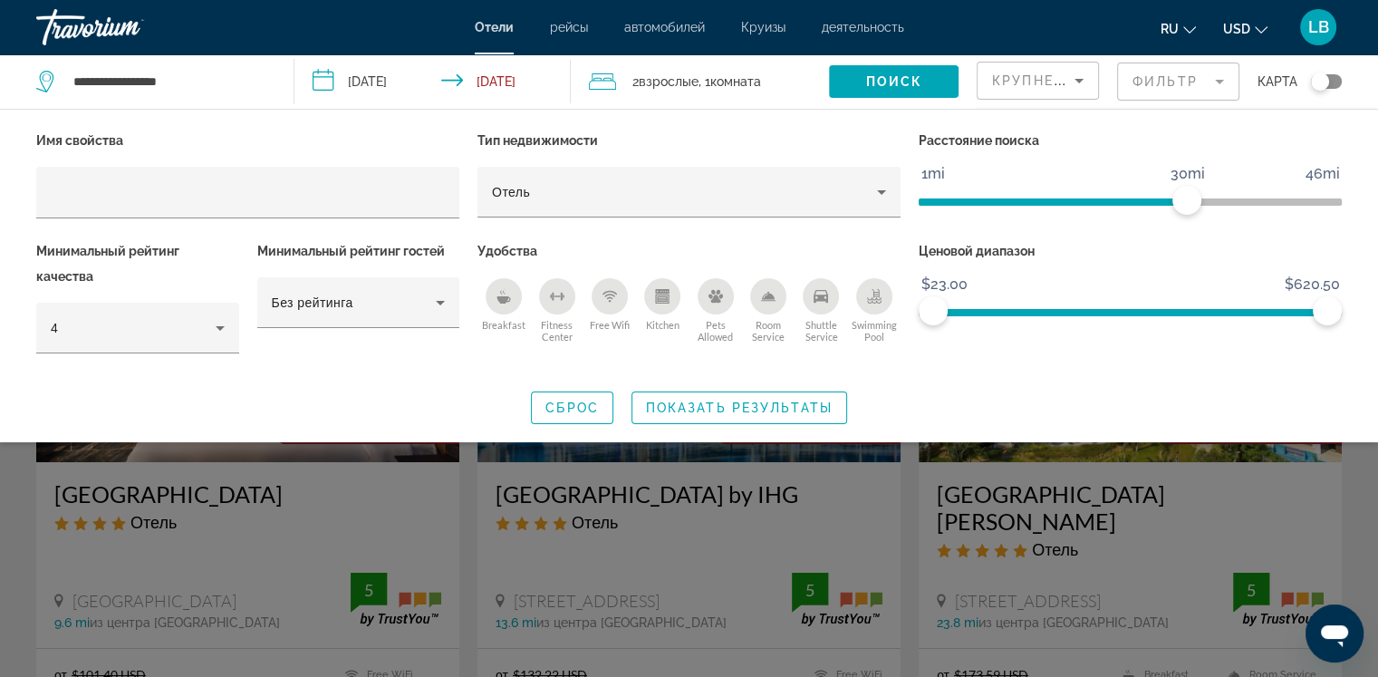
drag, startPoint x: 507, startPoint y: 303, endPoint x: 502, endPoint y: 313, distance: 10.6
click at [502, 313] on button "Breakfast" at bounding box center [503, 310] width 53 height 66
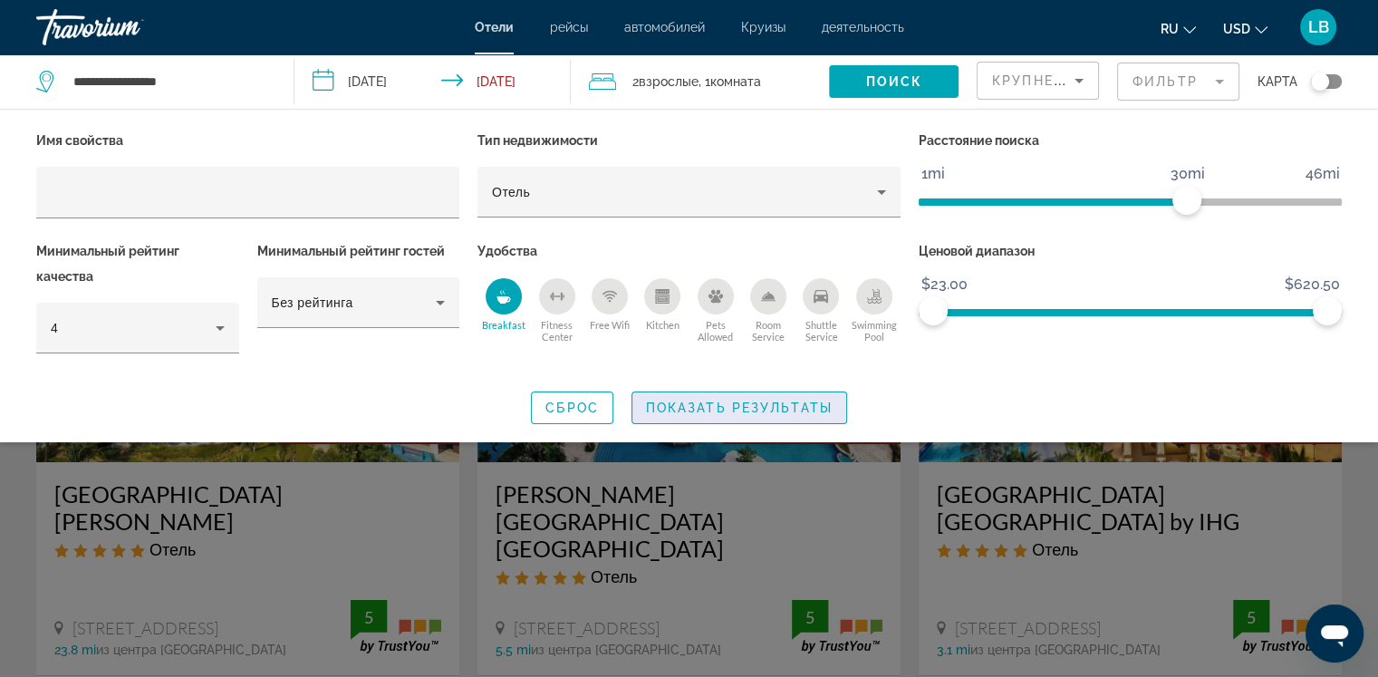
click at [727, 409] on span "Показать результаты" at bounding box center [739, 407] width 187 height 14
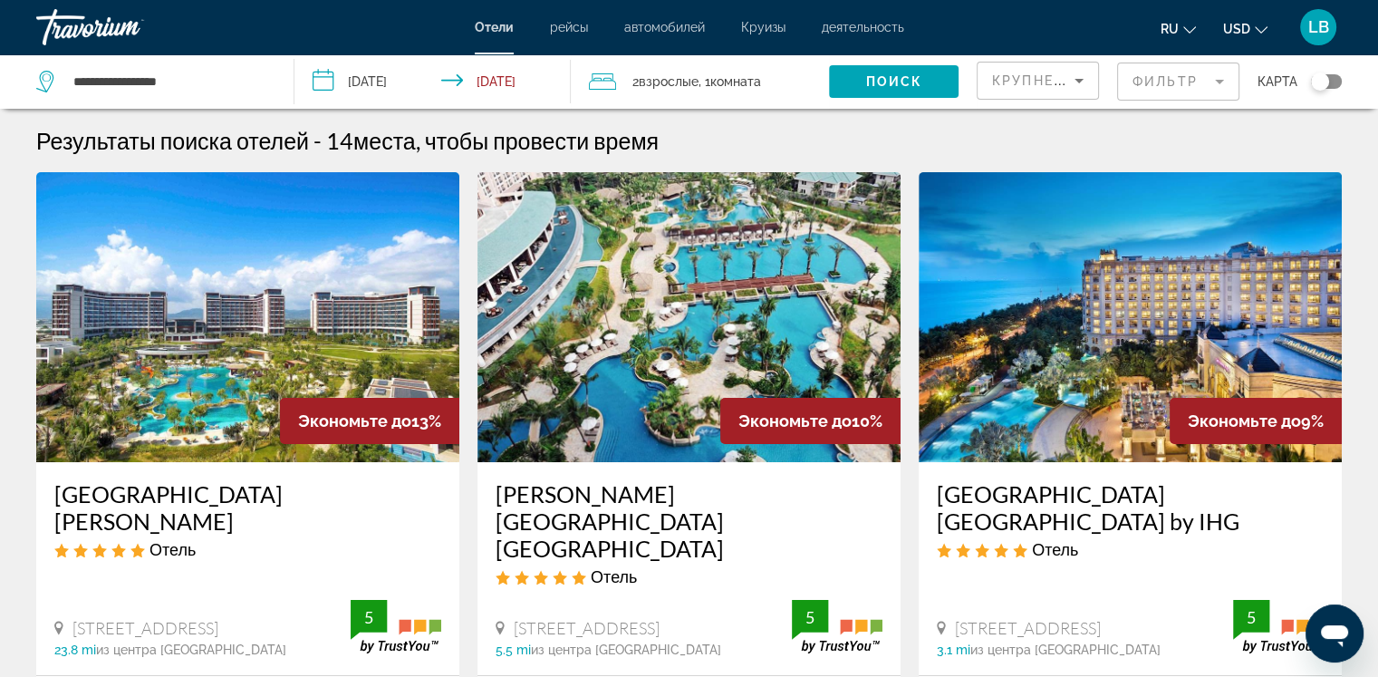
click at [1195, 76] on mat-form-field "Фильтр" at bounding box center [1178, 82] width 122 height 38
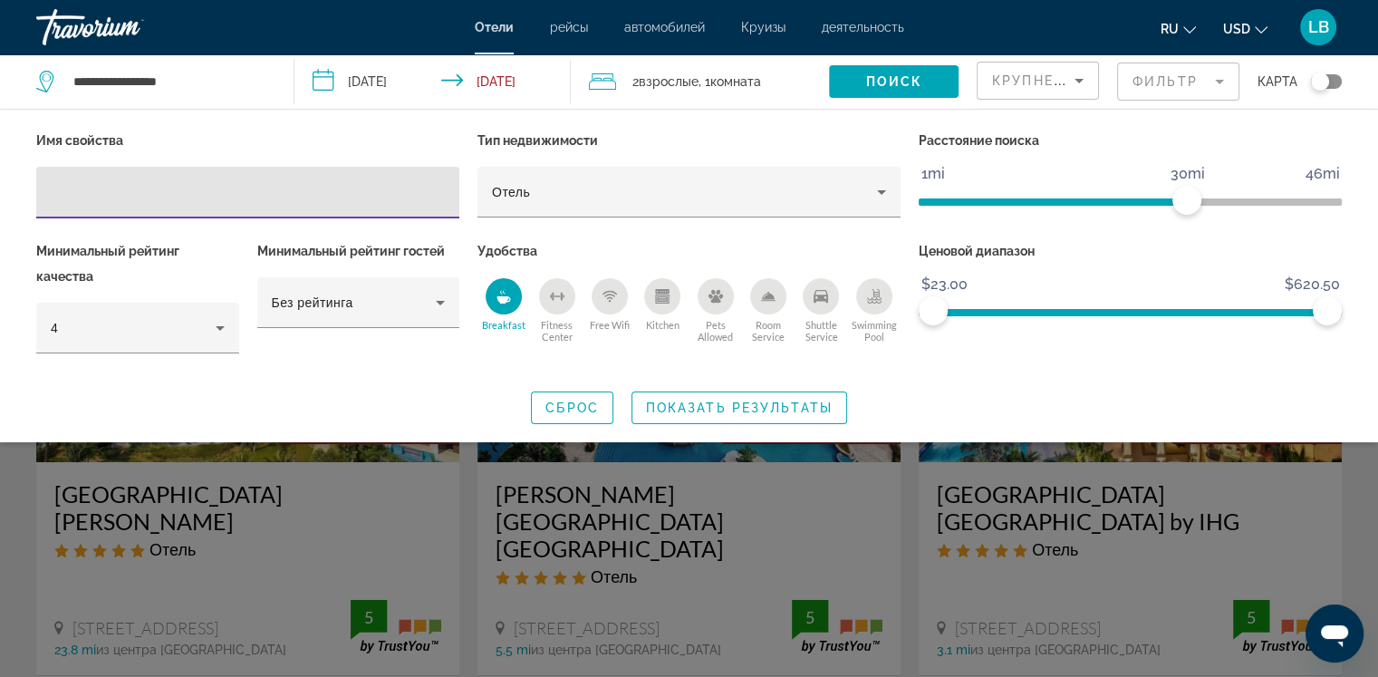
click at [261, 223] on div "Hotel Filters" at bounding box center [247, 228] width 423 height 20
click at [89, 196] on input "Hotel Filters" at bounding box center [248, 193] width 394 height 22
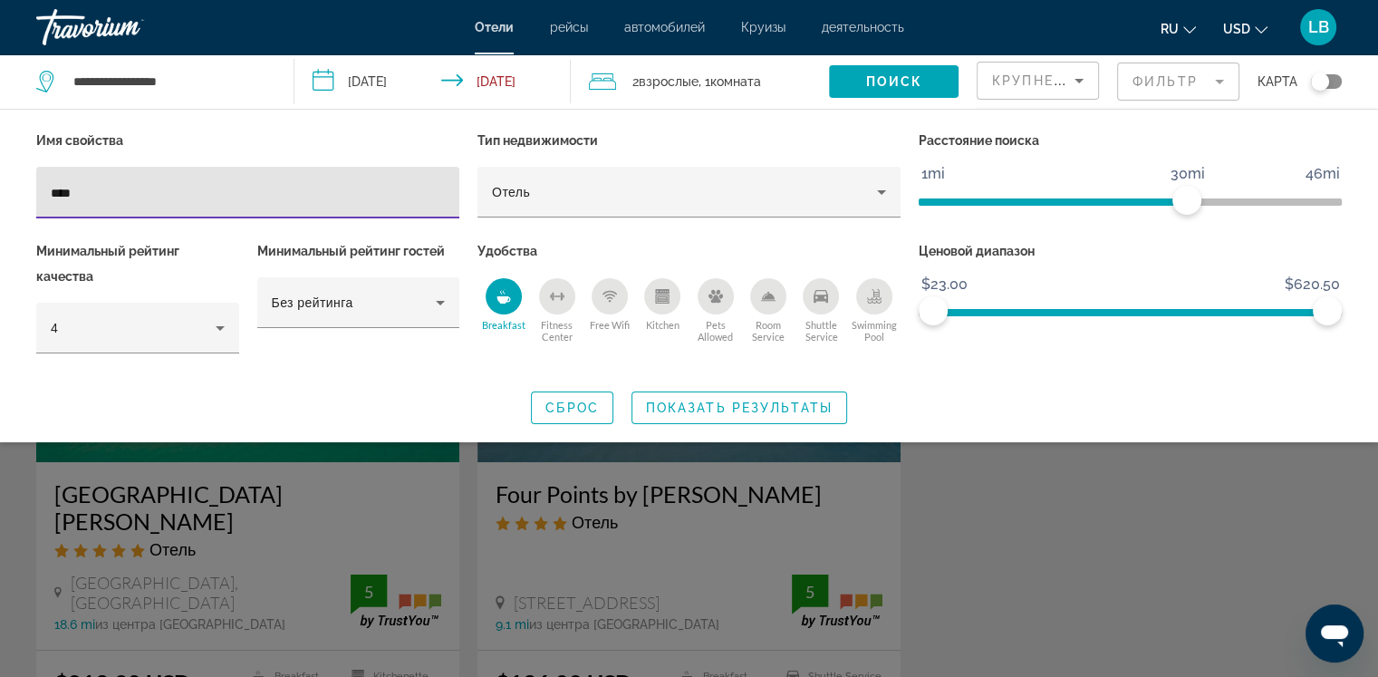
type input "****"
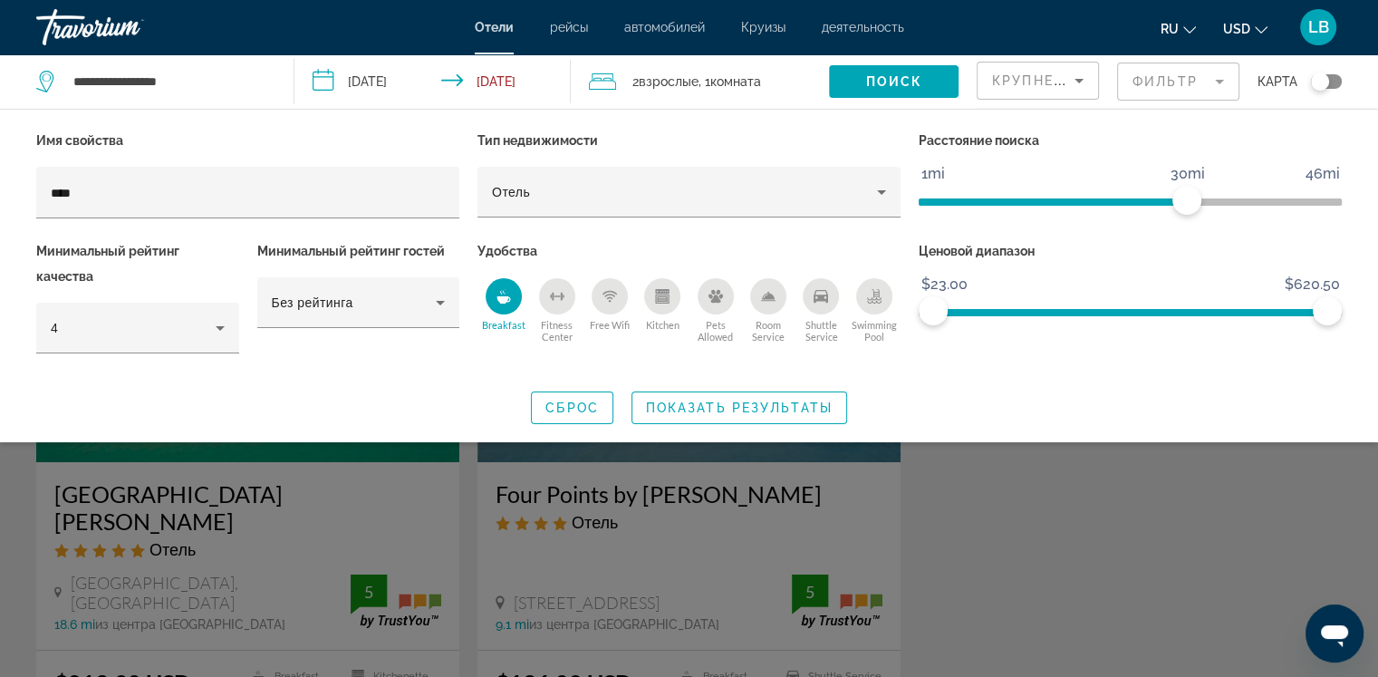
click at [174, 565] on div "Search widget" at bounding box center [689, 474] width 1378 height 405
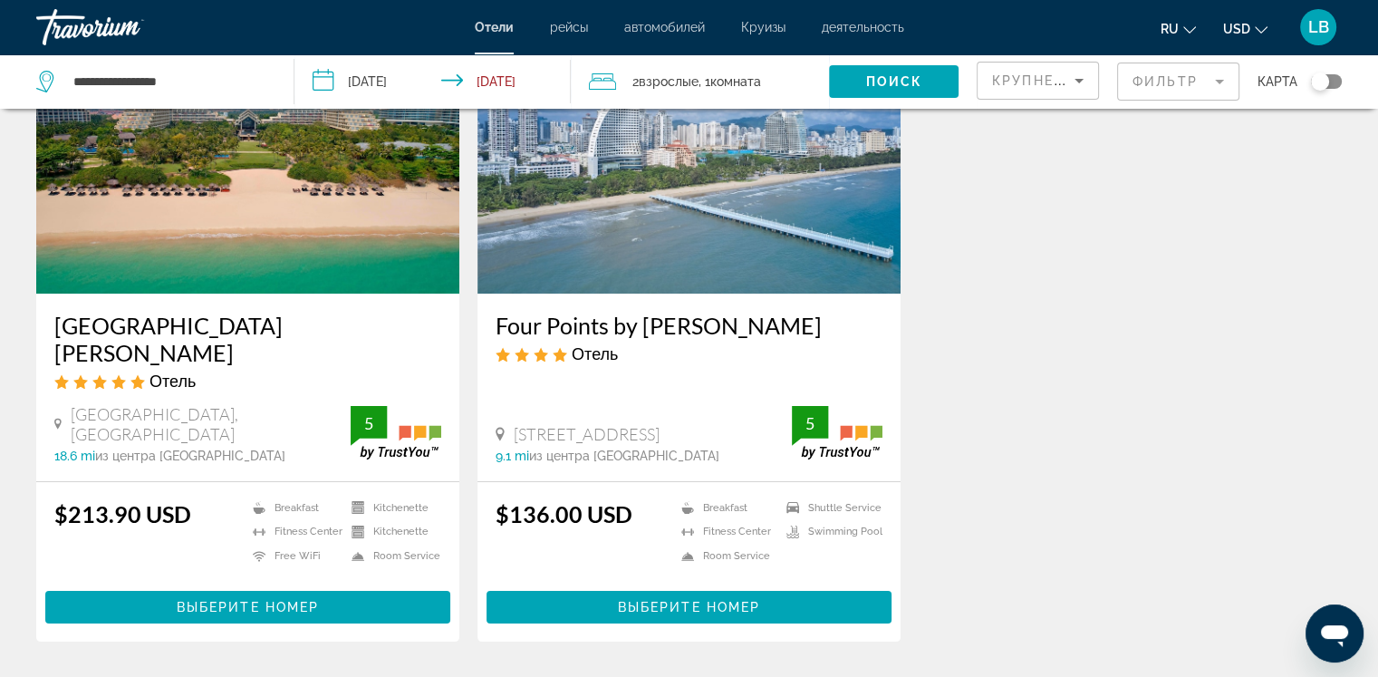
scroll to position [172, 0]
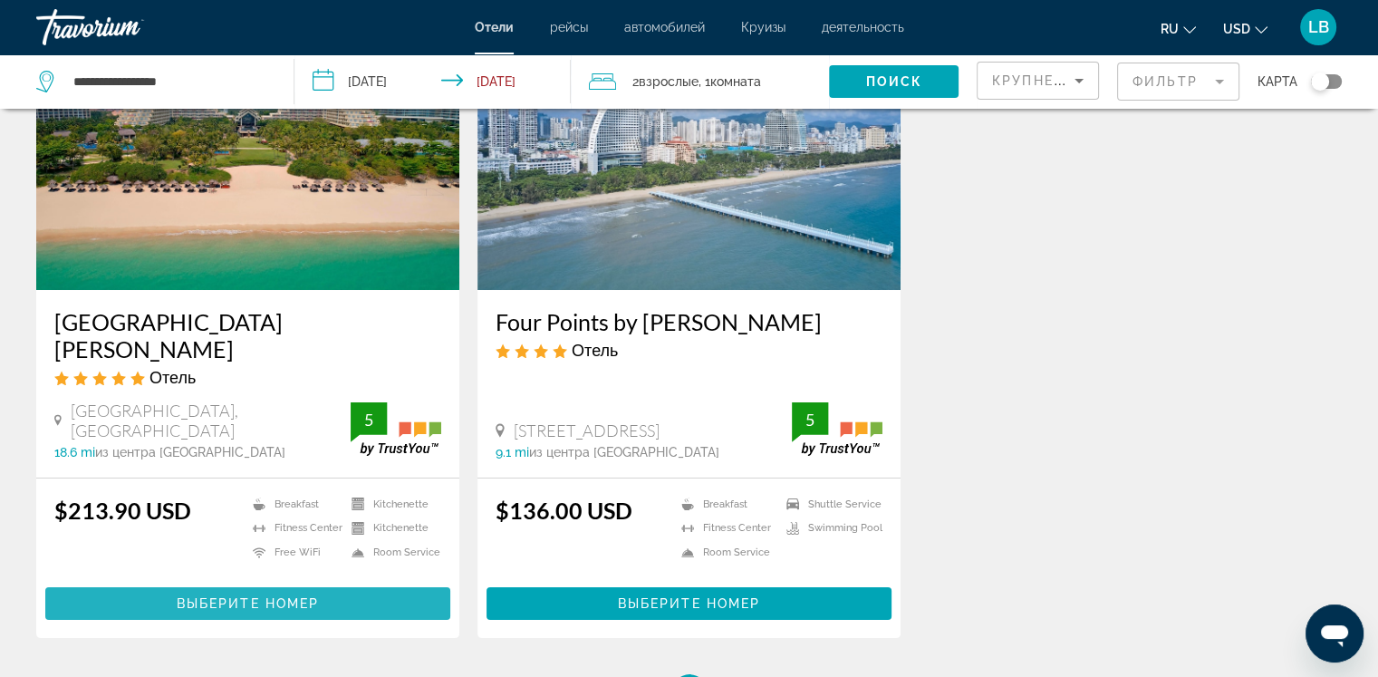
click at [228, 596] on span "Выберите номер" at bounding box center [248, 603] width 142 height 14
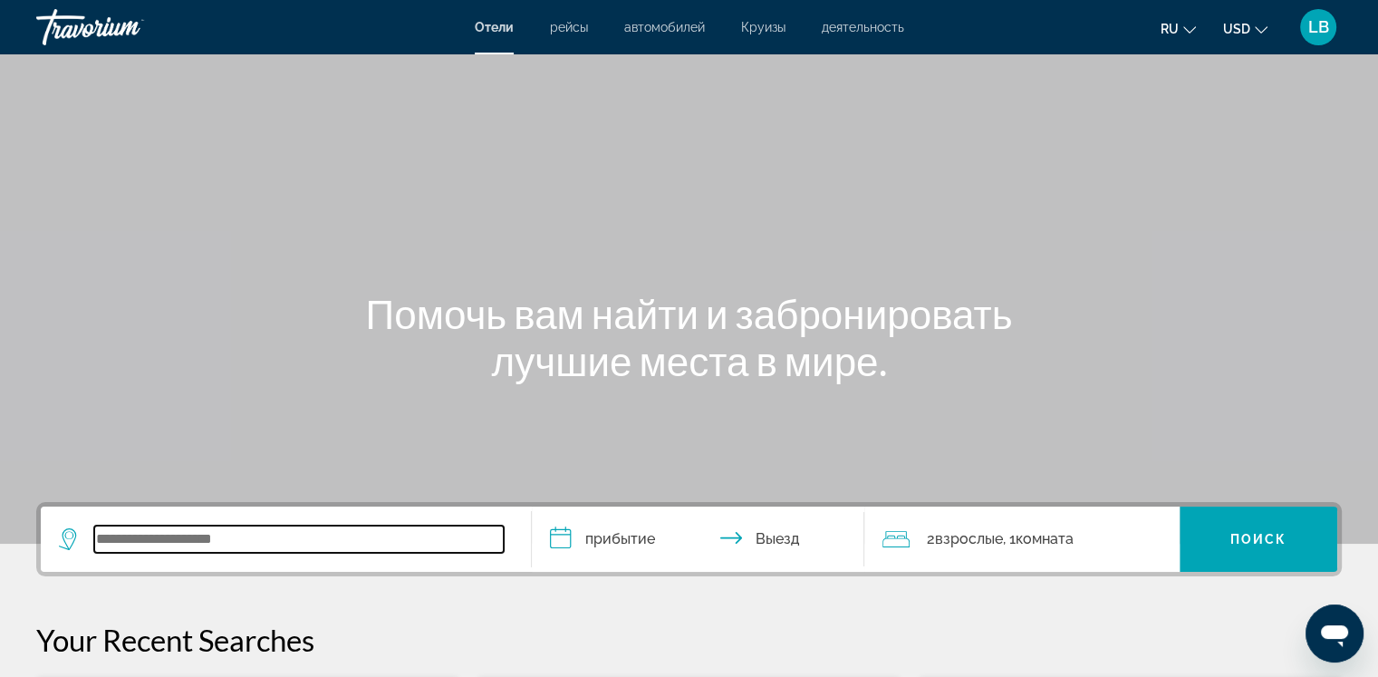
click at [121, 537] on input "Search widget" at bounding box center [298, 538] width 409 height 27
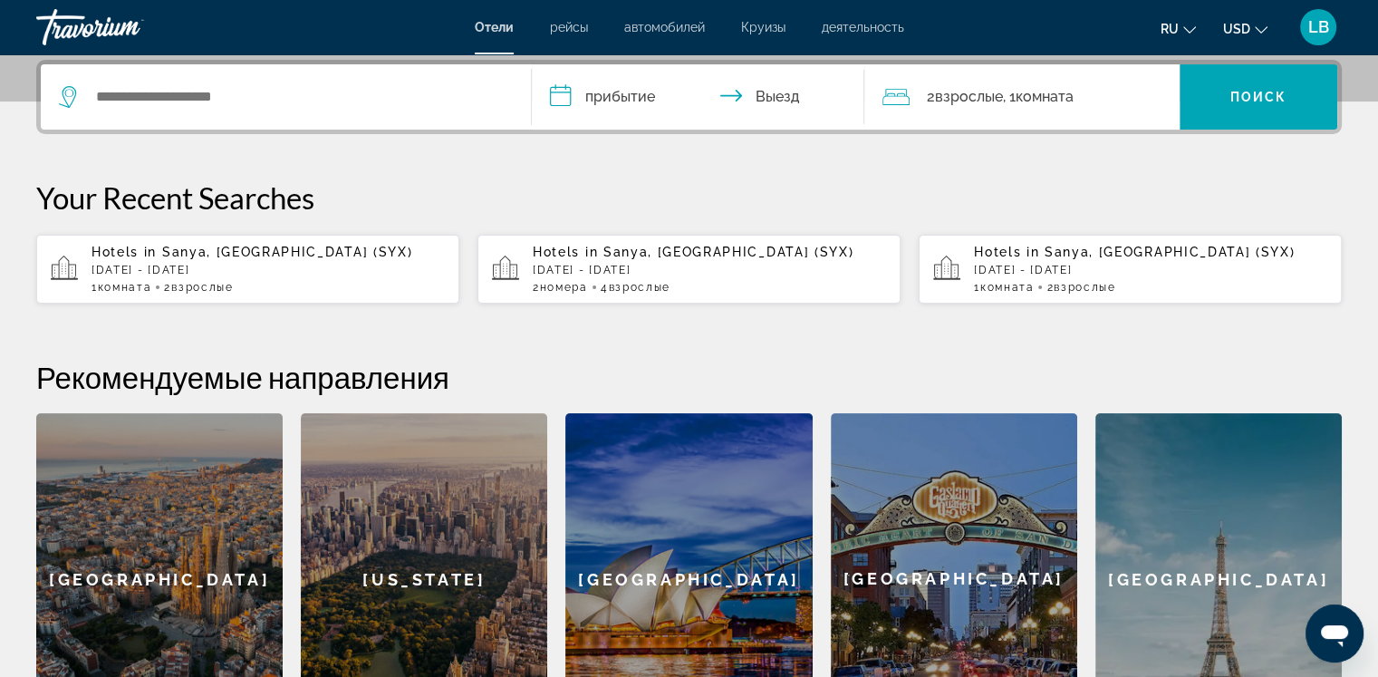
click at [253, 255] on span "Sanya, [GEOGRAPHIC_DATA] (SYX)" at bounding box center [287, 252] width 250 height 14
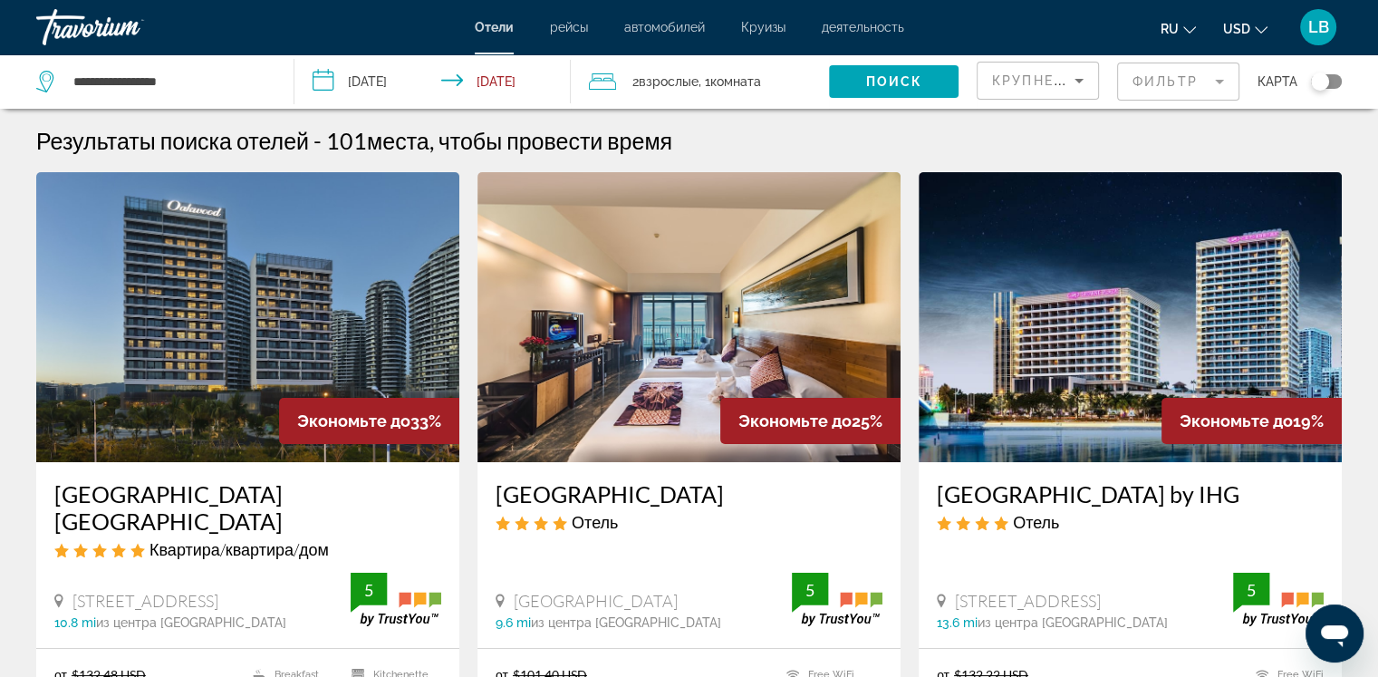
click at [1221, 82] on mat-form-field "Фильтр" at bounding box center [1178, 82] width 122 height 38
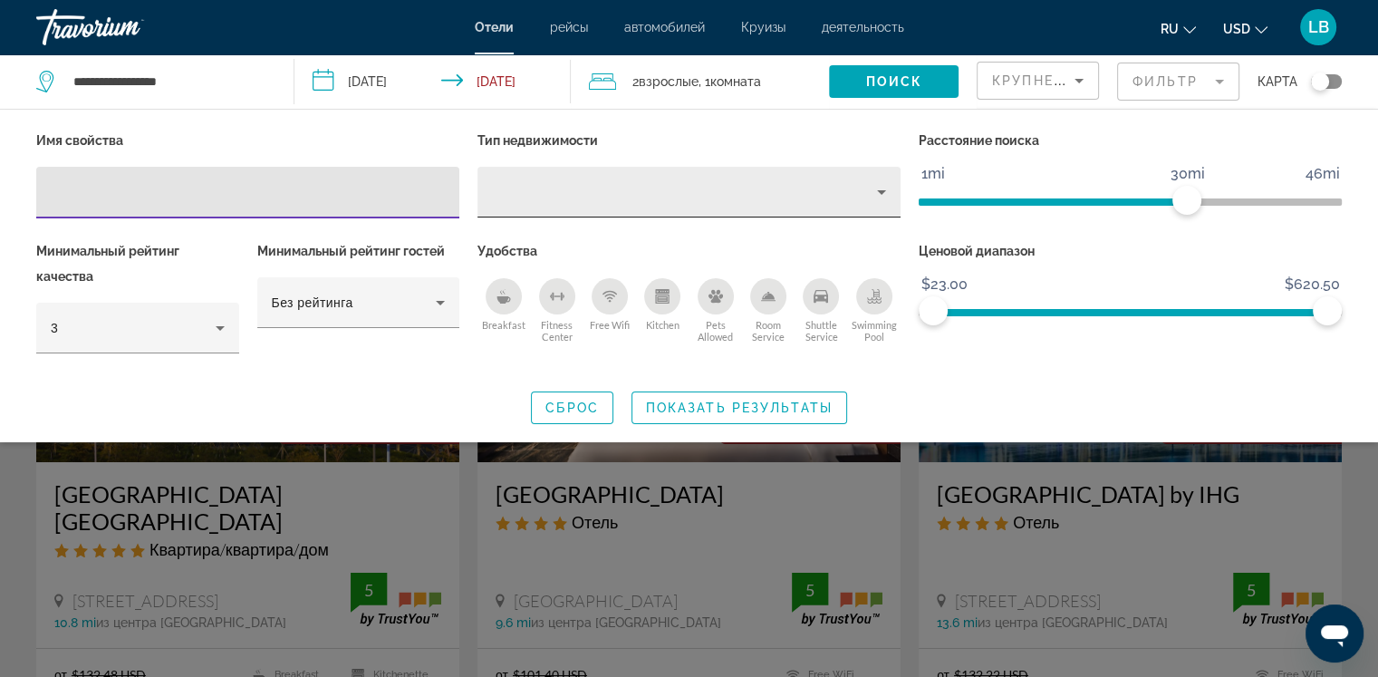
click at [889, 197] on icon "Property type" at bounding box center [882, 192] width 22 height 22
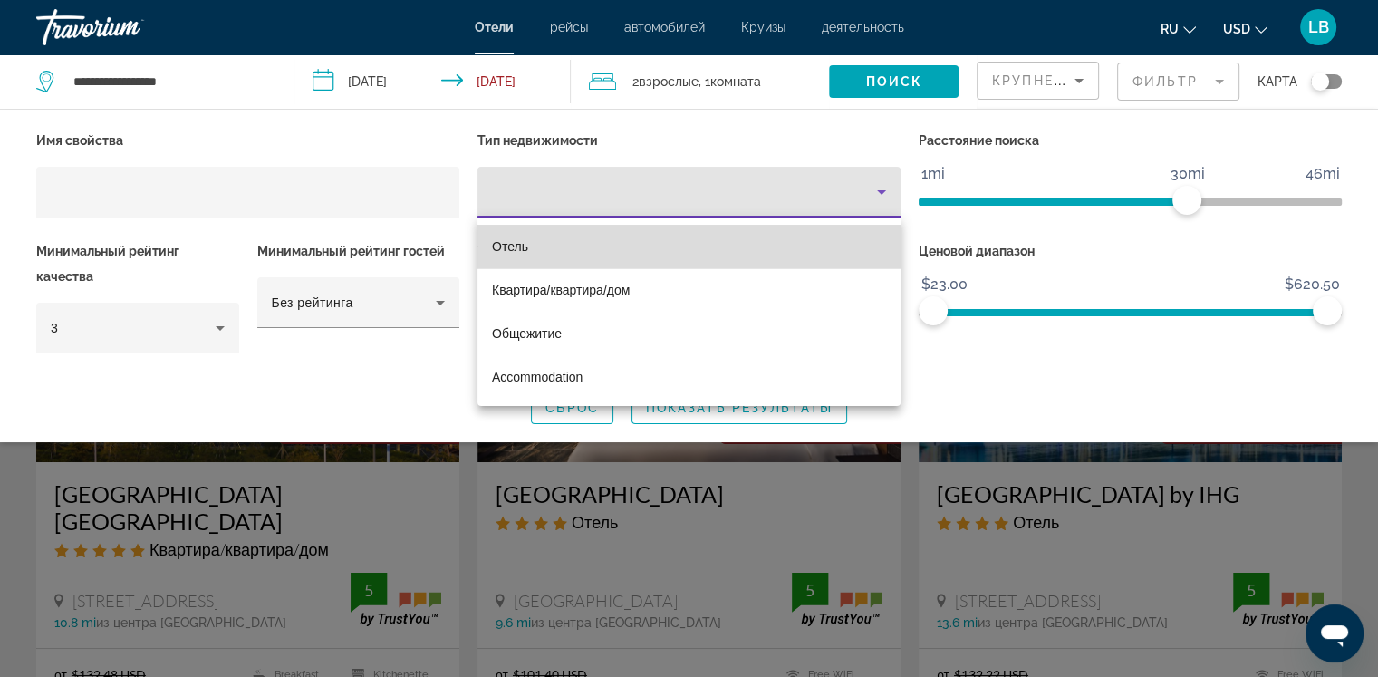
click at [530, 247] on mat-option "Отель" at bounding box center [688, 246] width 423 height 43
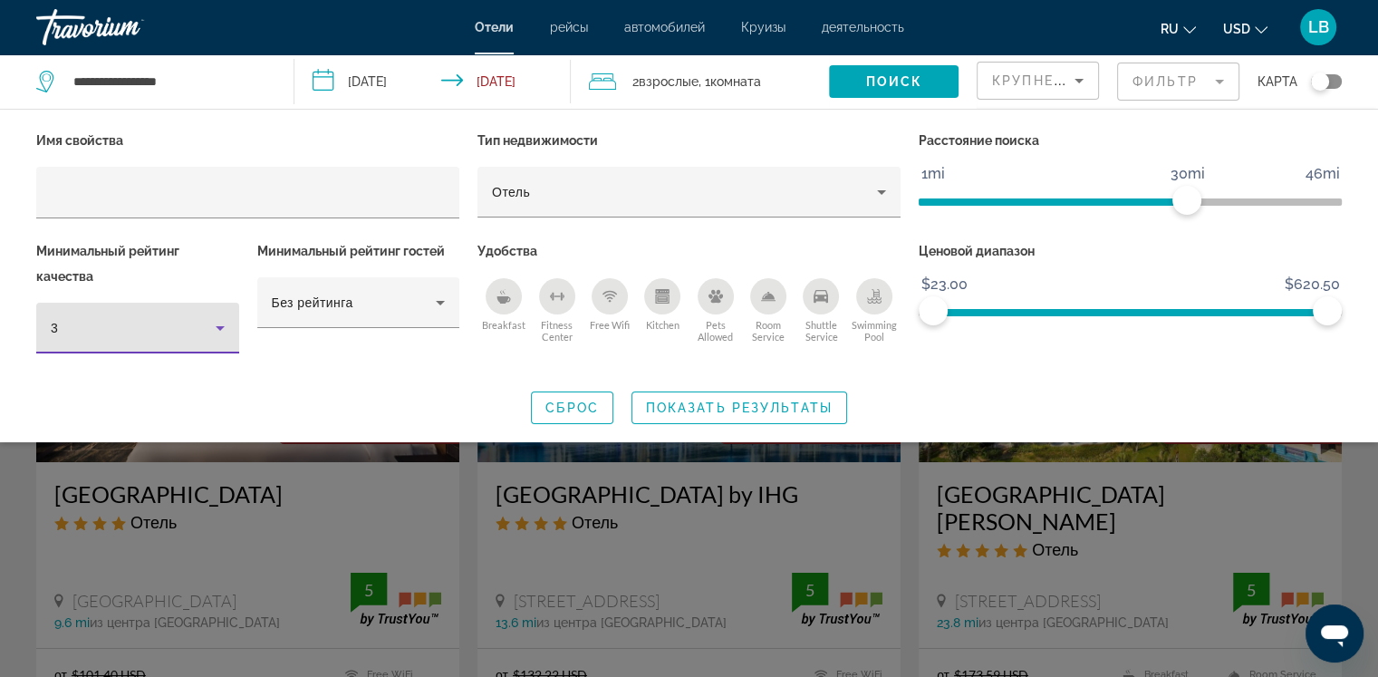
click at [218, 331] on icon "Hotel Filters" at bounding box center [220, 328] width 22 height 22
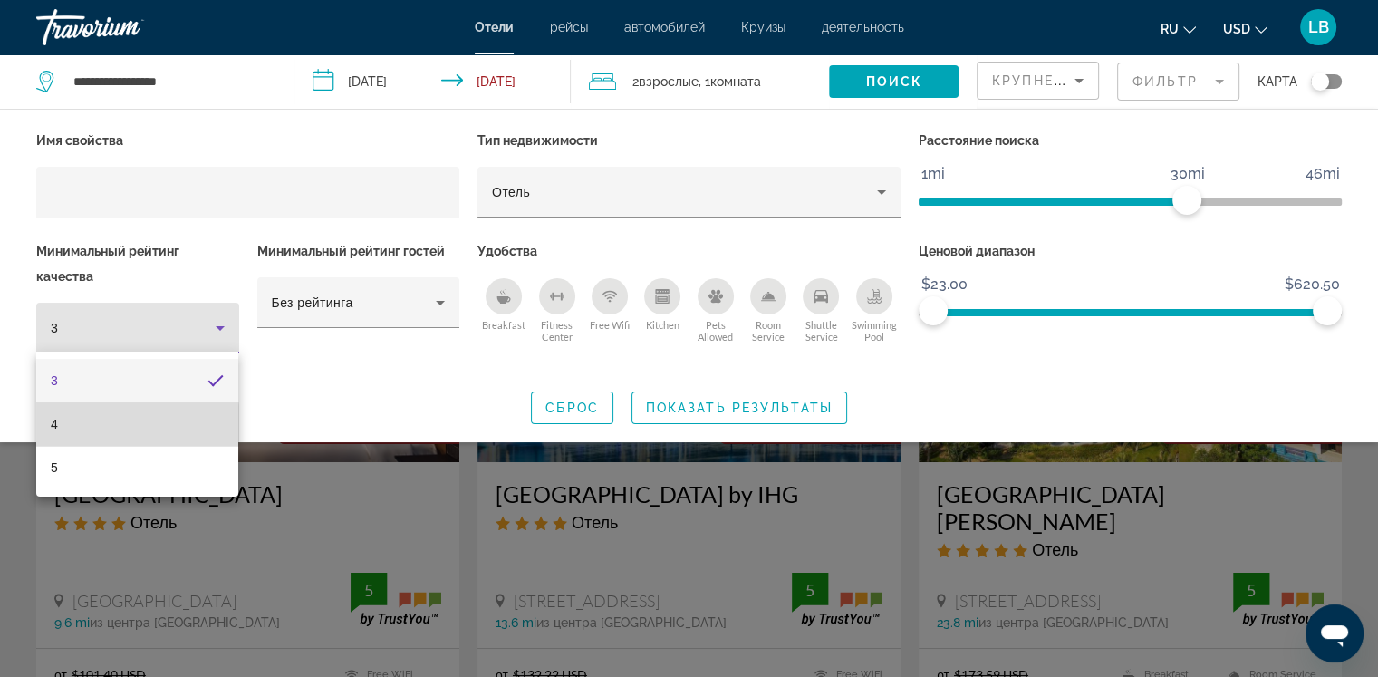
click at [132, 424] on mat-option "4" at bounding box center [137, 423] width 202 height 43
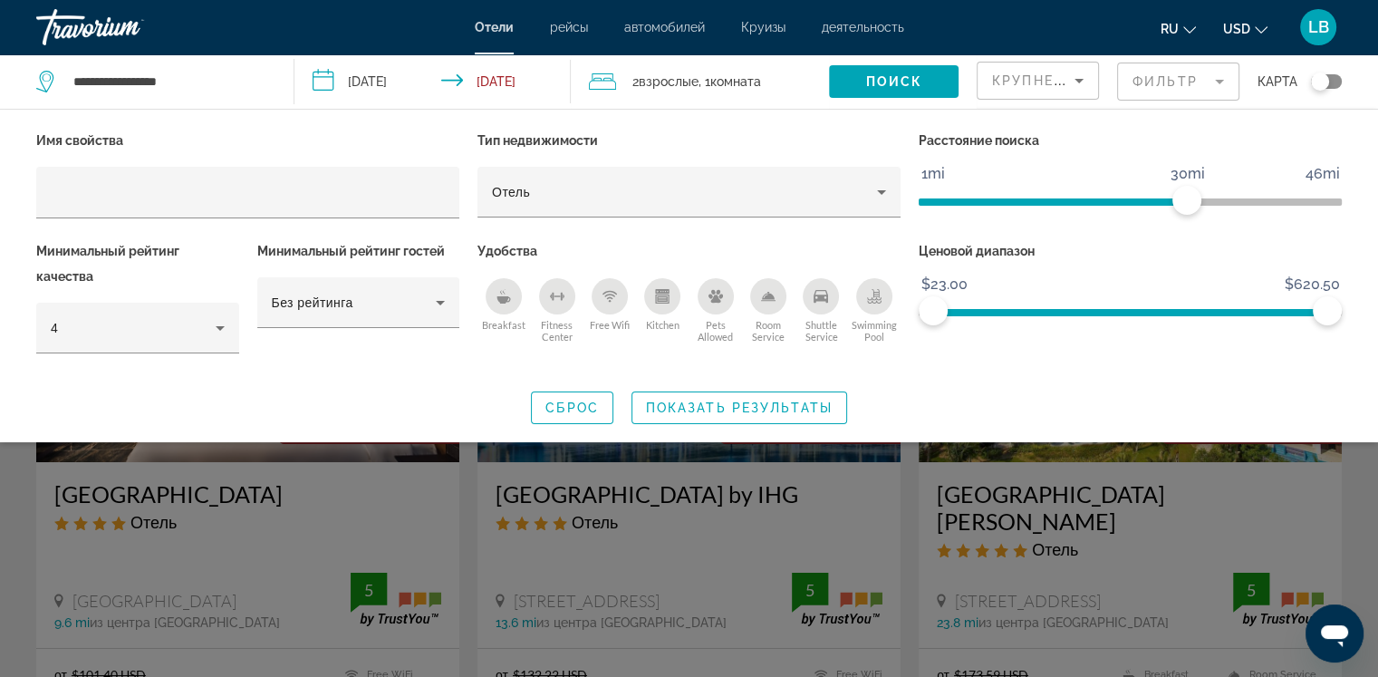
click at [505, 303] on div "Breakfast" at bounding box center [504, 296] width 36 height 36
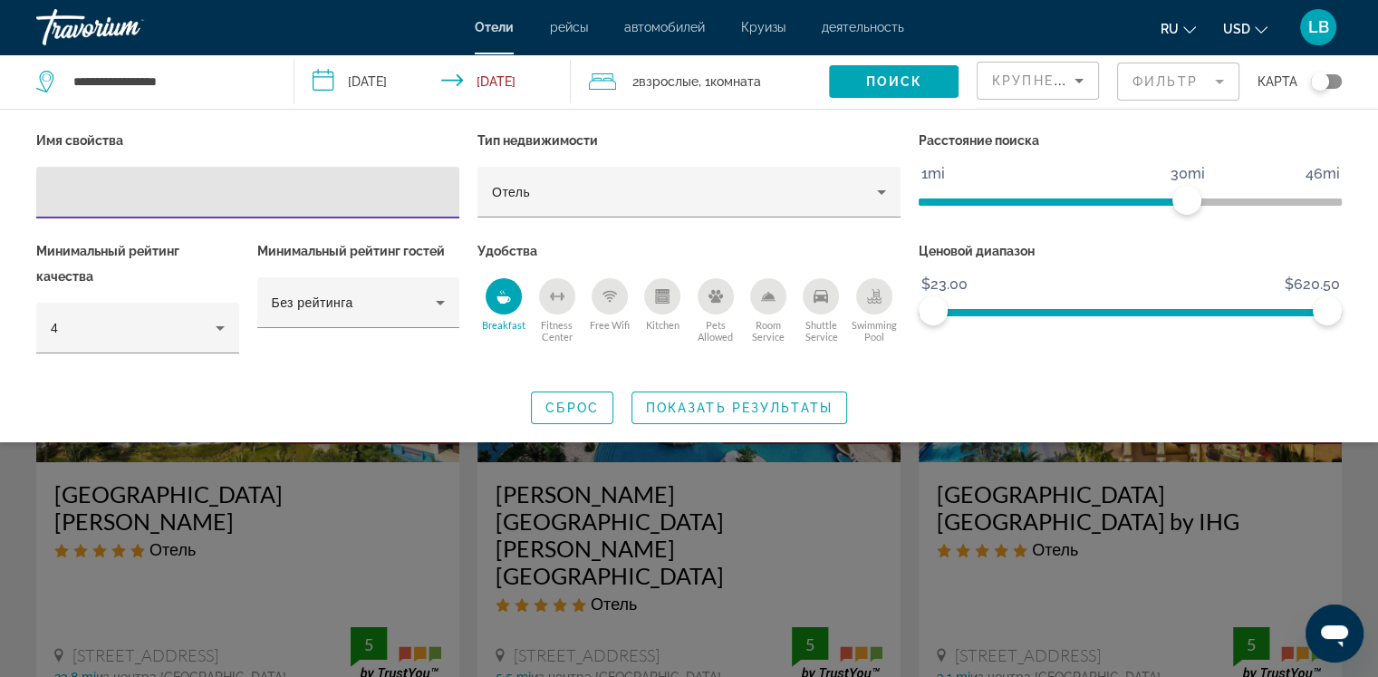
click at [114, 190] on input "Hotel Filters" at bounding box center [248, 193] width 394 height 22
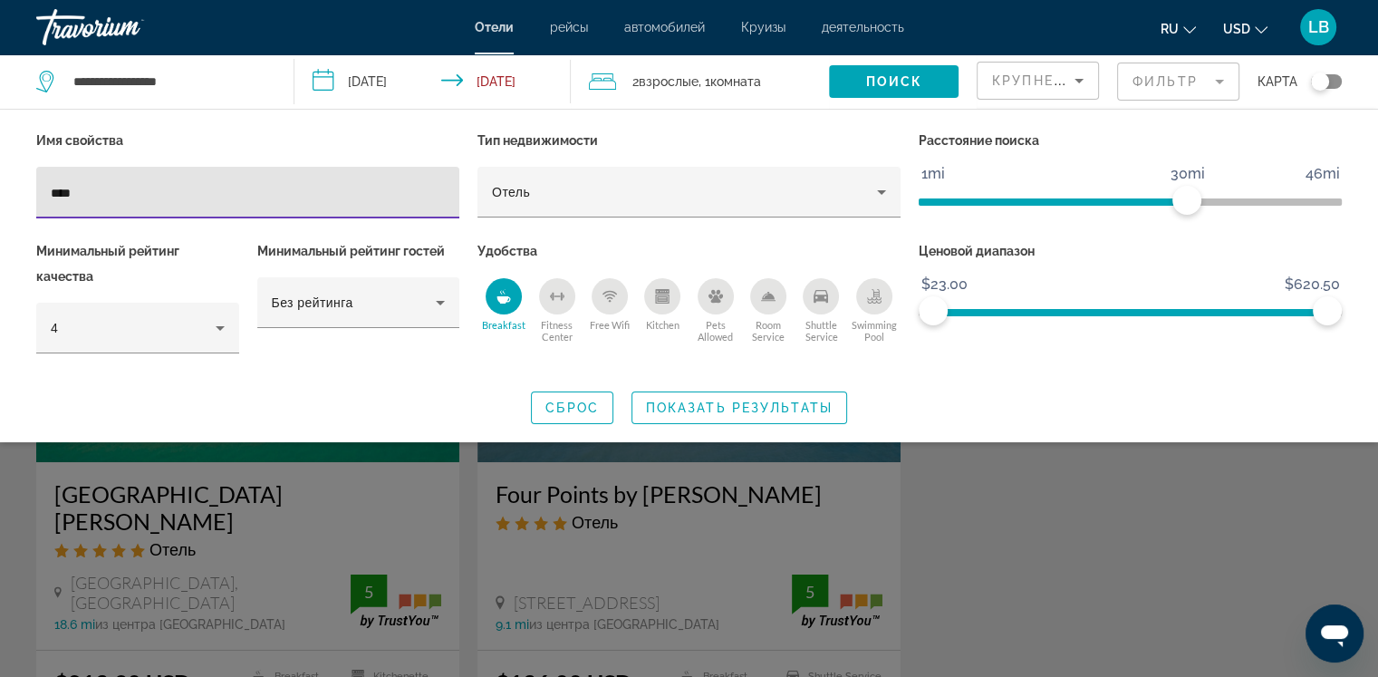
type input "****"
click at [202, 530] on div "Search widget" at bounding box center [689, 474] width 1378 height 405
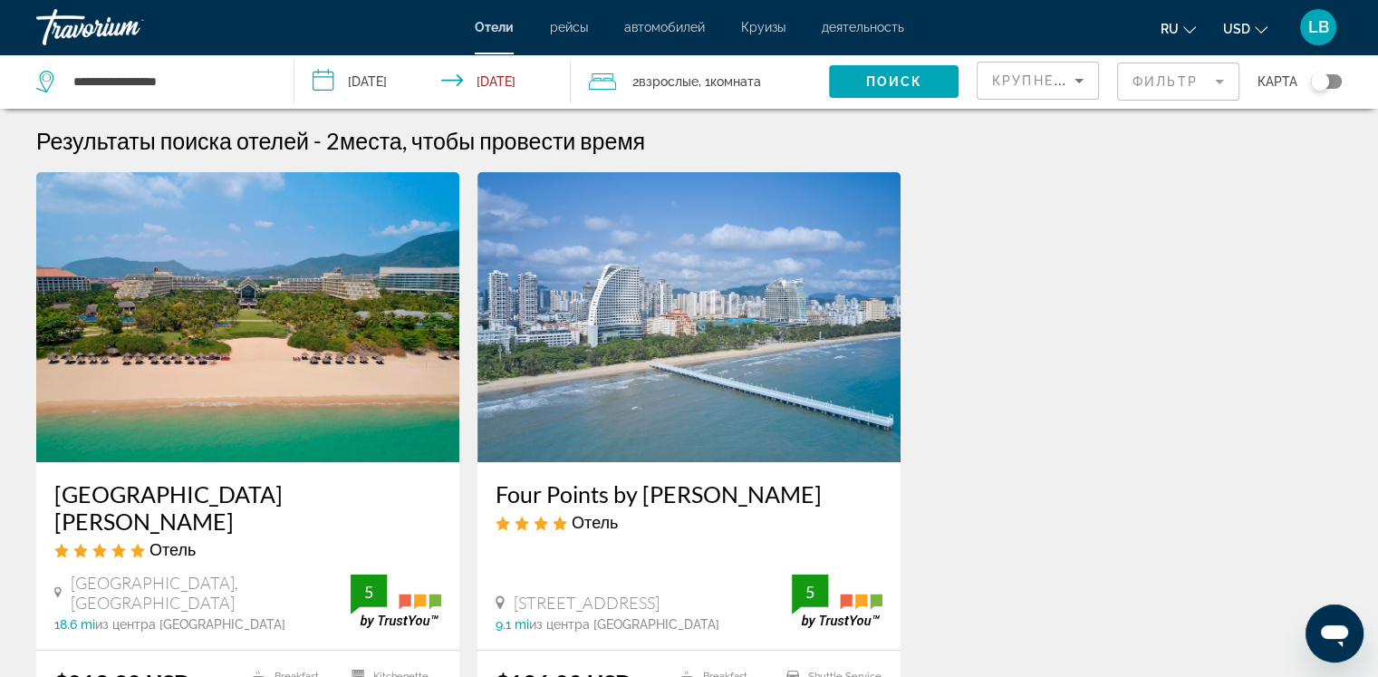
click at [246, 397] on img "Main content" at bounding box center [247, 317] width 423 height 290
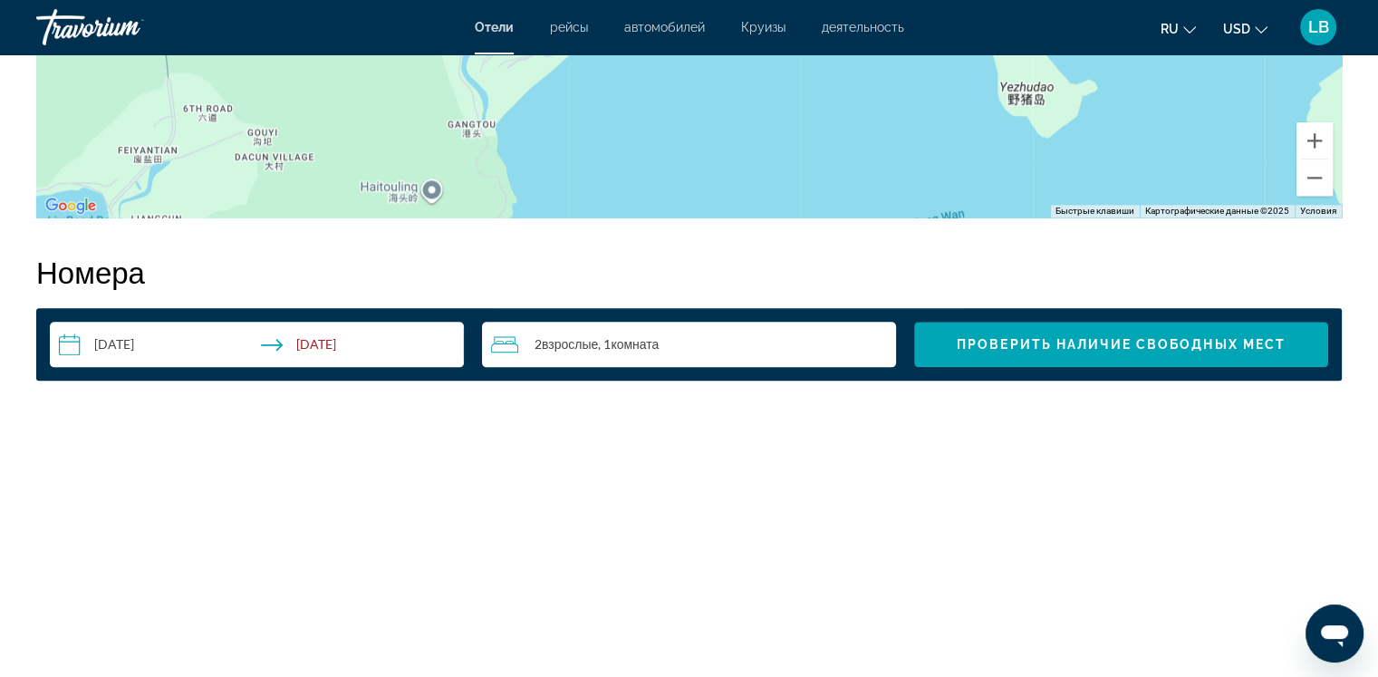
scroll to position [2244, 0]
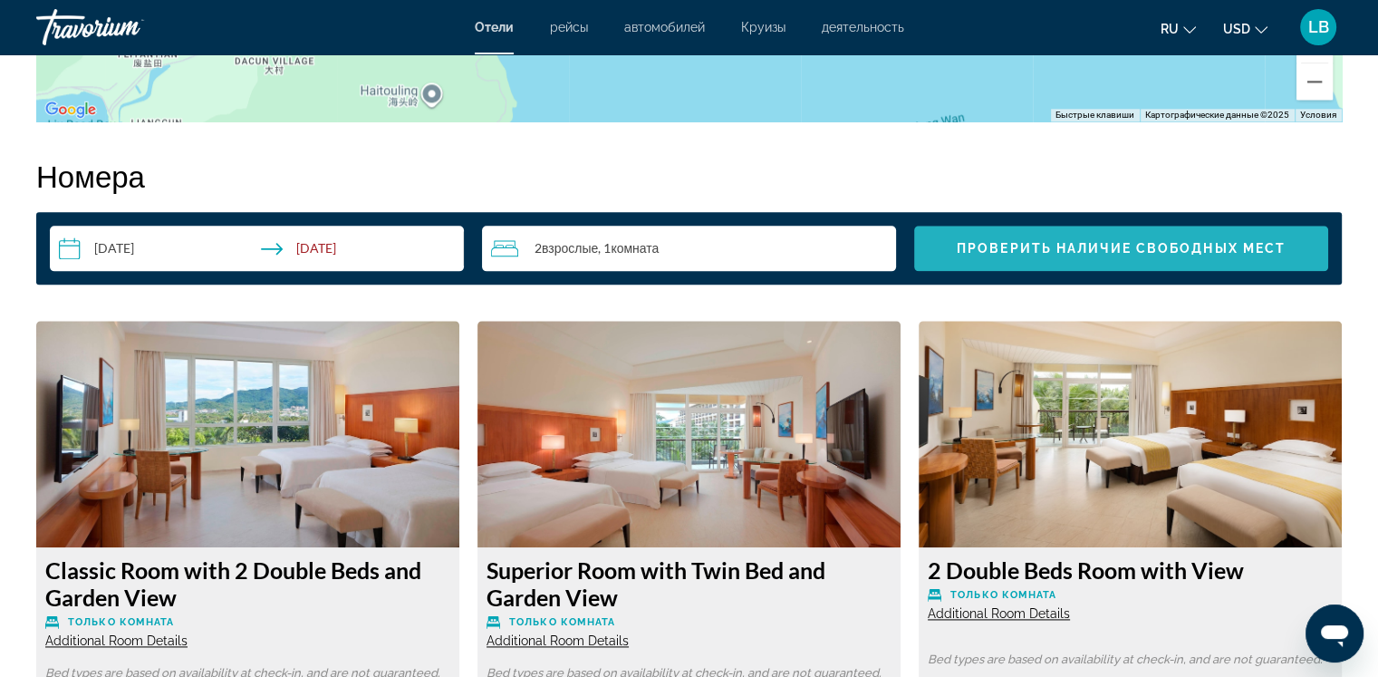
click at [1109, 241] on span "Проверить наличие свободных мест" at bounding box center [1121, 248] width 329 height 14
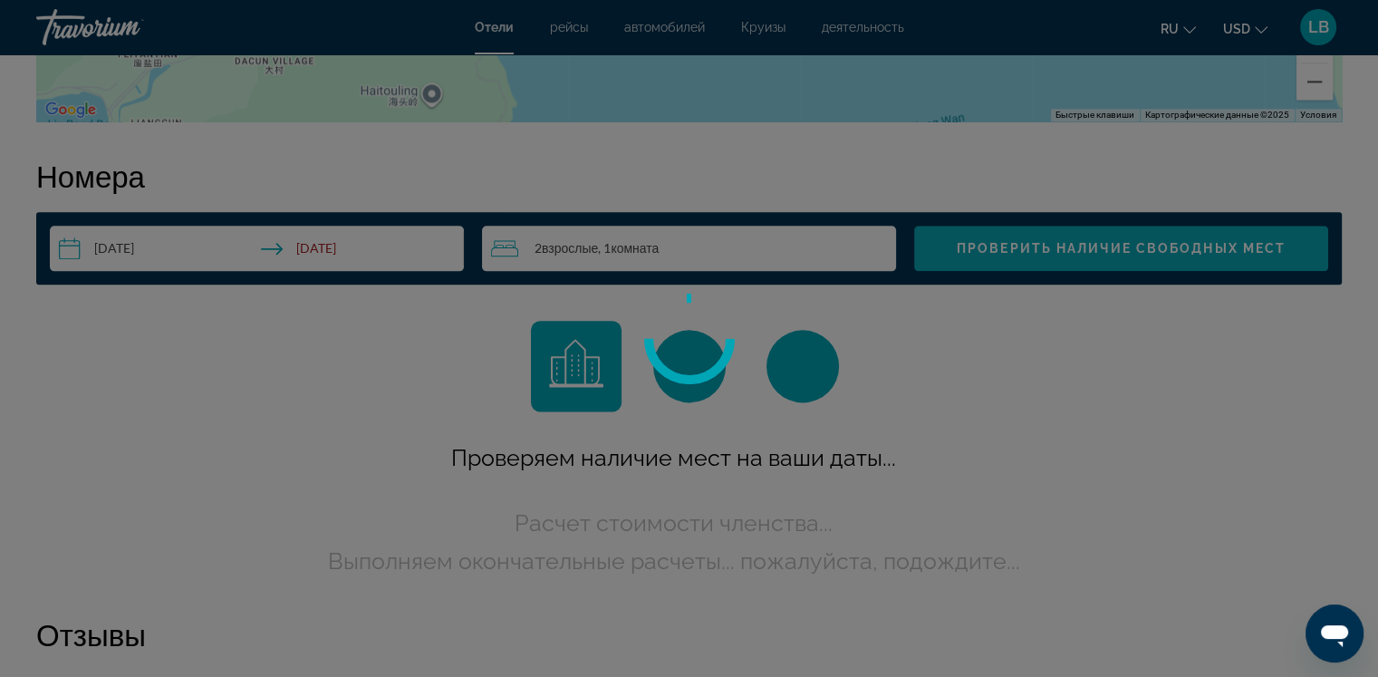
scroll to position [2293, 0]
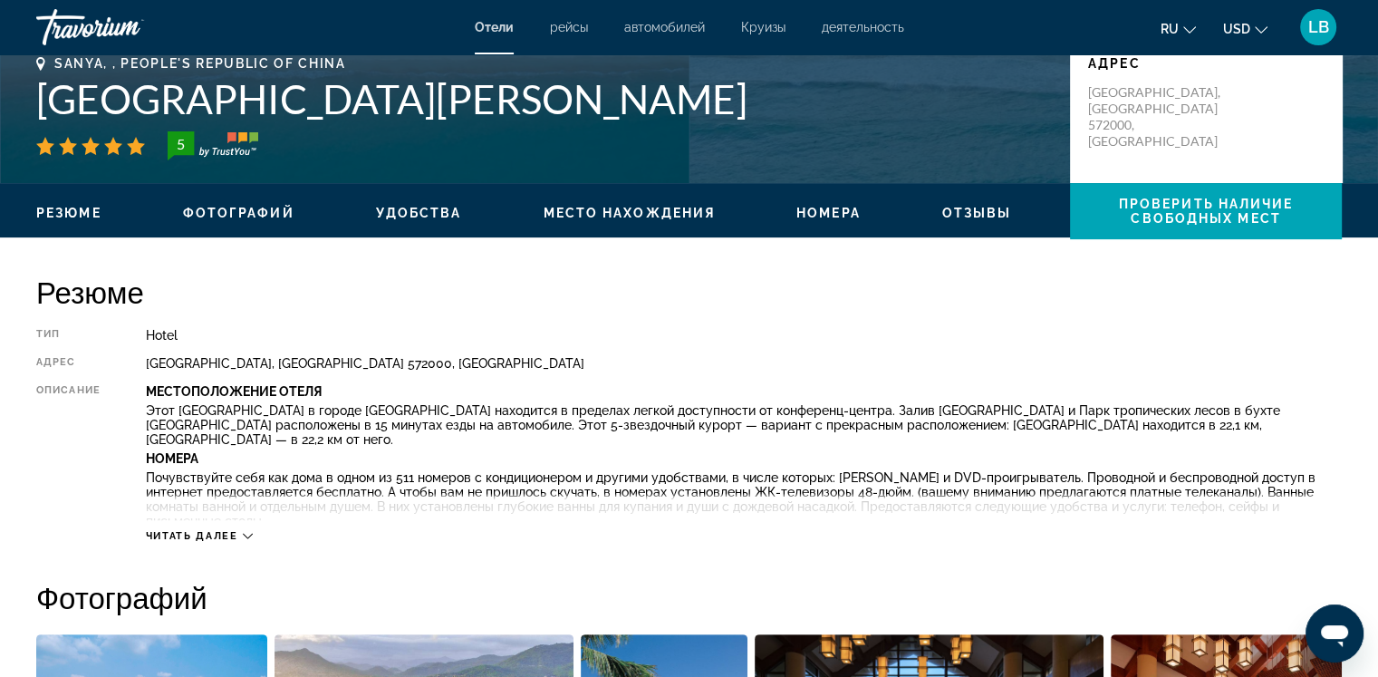
scroll to position [424, 0]
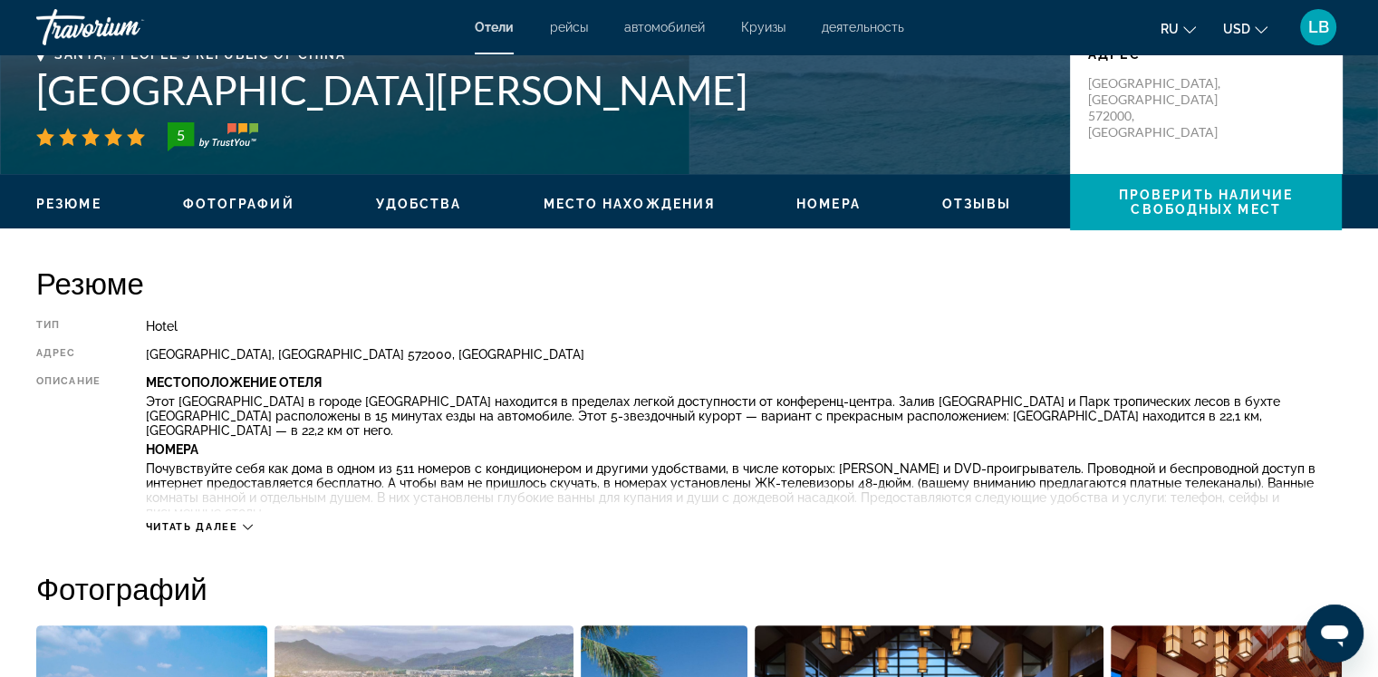
click at [248, 525] on icon "Main content" at bounding box center [248, 527] width 10 height 10
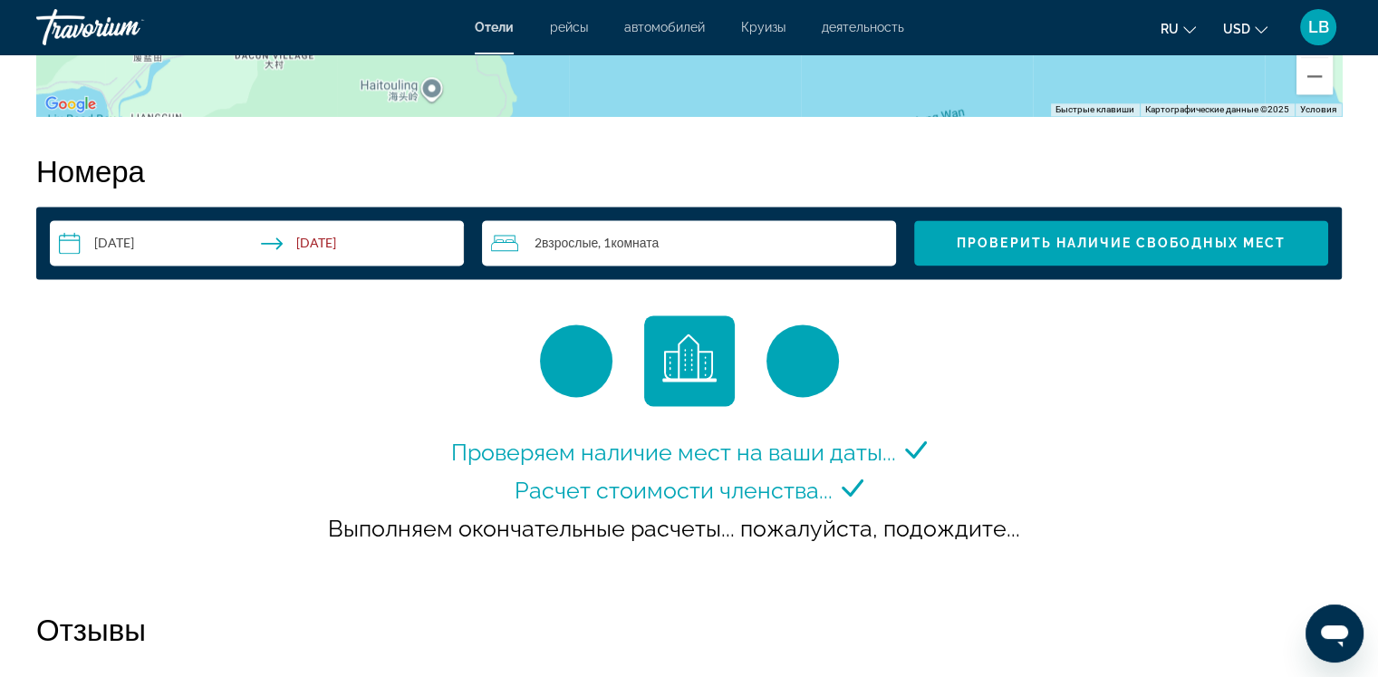
scroll to position [2633, 0]
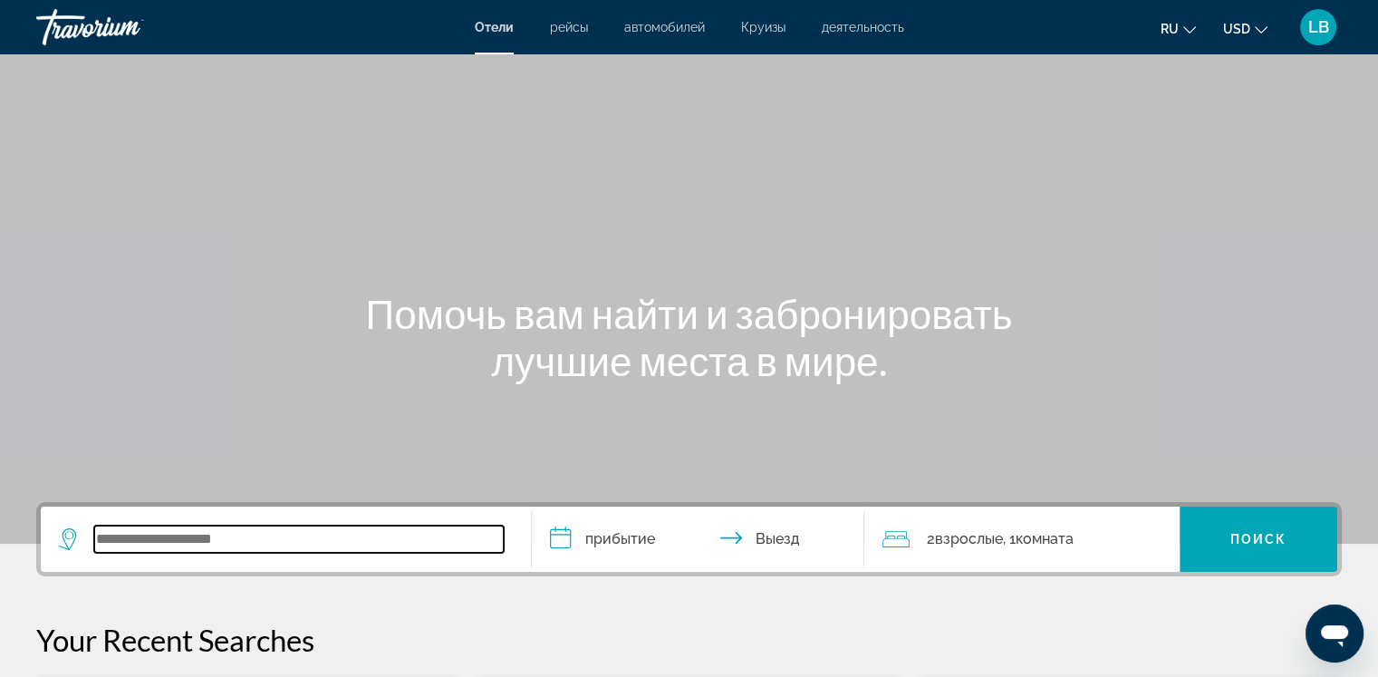
click at [156, 544] on input "Search widget" at bounding box center [298, 538] width 409 height 27
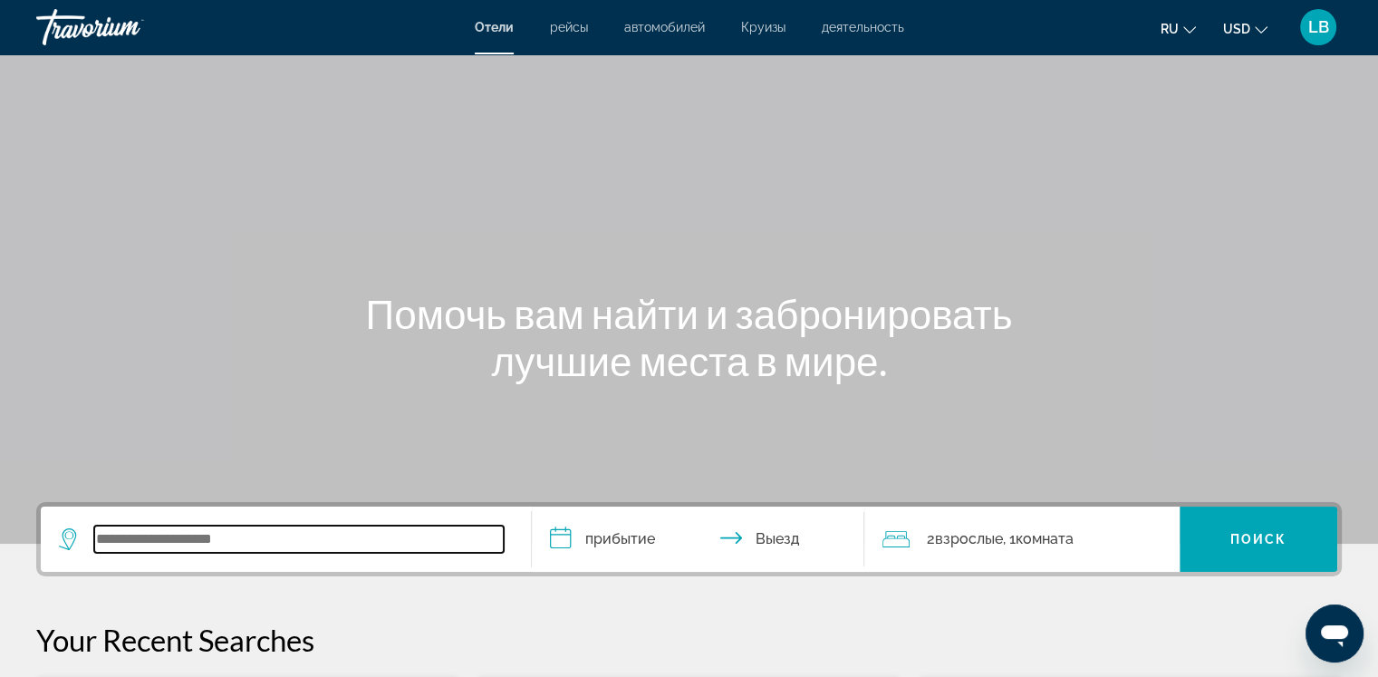
scroll to position [442, 0]
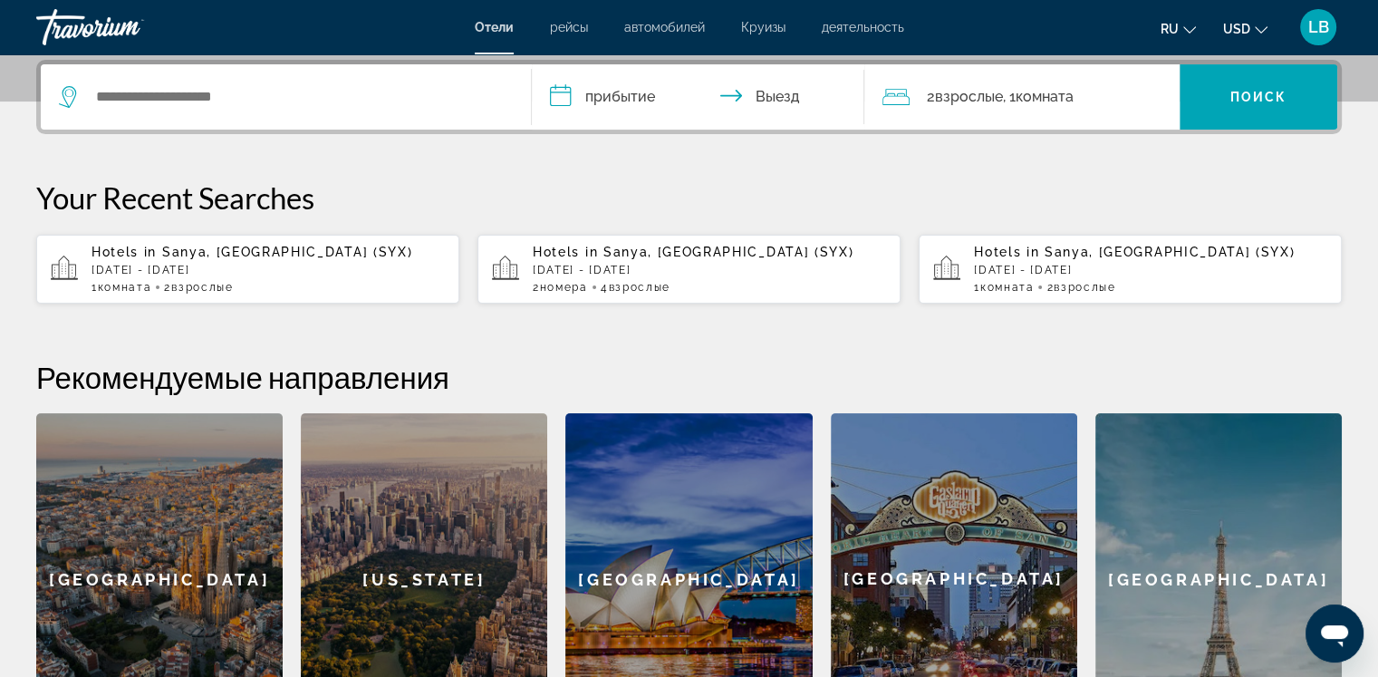
click at [177, 275] on p "[DATE] - [DATE]" at bounding box center [268, 270] width 353 height 13
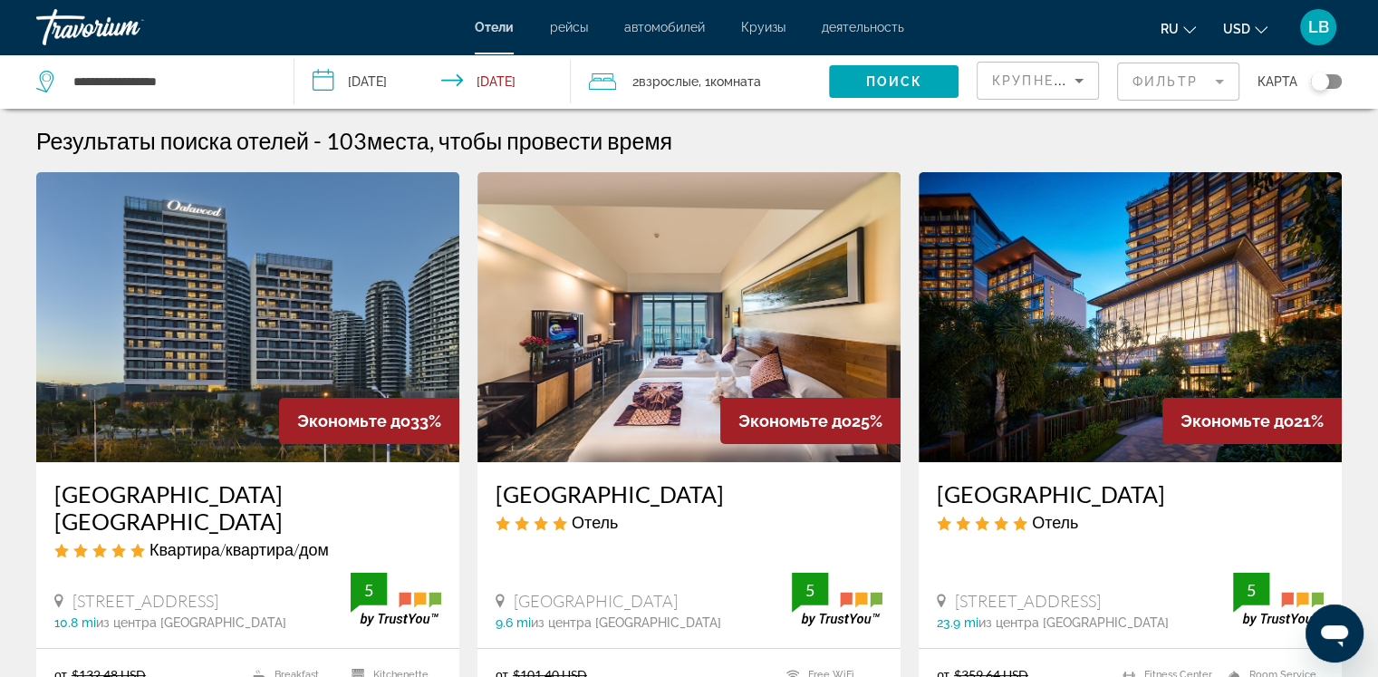
click at [1220, 88] on mat-form-field "Фильтр" at bounding box center [1178, 82] width 122 height 38
click at [1218, 83] on mat-form-field "Фильтр" at bounding box center [1178, 82] width 122 height 38
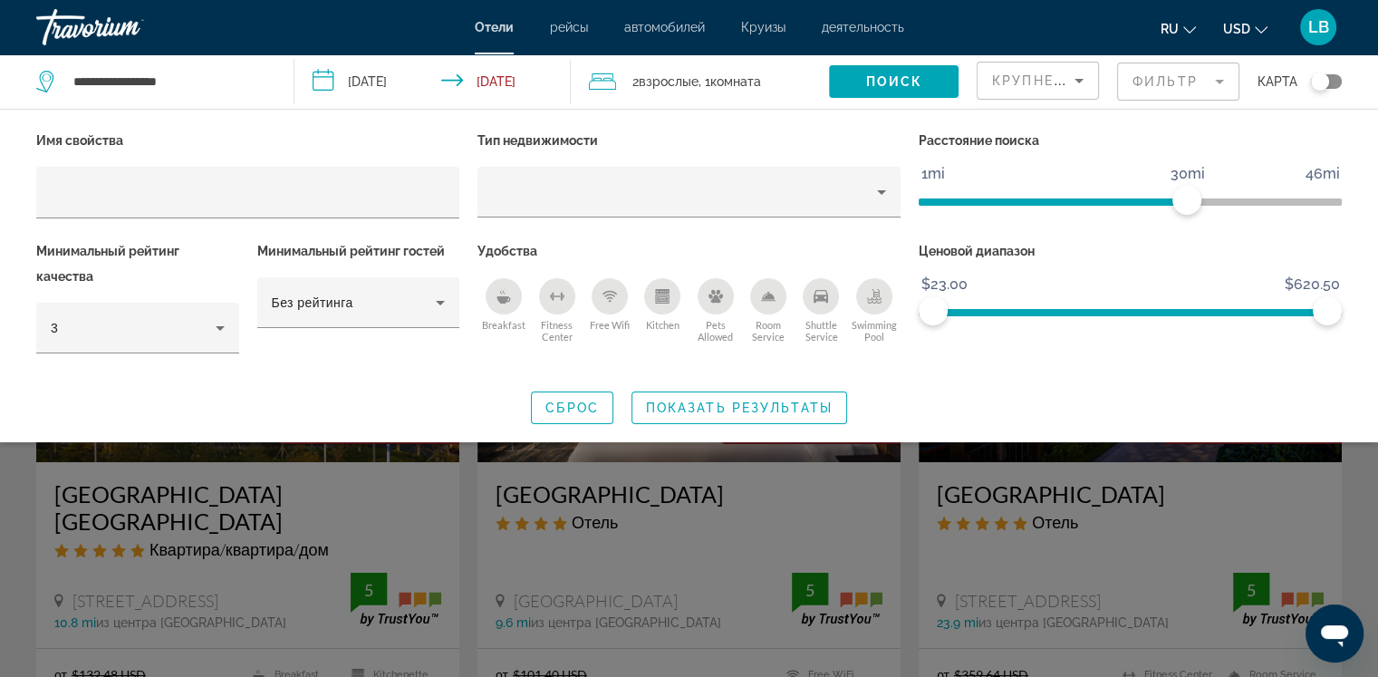
click at [505, 299] on icon "Breakfast" at bounding box center [504, 299] width 14 height 7
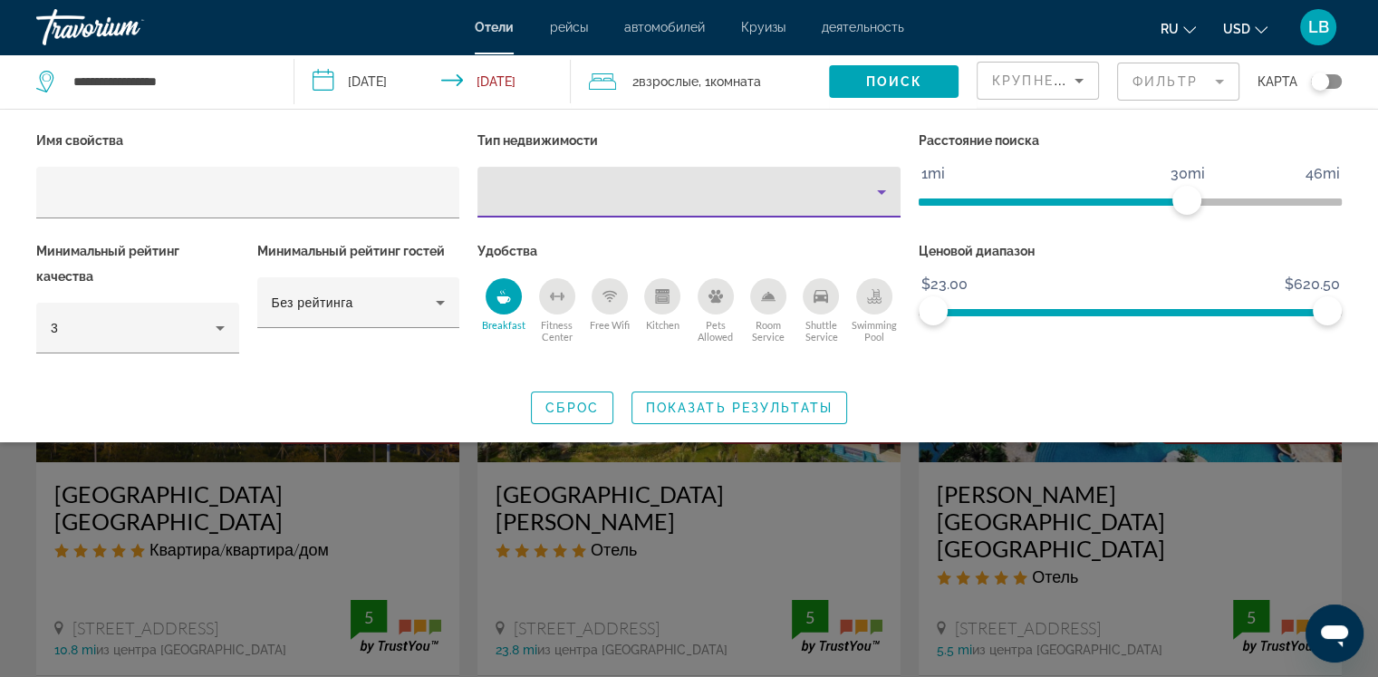
click at [883, 197] on icon "Property type" at bounding box center [882, 192] width 22 height 22
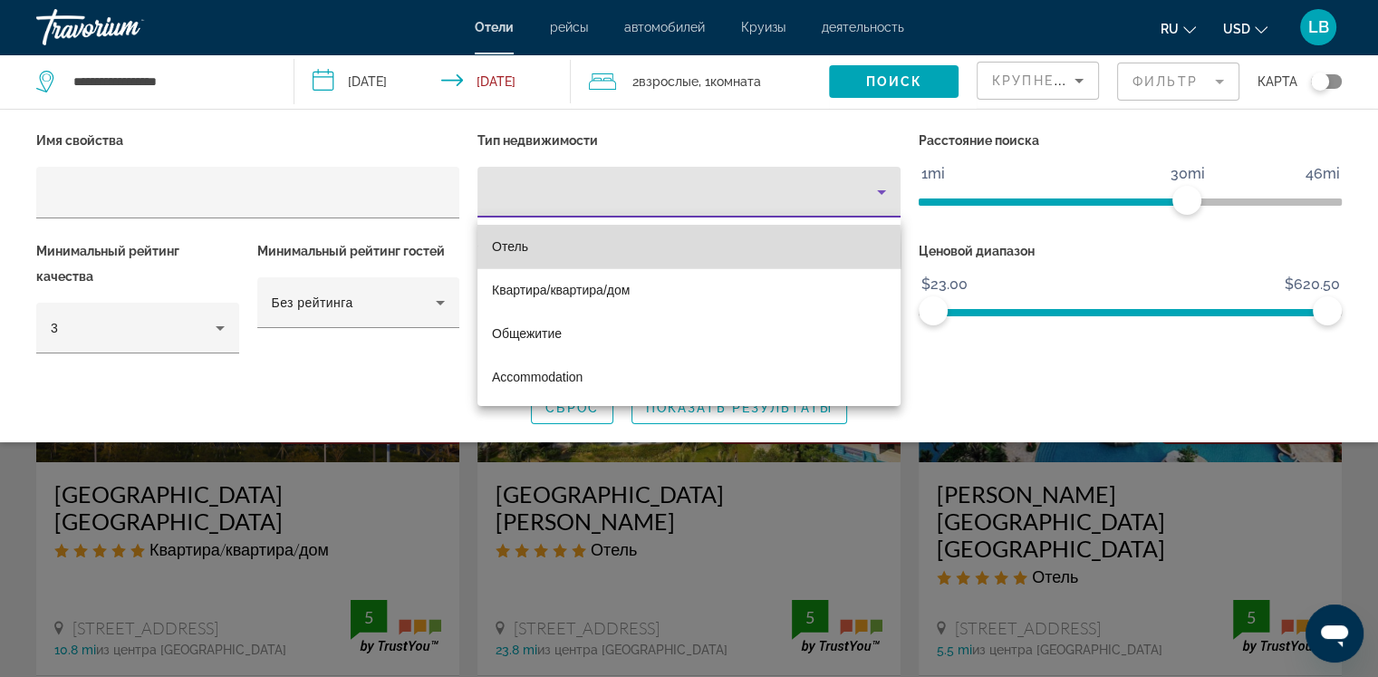
click at [522, 255] on span "Отель" at bounding box center [510, 247] width 36 height 22
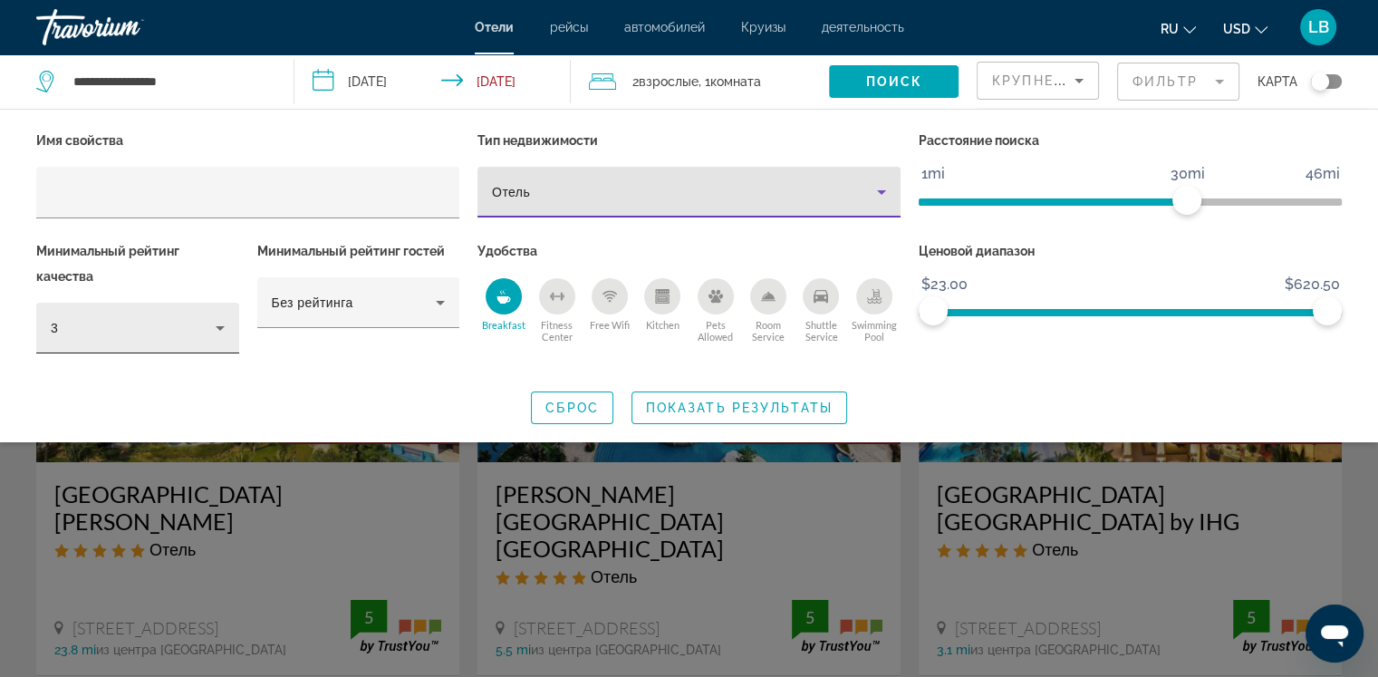
click at [212, 335] on icon "Hotel Filters" at bounding box center [220, 328] width 22 height 22
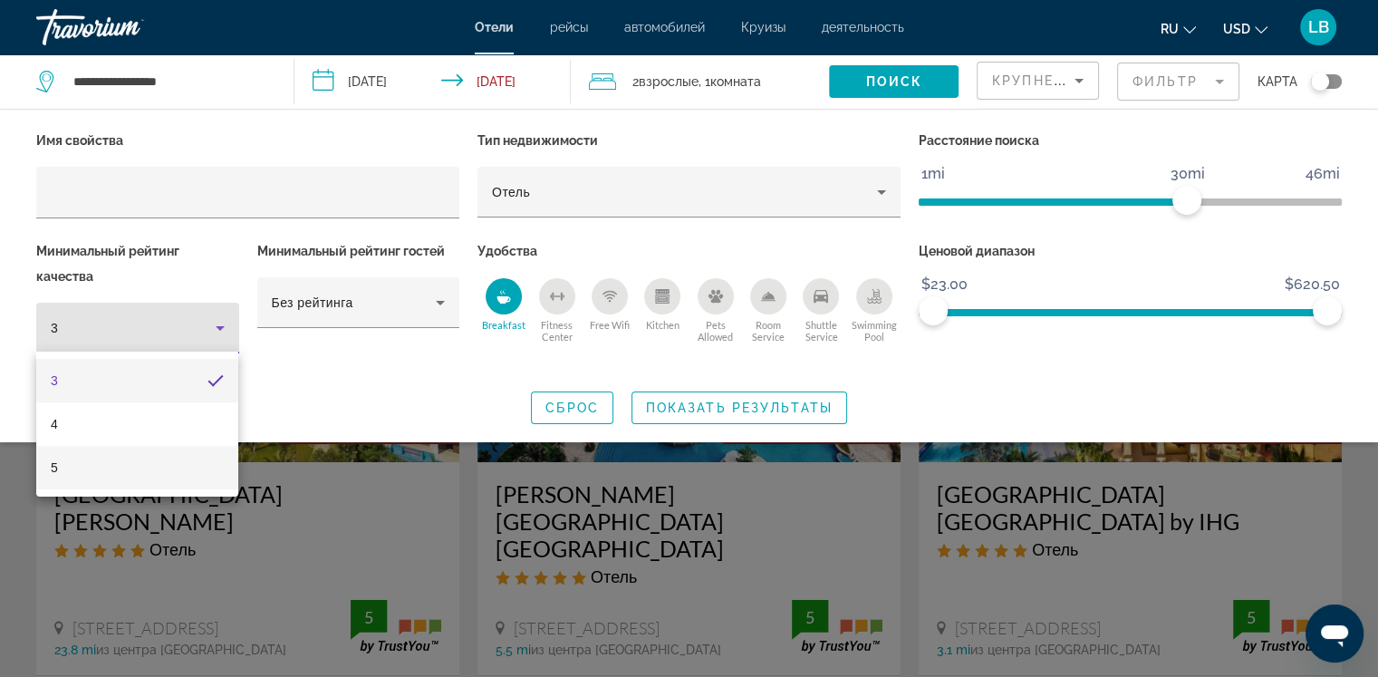
click at [62, 467] on mat-option "5" at bounding box center [137, 467] width 202 height 43
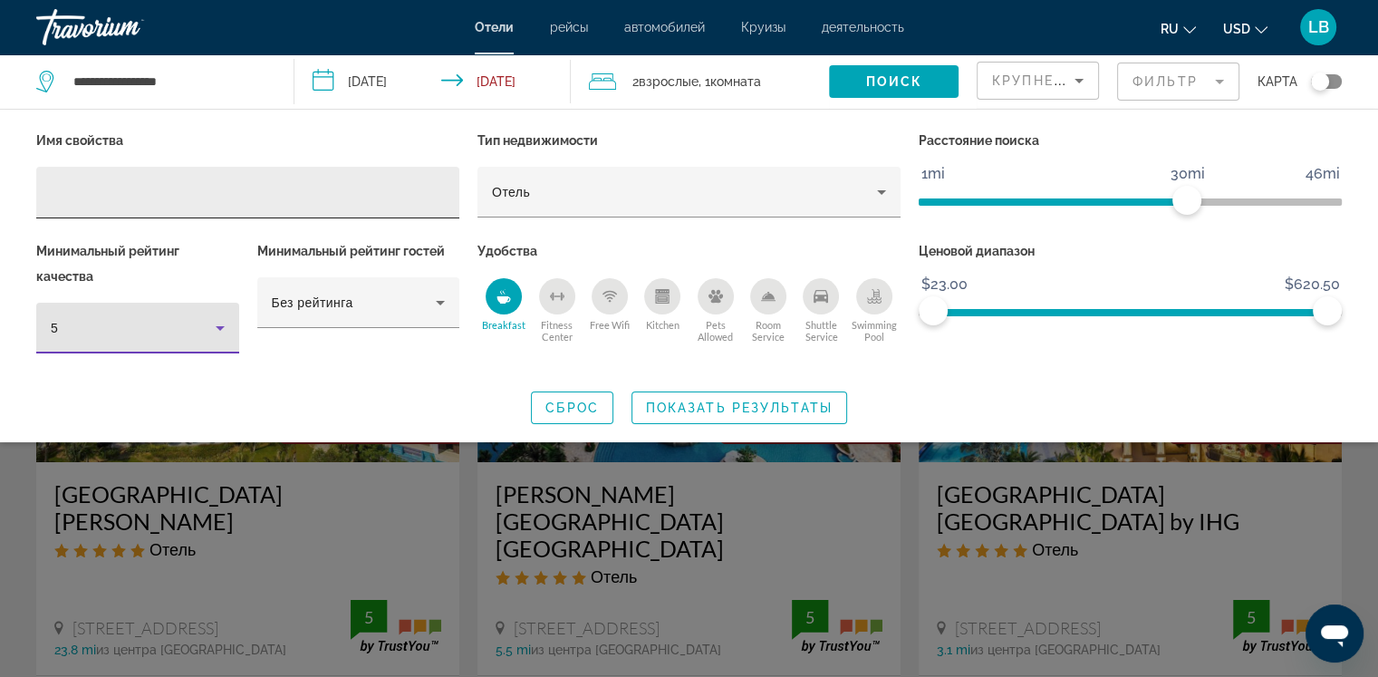
click at [100, 190] on input "Hotel Filters" at bounding box center [248, 193] width 394 height 22
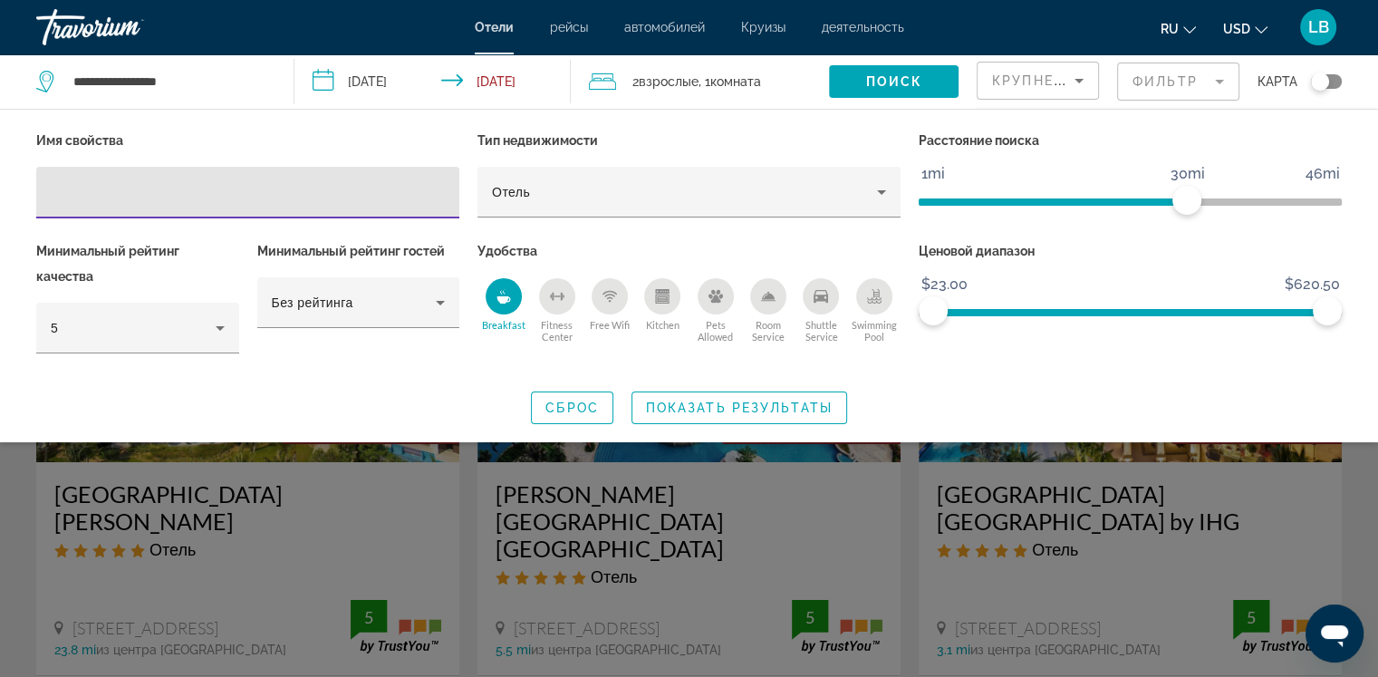
click at [93, 193] on input "Hotel Filters" at bounding box center [248, 193] width 394 height 22
click at [58, 193] on input "**" at bounding box center [248, 193] width 394 height 22
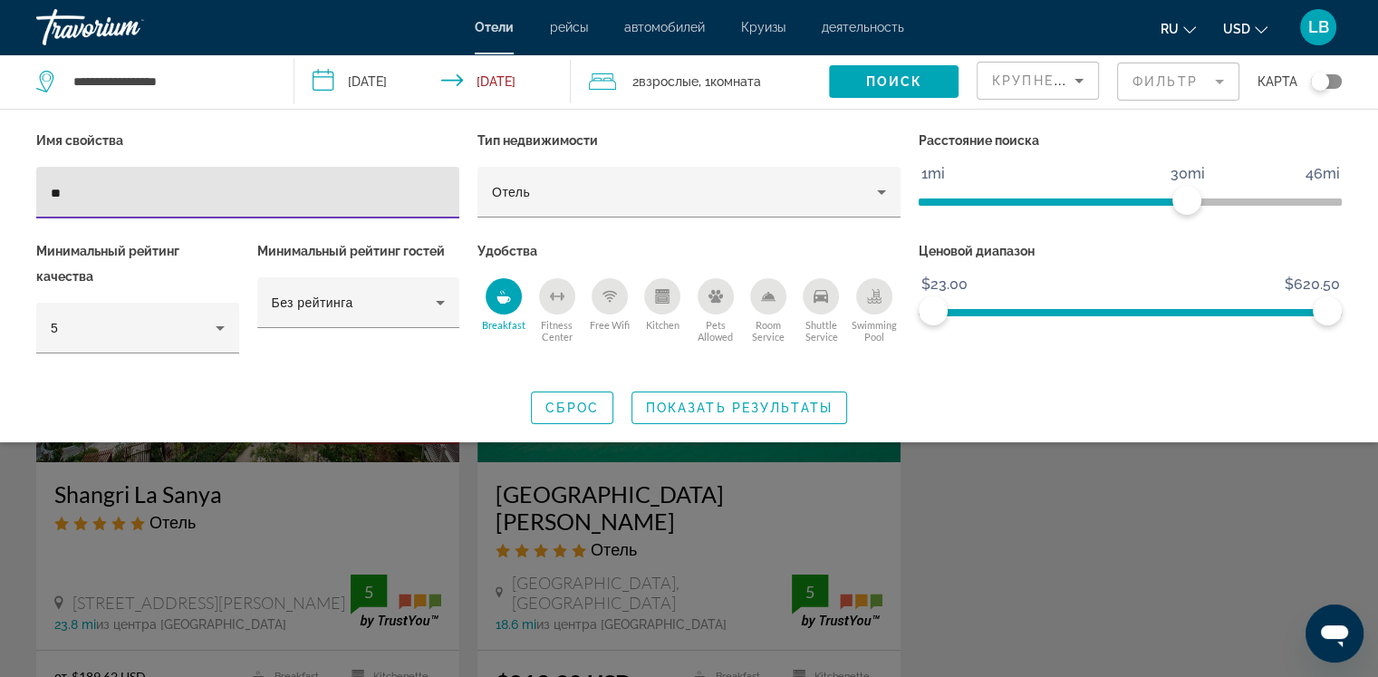
type input "**"
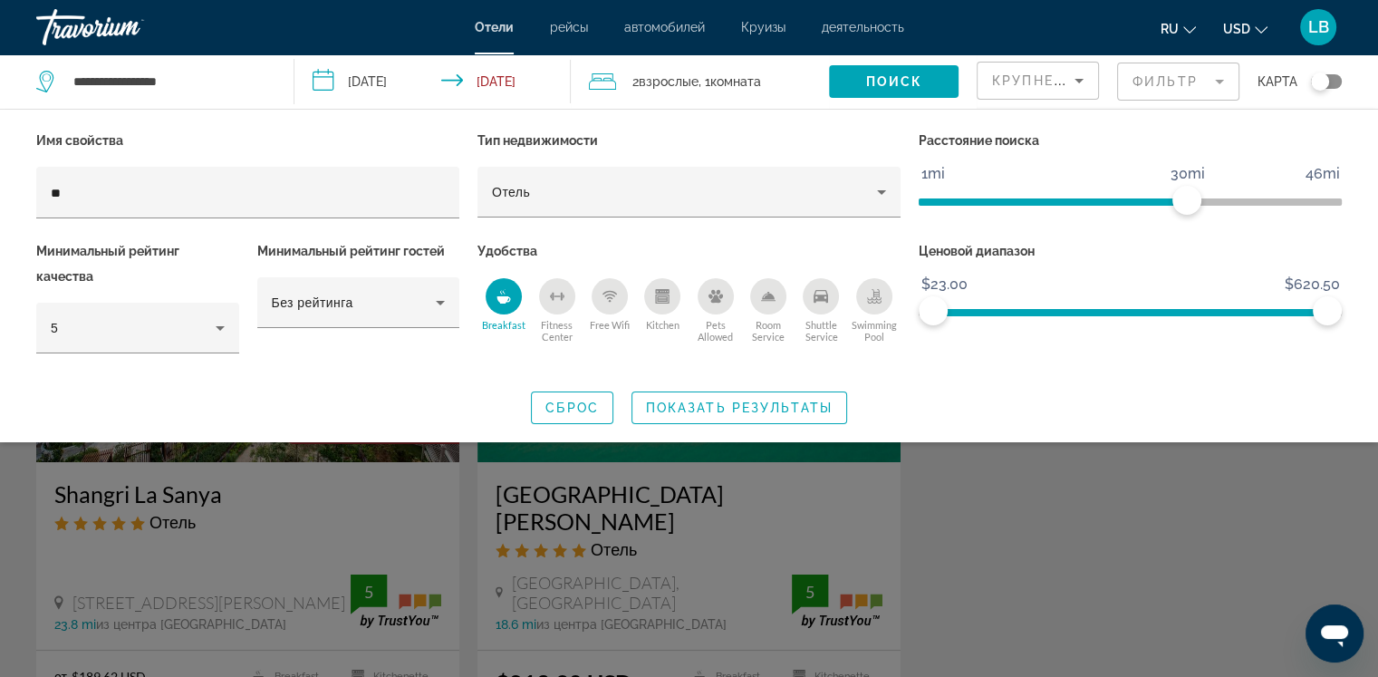
click at [658, 483] on div "Search widget" at bounding box center [689, 474] width 1378 height 405
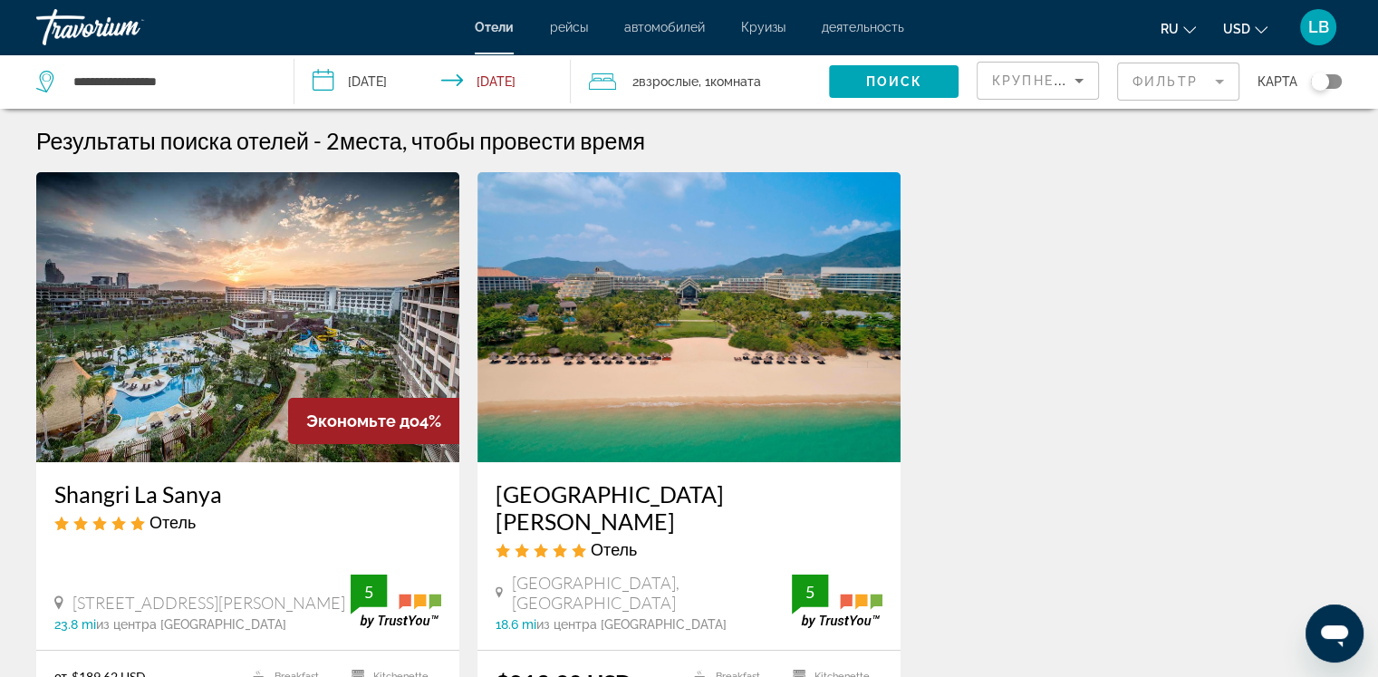
click at [654, 385] on img "Main content" at bounding box center [688, 317] width 423 height 290
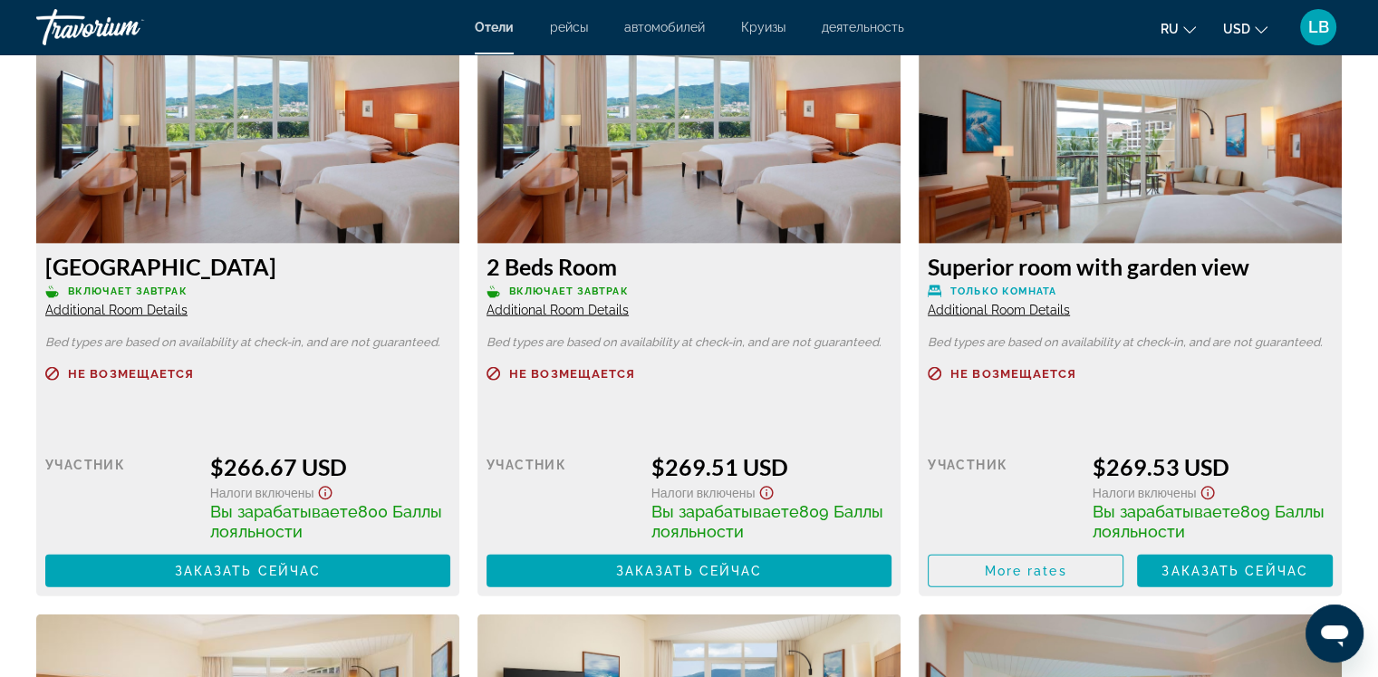
scroll to position [4414, 0]
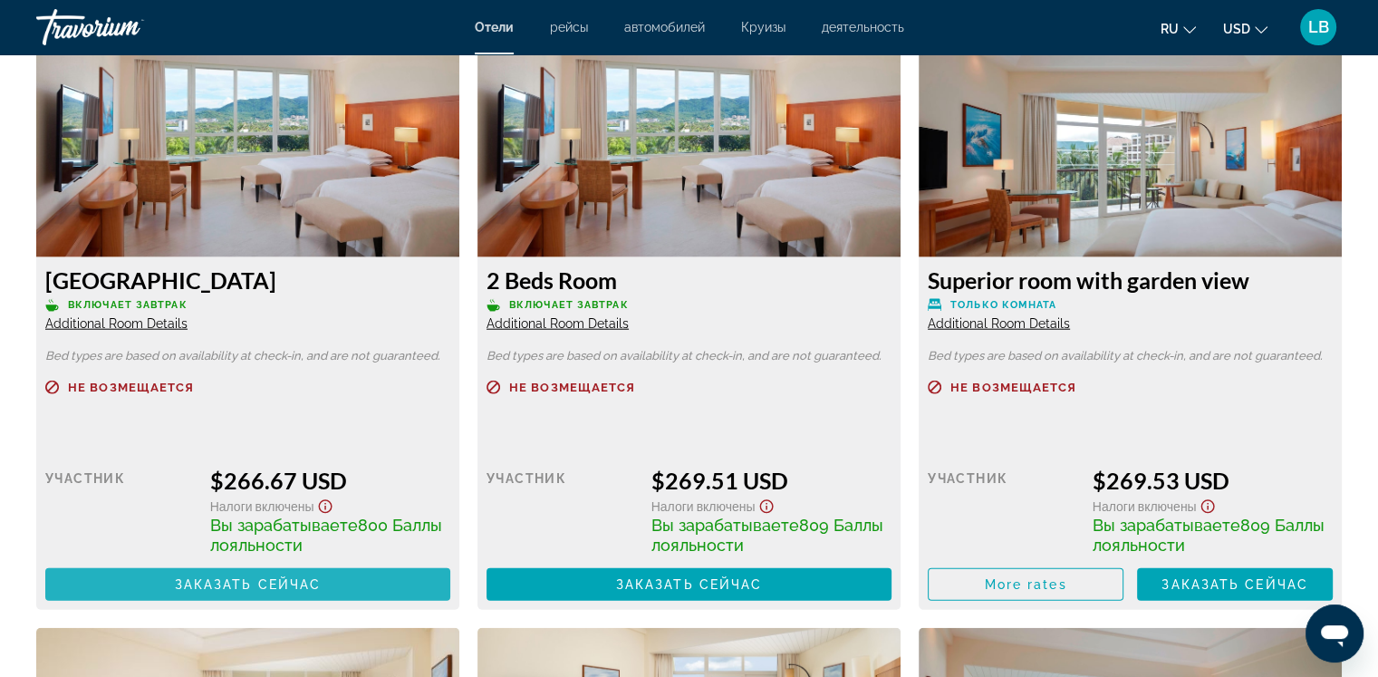
click at [283, 589] on span "Заказать сейчас" at bounding box center [248, 584] width 147 height 14
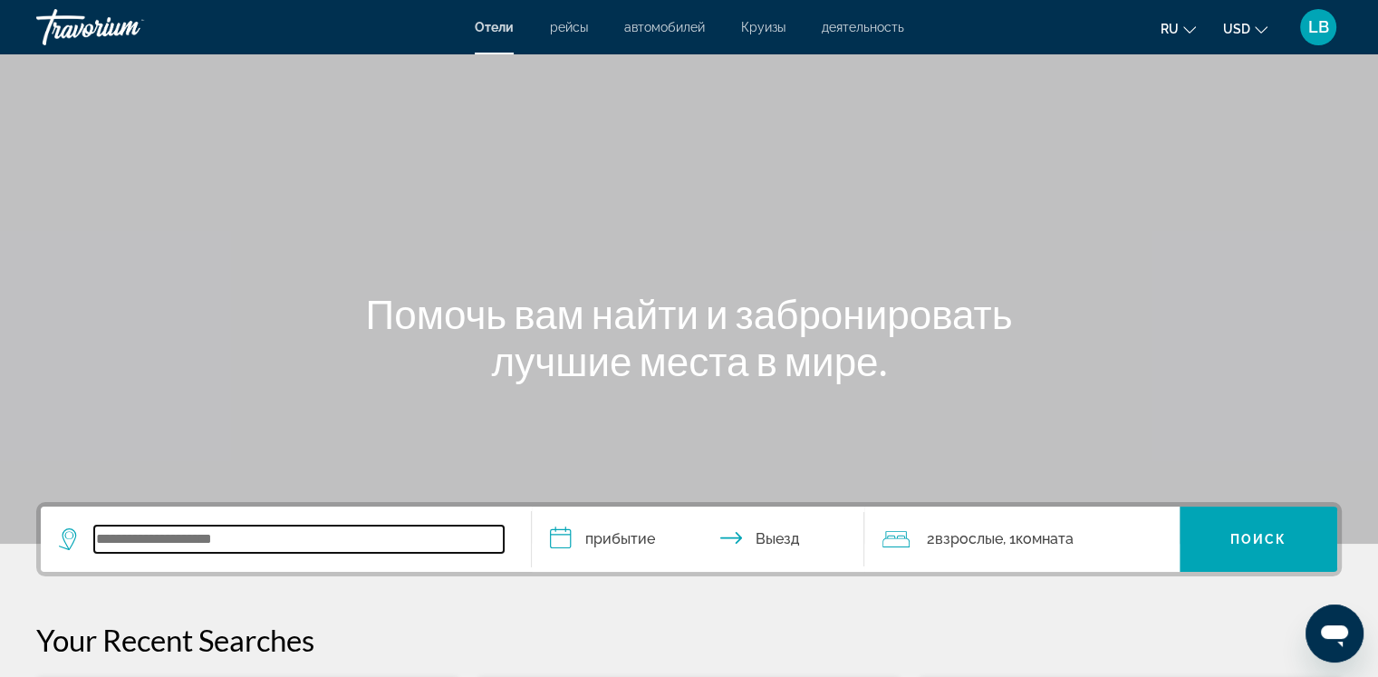
click at [115, 538] on input "Search widget" at bounding box center [298, 538] width 409 height 27
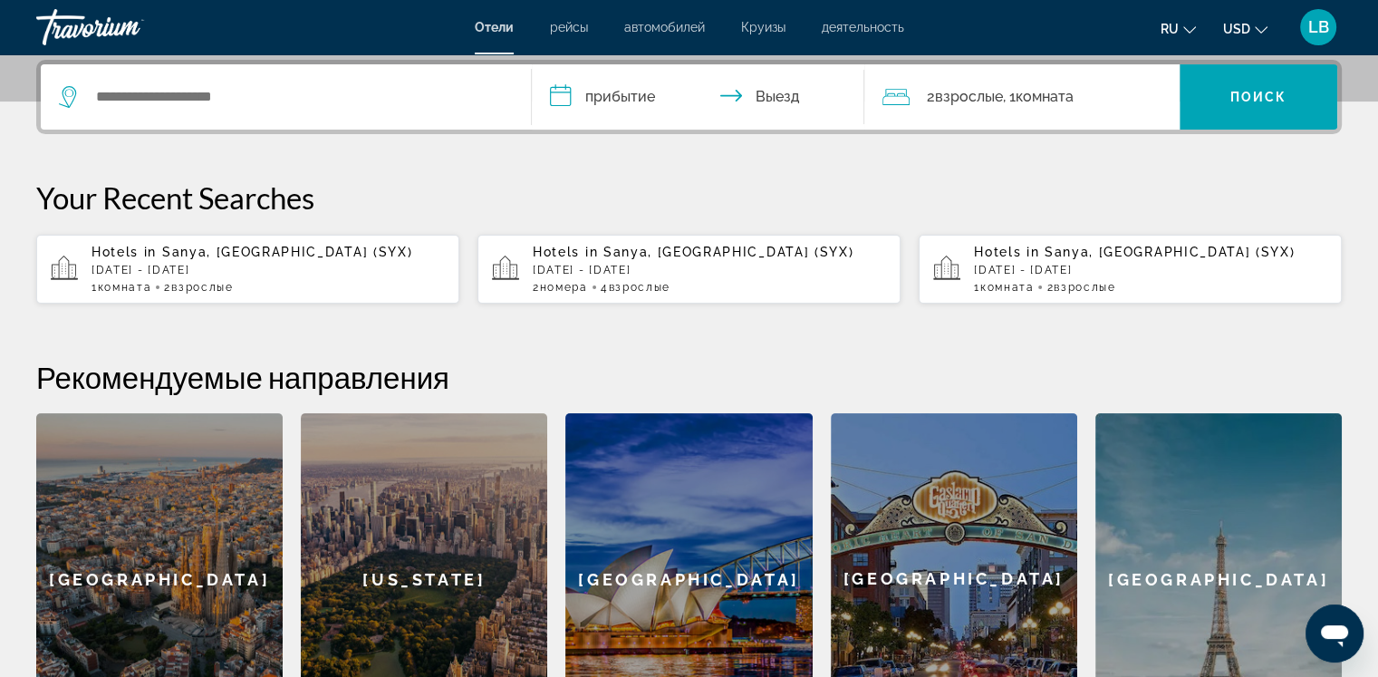
click at [622, 277] on div "Hotels in [GEOGRAPHIC_DATA], [GEOGRAPHIC_DATA] (SYX) [DATE] - [DATE] 2 Комната …" at bounding box center [709, 269] width 353 height 49
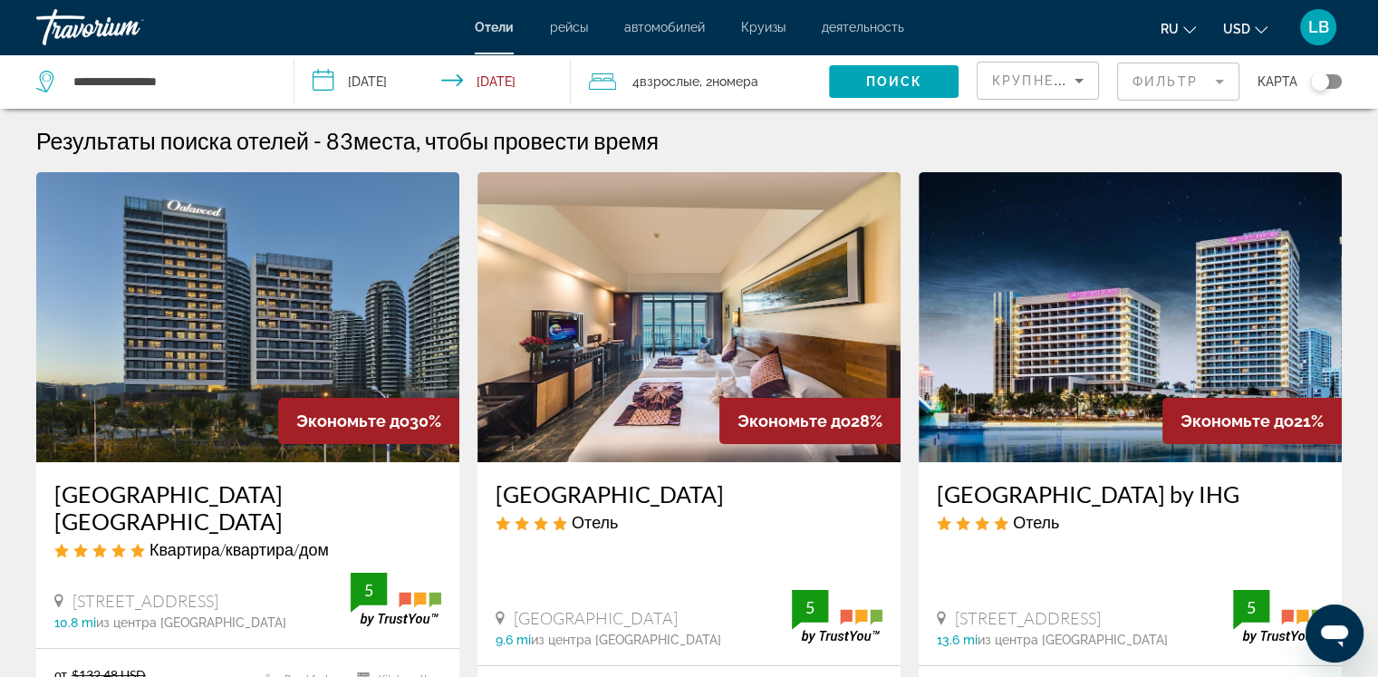
click at [1224, 82] on mat-form-field "Фильтр" at bounding box center [1178, 82] width 122 height 38
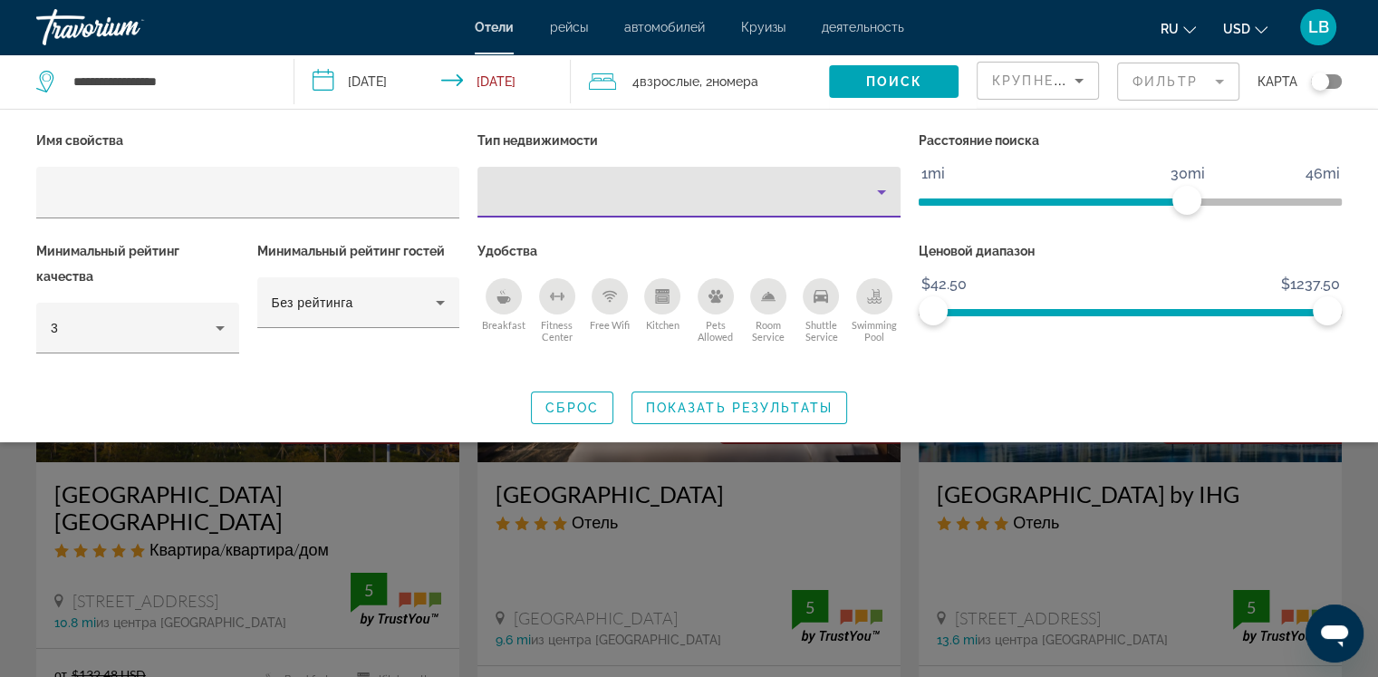
click at [881, 197] on icon "Property type" at bounding box center [882, 192] width 22 height 22
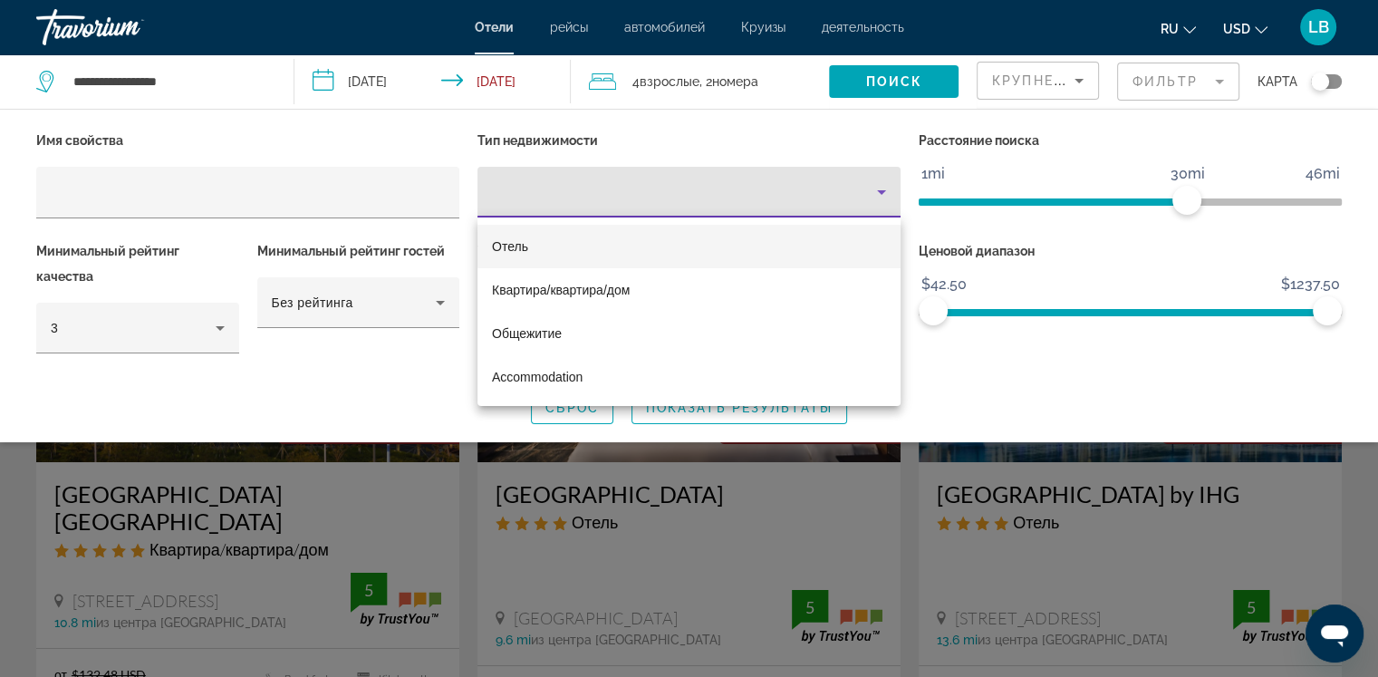
click at [509, 247] on span "Отель" at bounding box center [510, 246] width 36 height 14
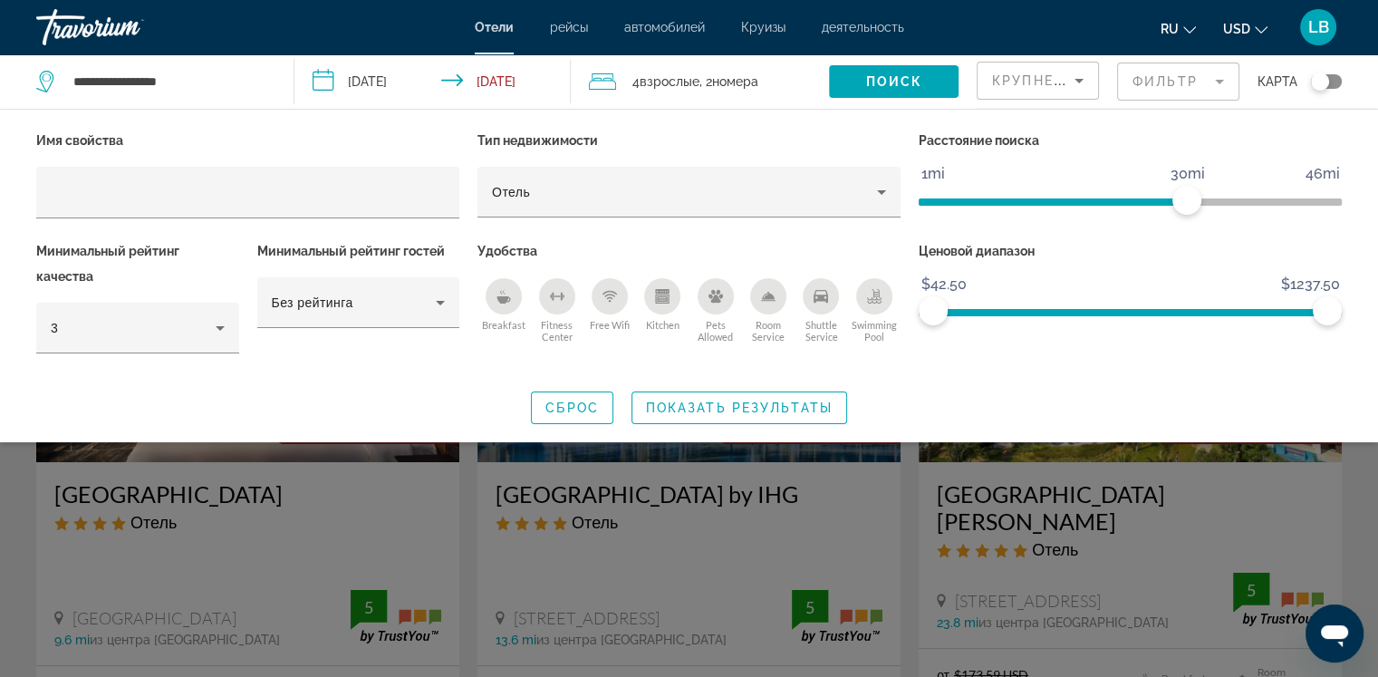
click at [490, 296] on div "Breakfast" at bounding box center [504, 296] width 36 height 36
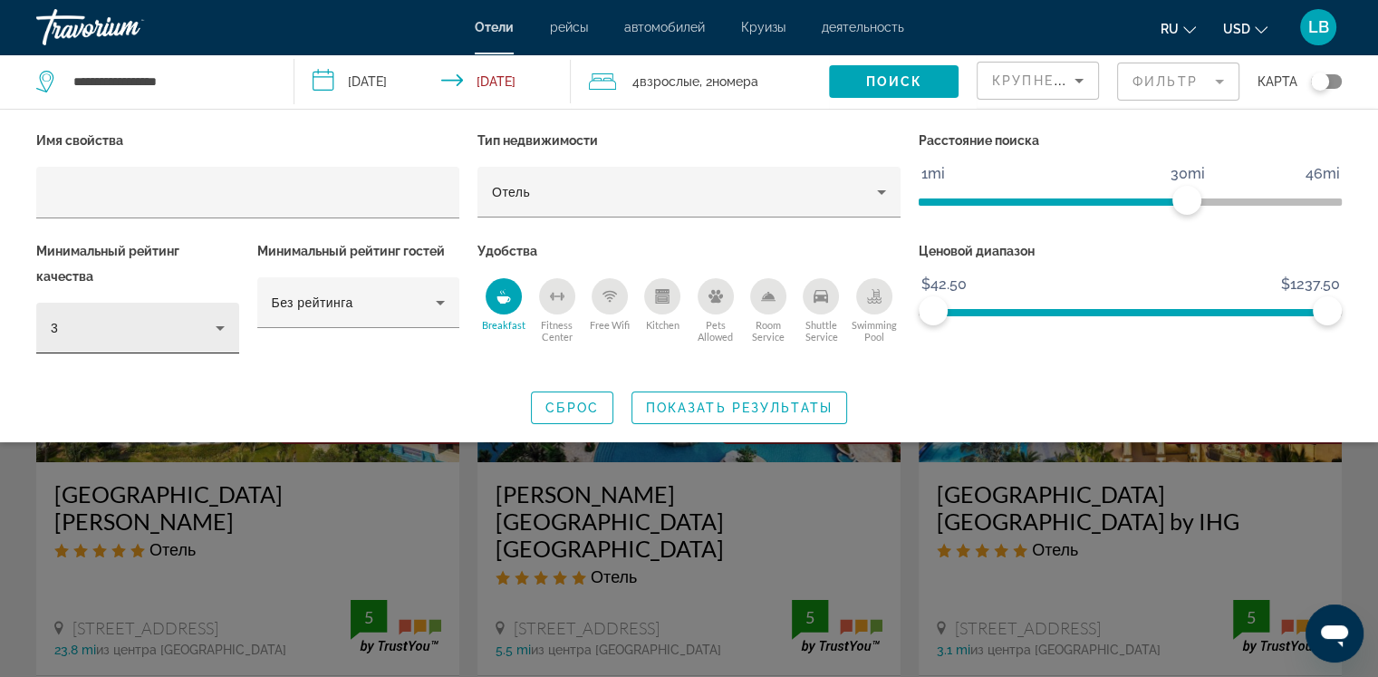
click at [223, 331] on icon "Hotel Filters" at bounding box center [220, 328] width 22 height 22
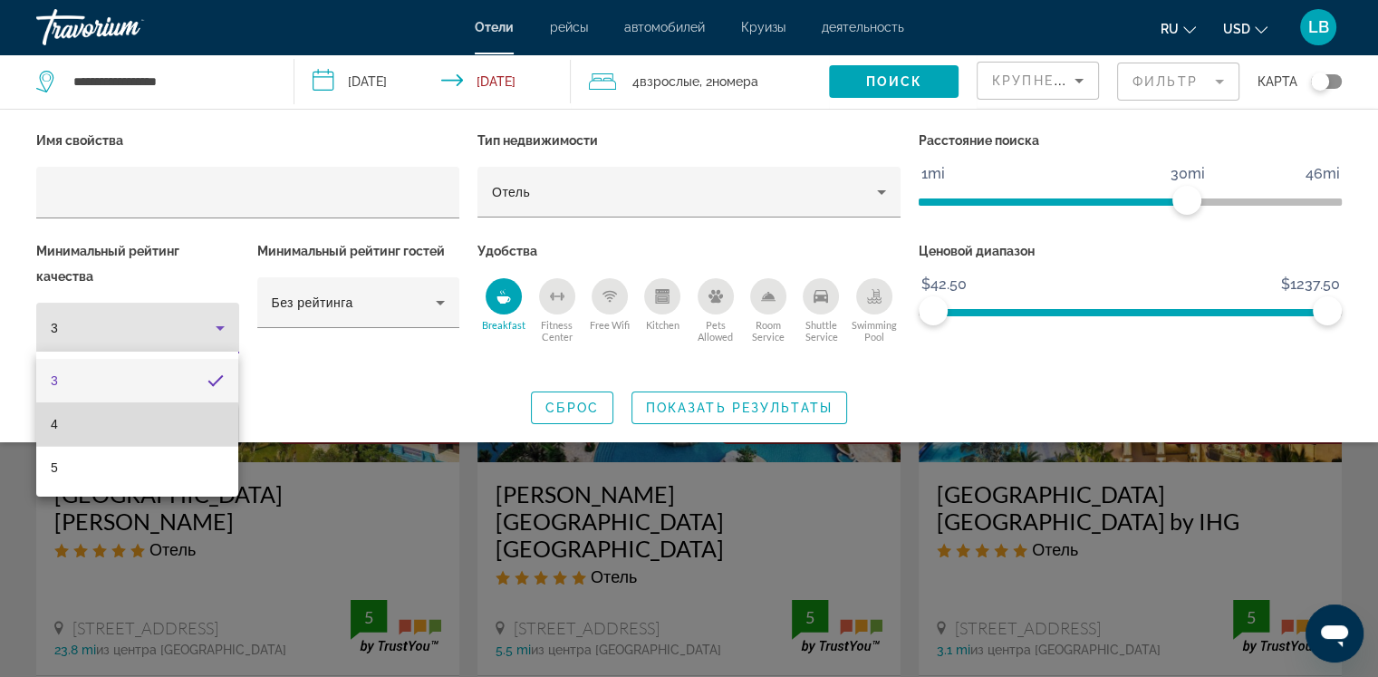
click at [106, 424] on mat-option "4" at bounding box center [137, 423] width 202 height 43
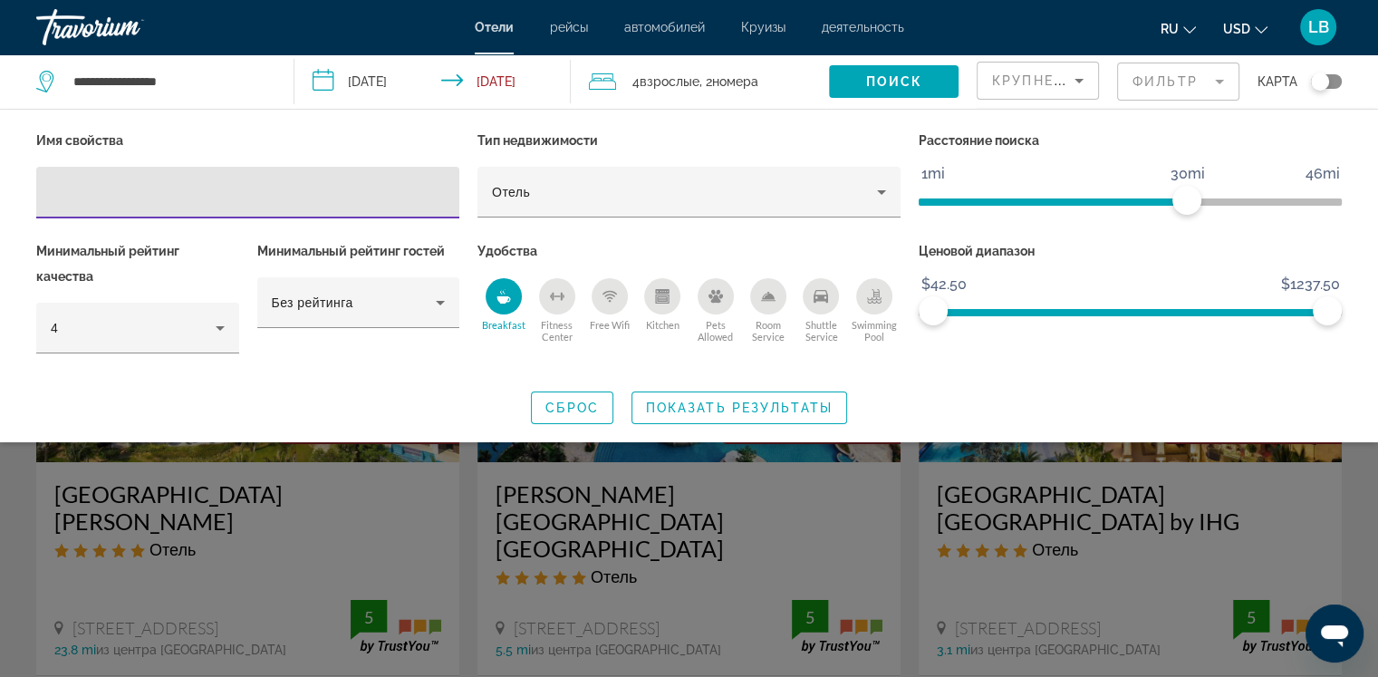
click at [98, 189] on input "Hotel Filters" at bounding box center [248, 193] width 394 height 22
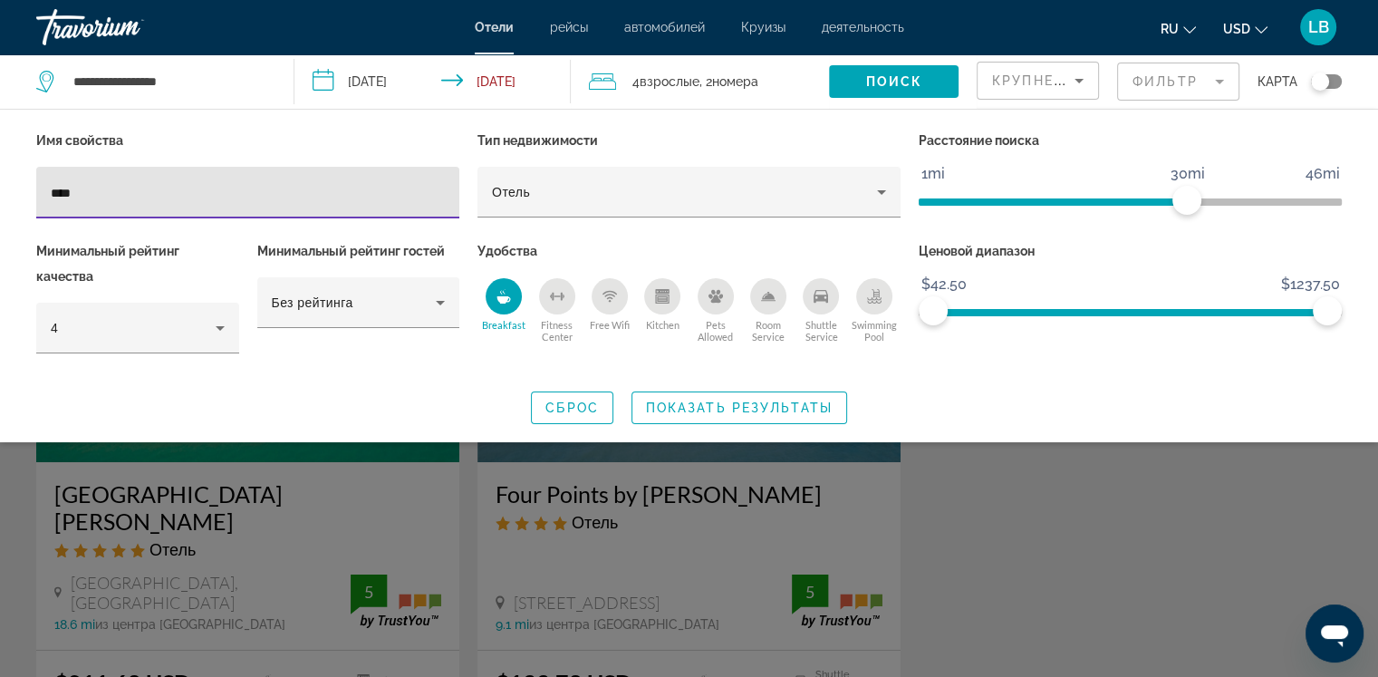
type input "****"
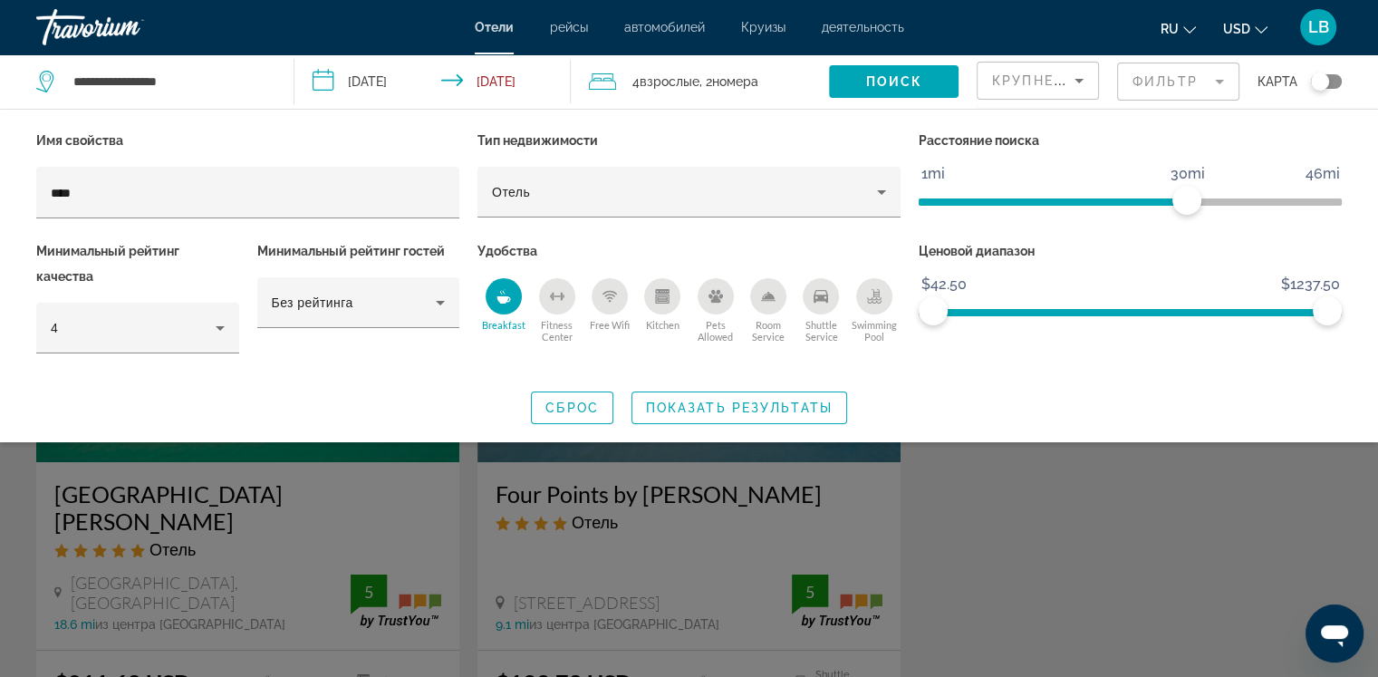
click at [231, 533] on div "Search widget" at bounding box center [689, 474] width 1378 height 405
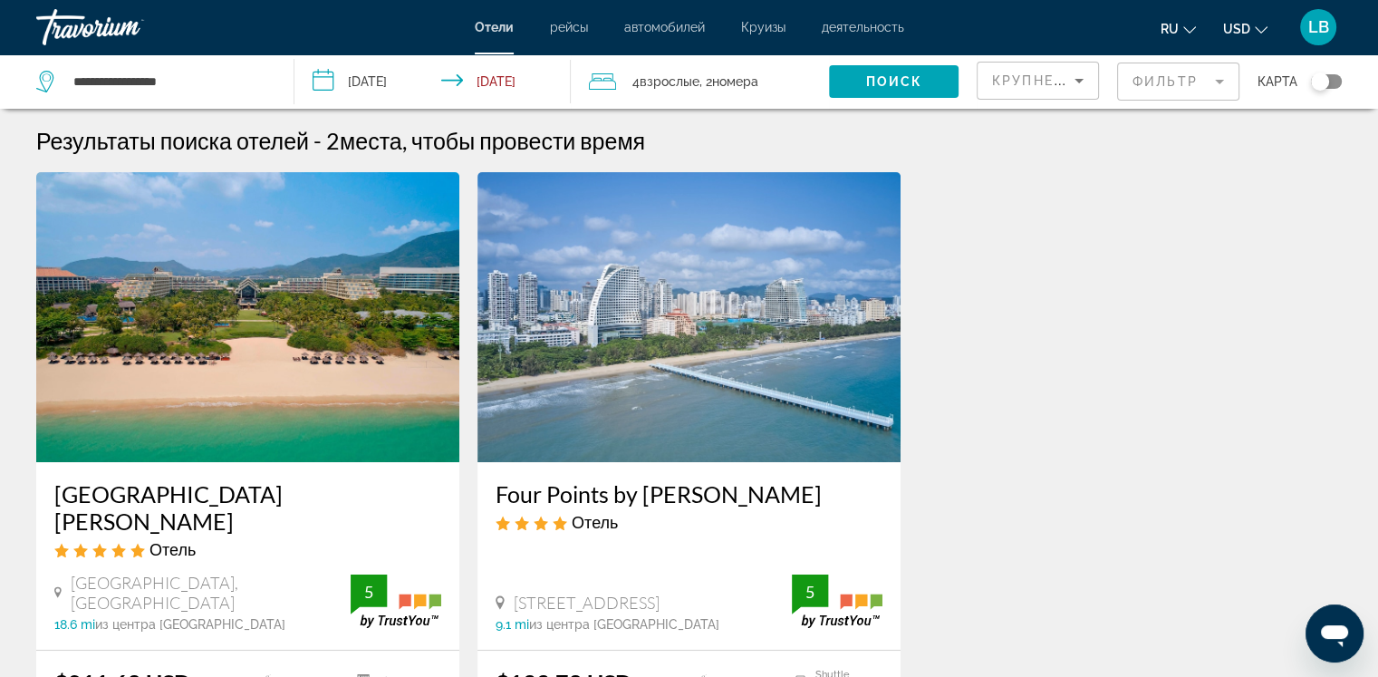
click at [221, 419] on img "Main content" at bounding box center [247, 317] width 423 height 290
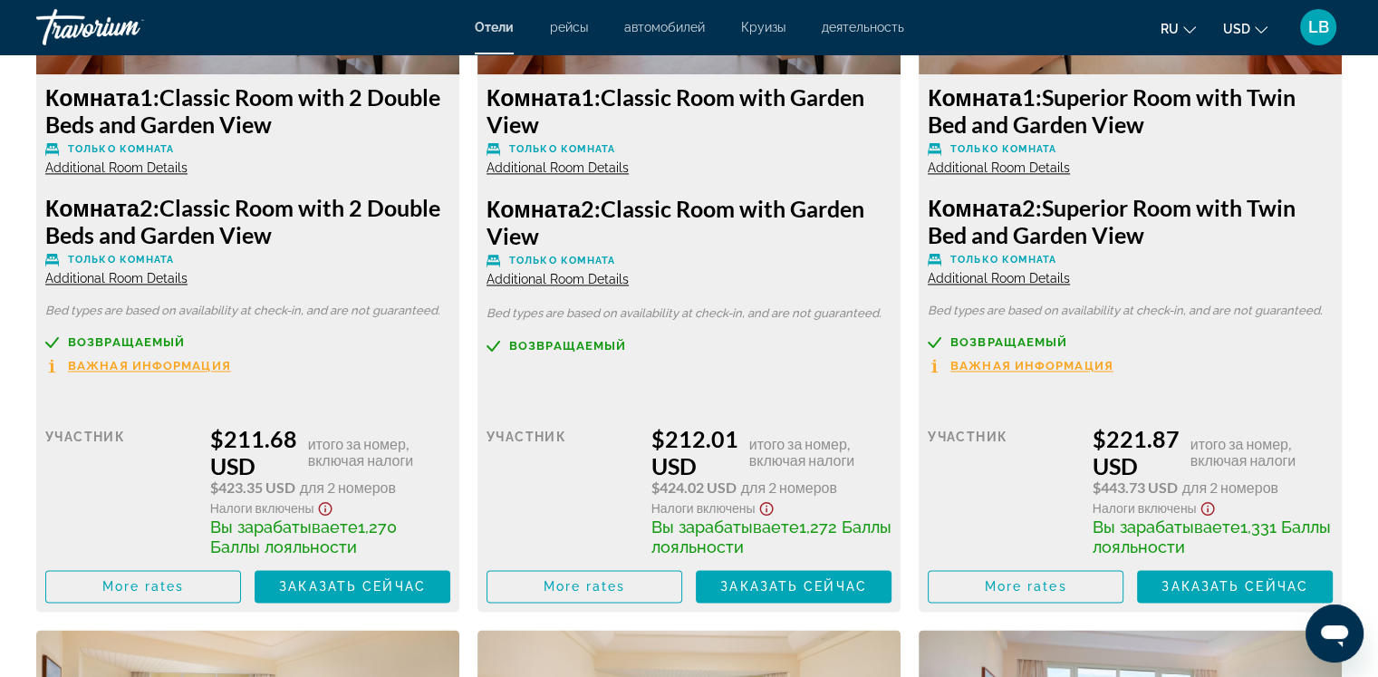
scroll to position [2753, 0]
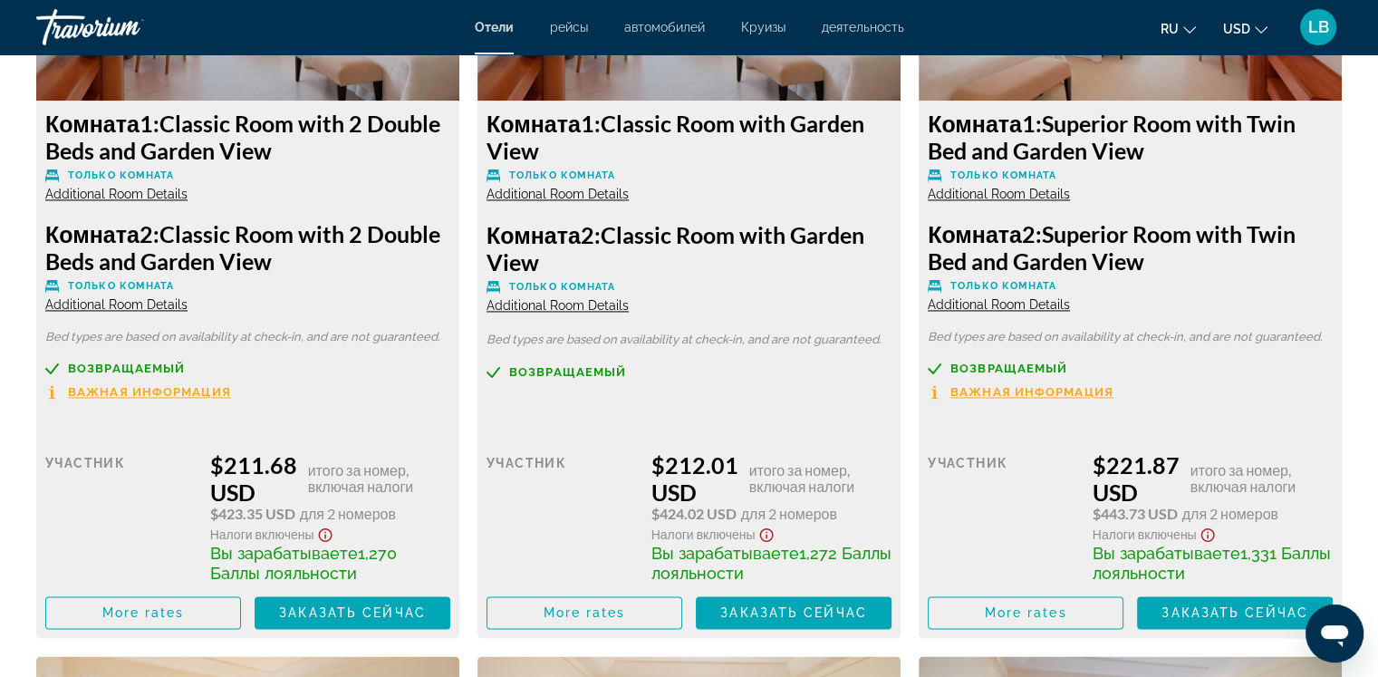
scroll to position [2654, 0]
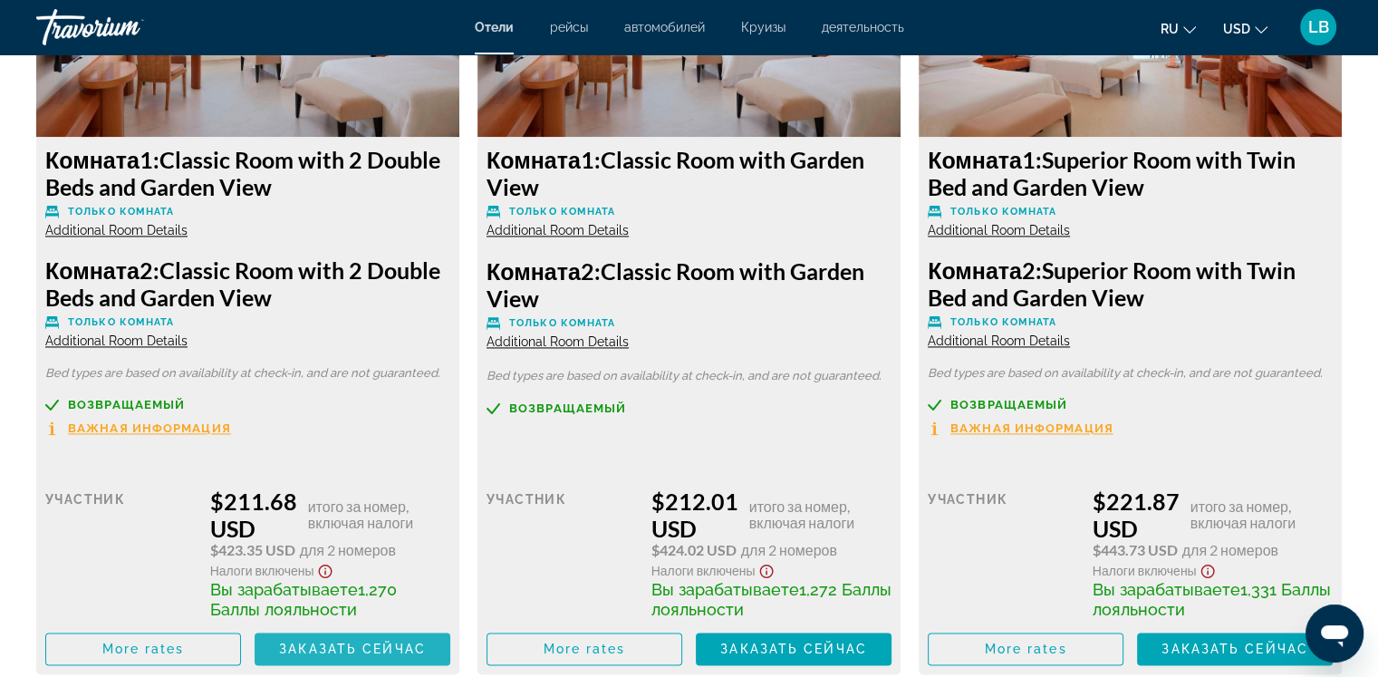
click at [311, 646] on span "Заказать сейчас" at bounding box center [352, 648] width 147 height 14
